Goal: Task Accomplishment & Management: Manage account settings

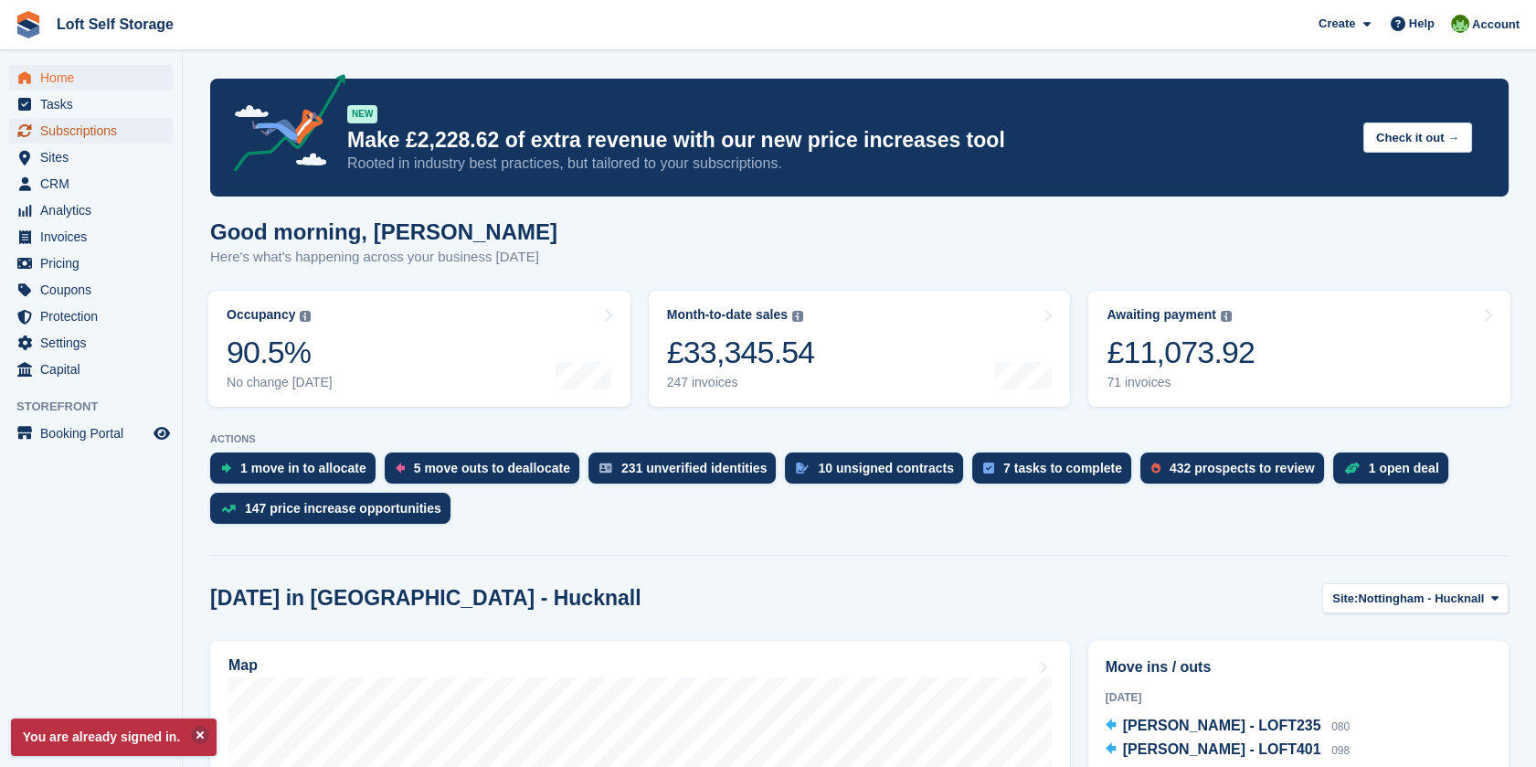
click at [113, 131] on span "Subscriptions" at bounding box center [95, 131] width 110 height 26
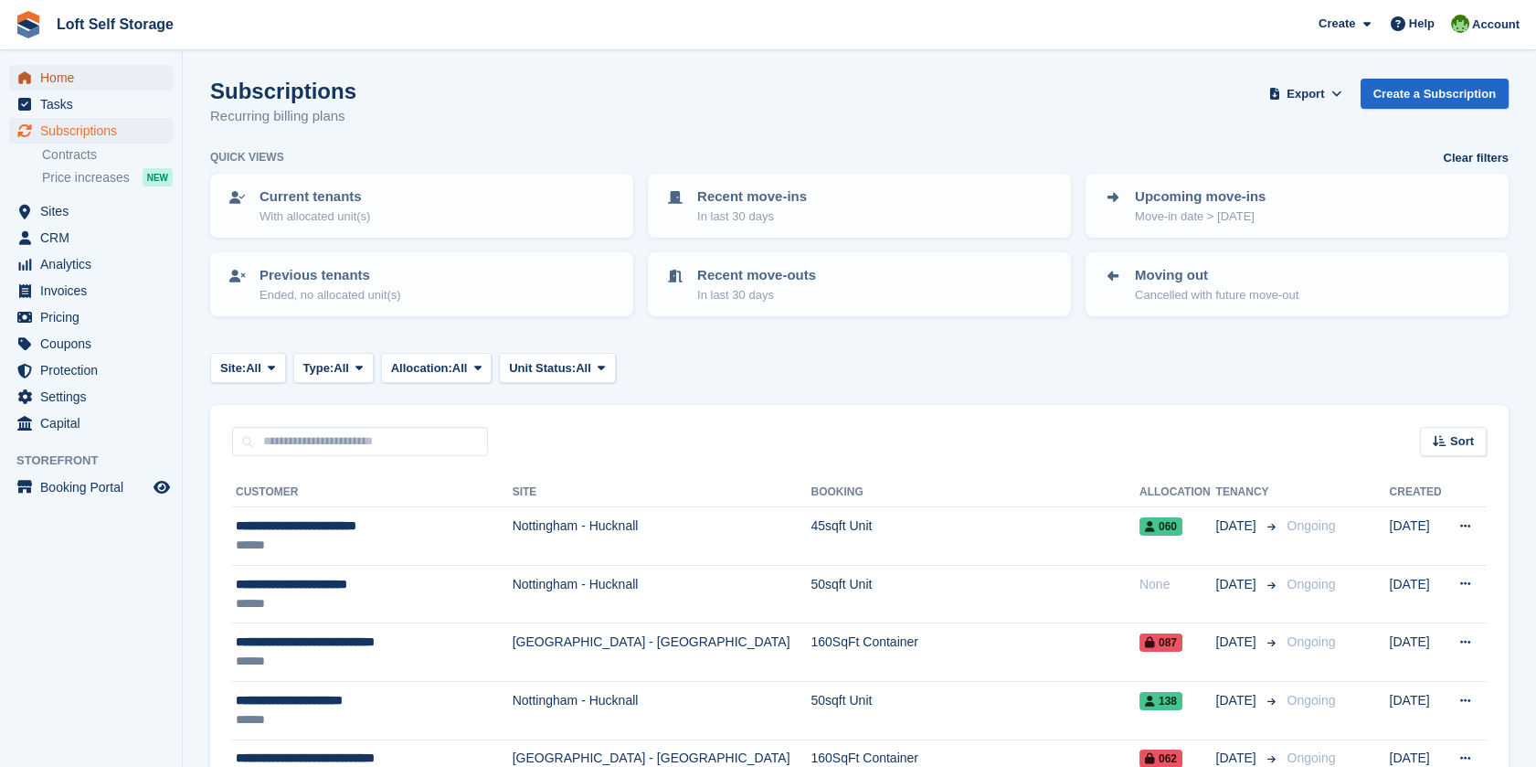
click at [58, 80] on span "Home" at bounding box center [95, 78] width 110 height 26
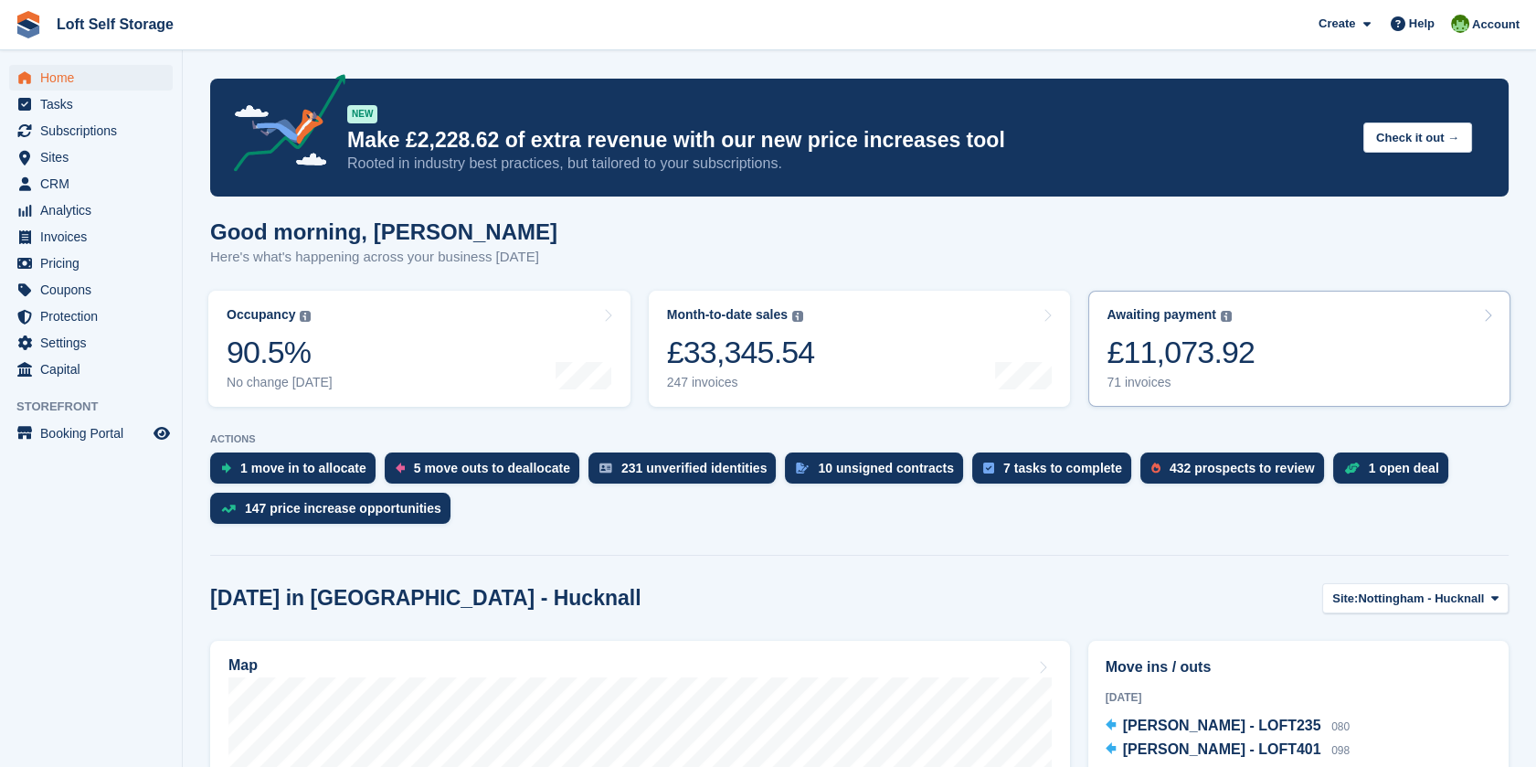
click at [1279, 344] on link "Awaiting payment The total outstanding balance on all open invoices. £11,073.92…" at bounding box center [1300, 349] width 422 height 116
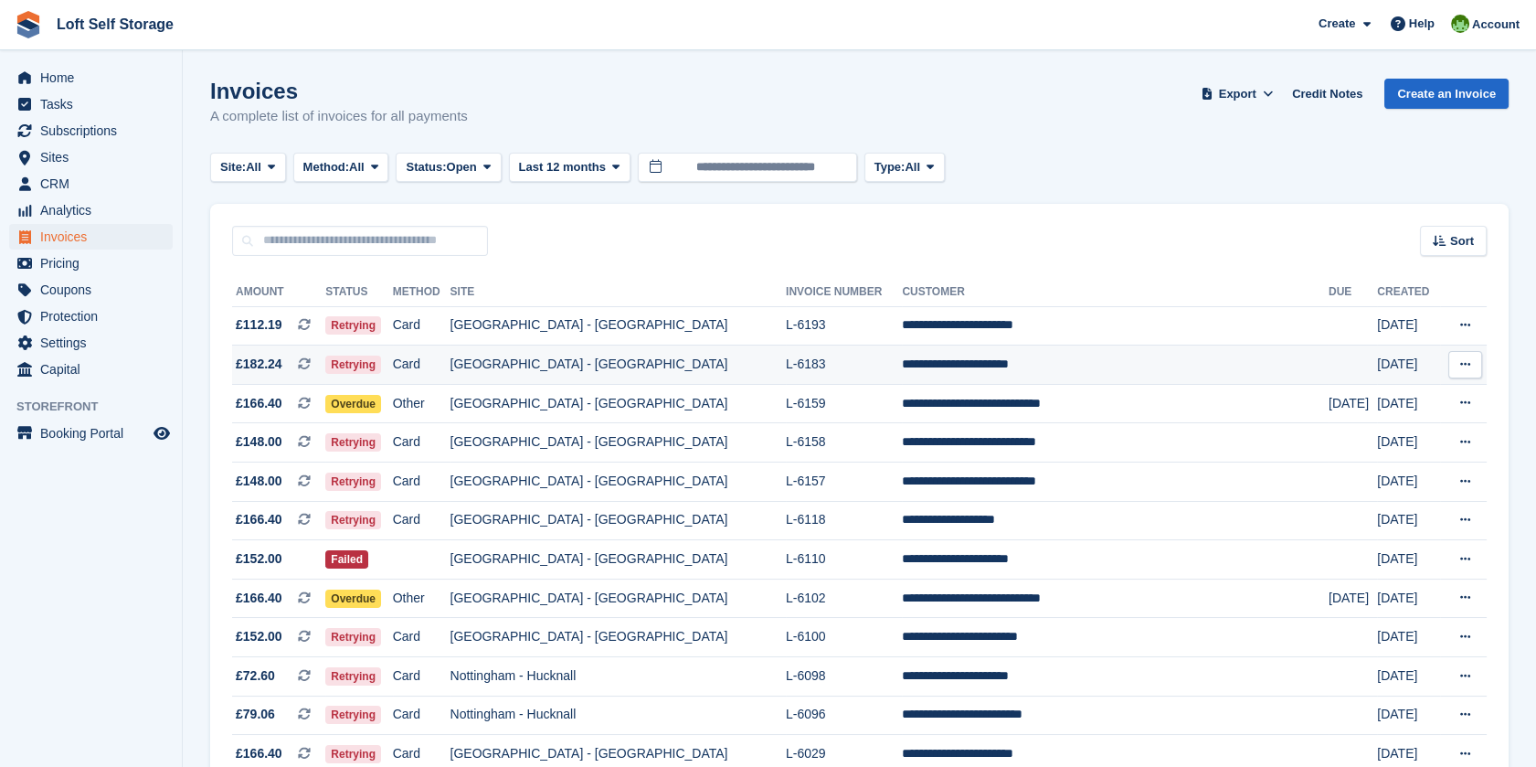
click at [797, 366] on td "L-6183" at bounding box center [844, 364] width 116 height 39
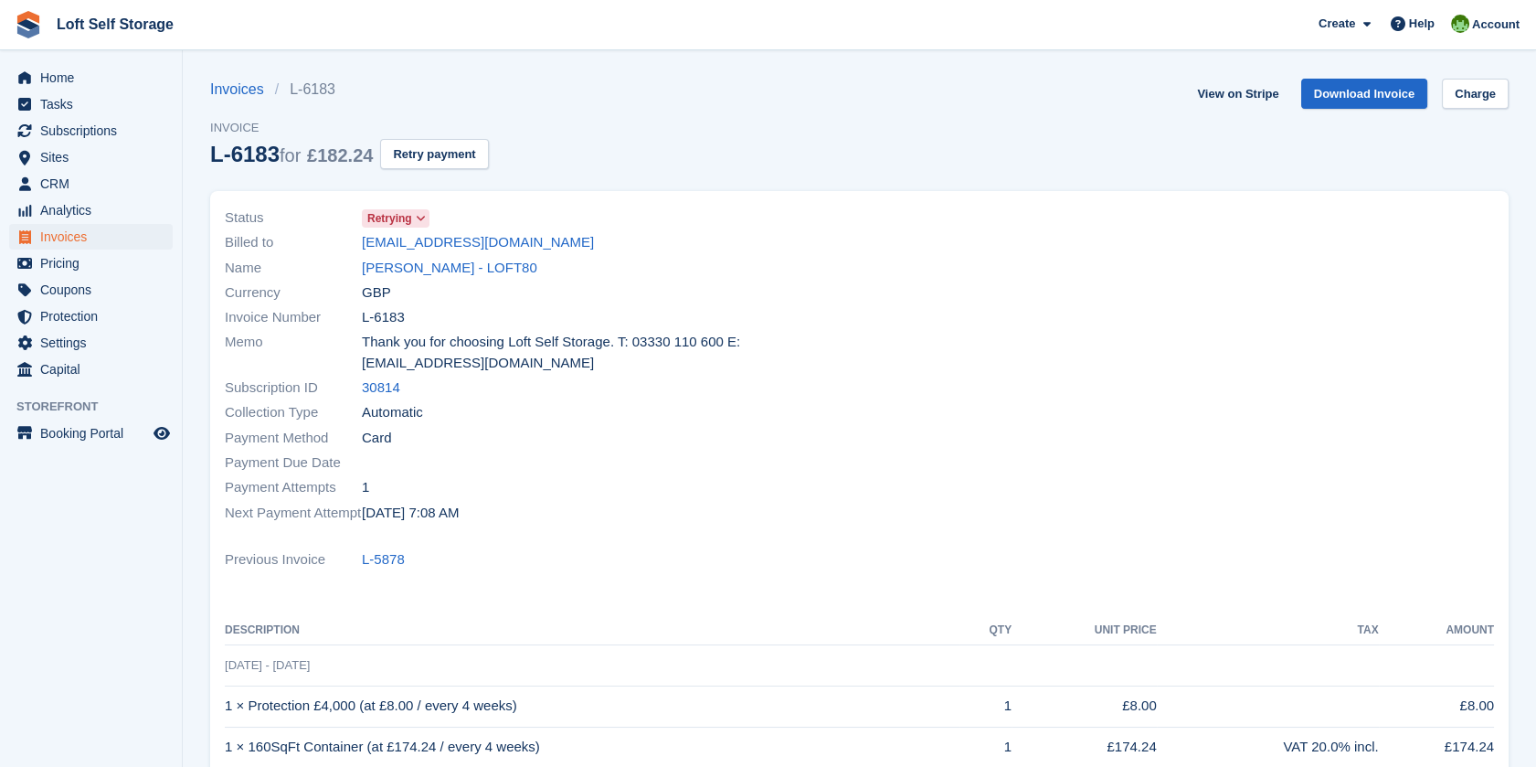
click at [469, 172] on div "Invoices L-6183 Invoice L-6183 for £182.24 Retry payment" at bounding box center [349, 135] width 279 height 112
click at [453, 156] on button "Retry payment" at bounding box center [434, 154] width 108 height 30
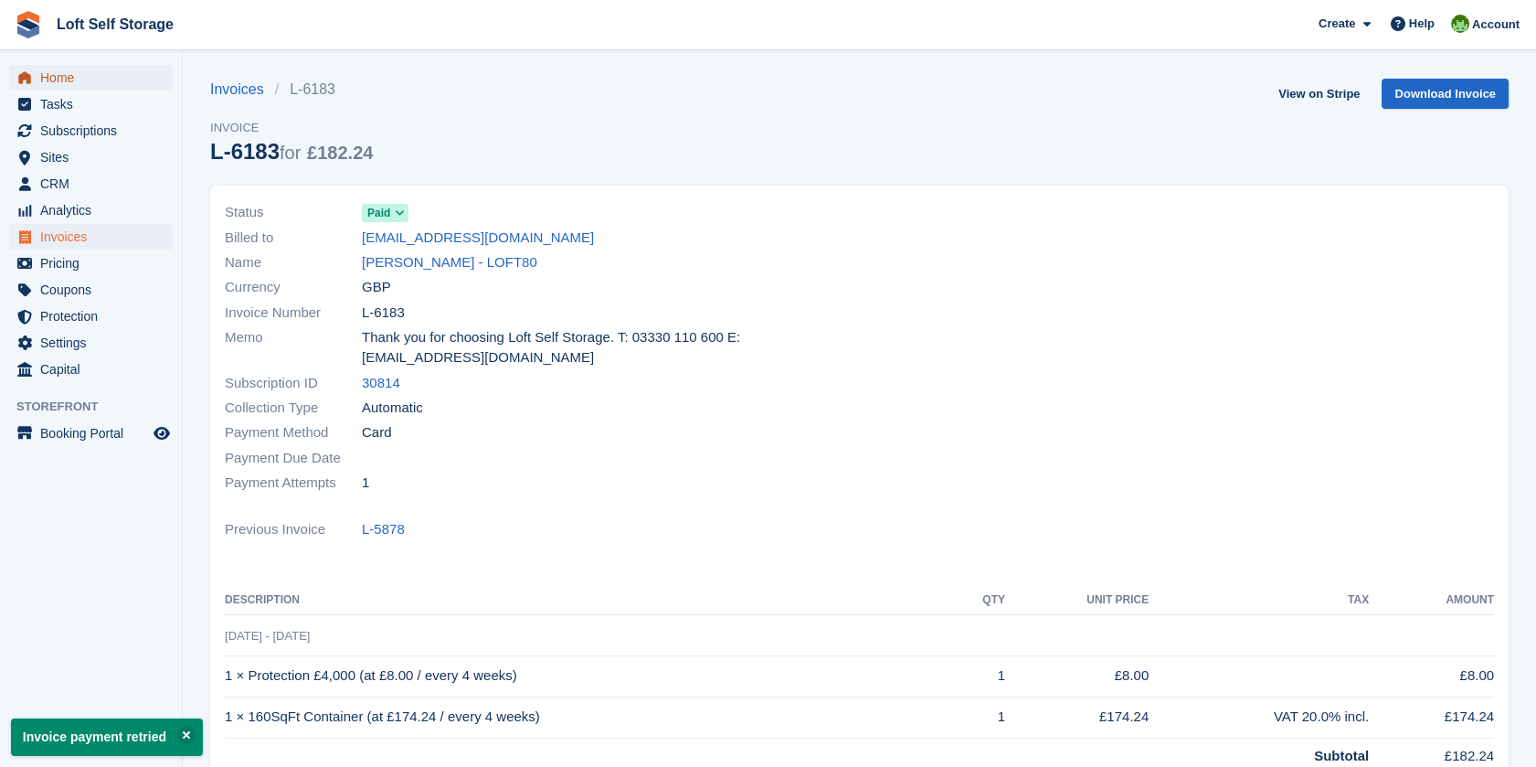
click at [50, 80] on span "Home" at bounding box center [95, 78] width 110 height 26
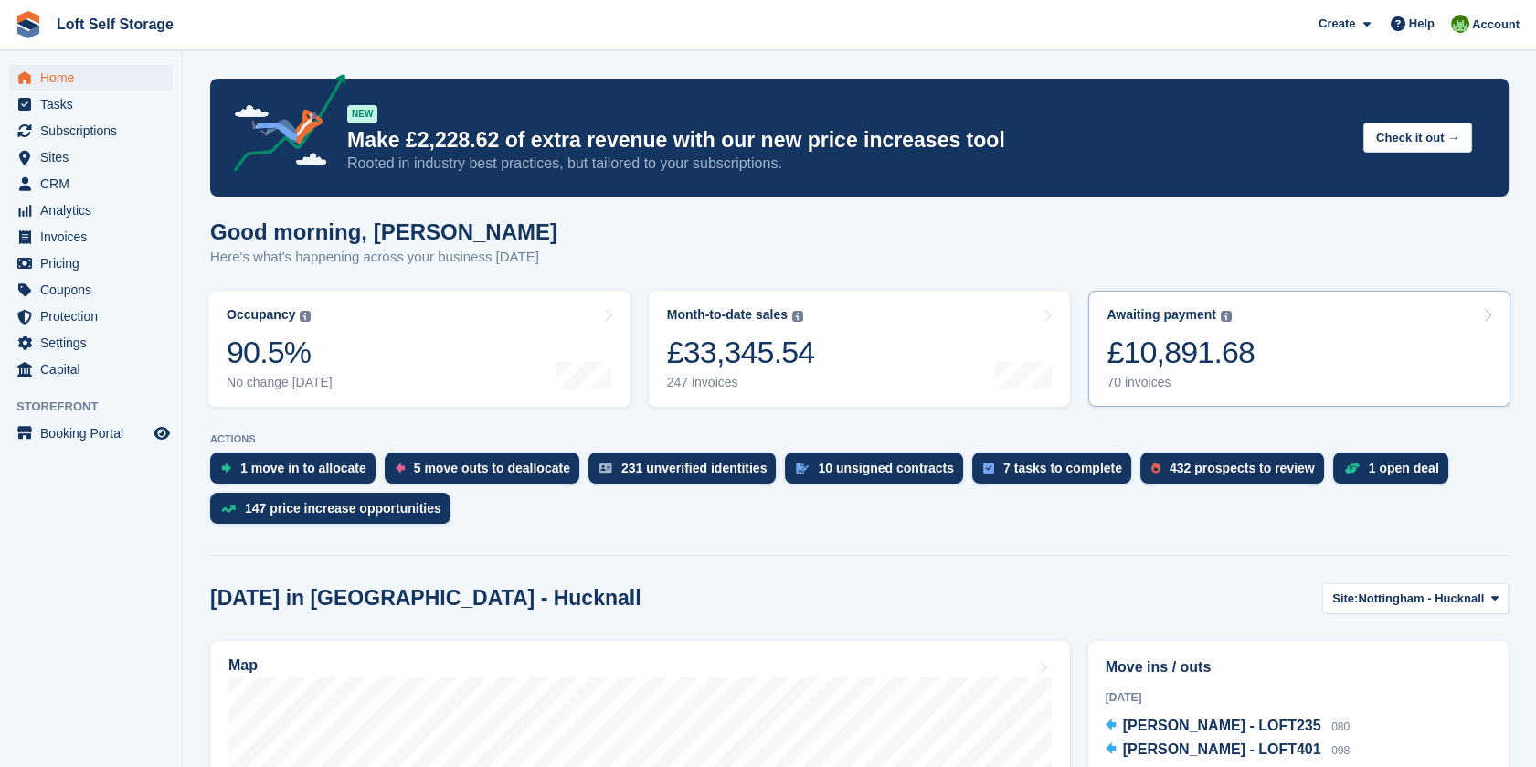
click at [1341, 352] on link "Awaiting payment The total outstanding balance on all open invoices. £10,891.68…" at bounding box center [1300, 349] width 422 height 116
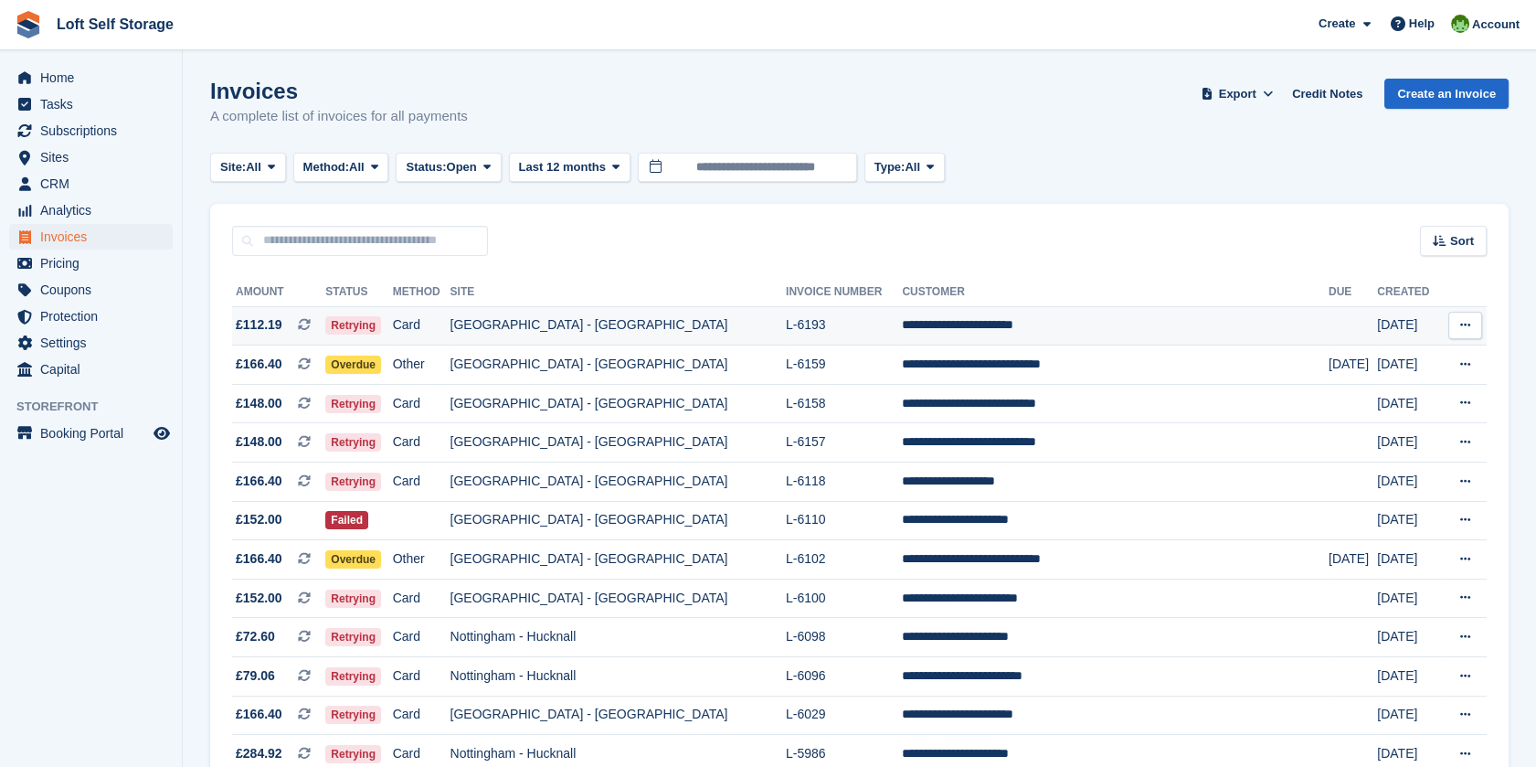
click at [617, 321] on td "[GEOGRAPHIC_DATA] - [GEOGRAPHIC_DATA]" at bounding box center [618, 325] width 335 height 39
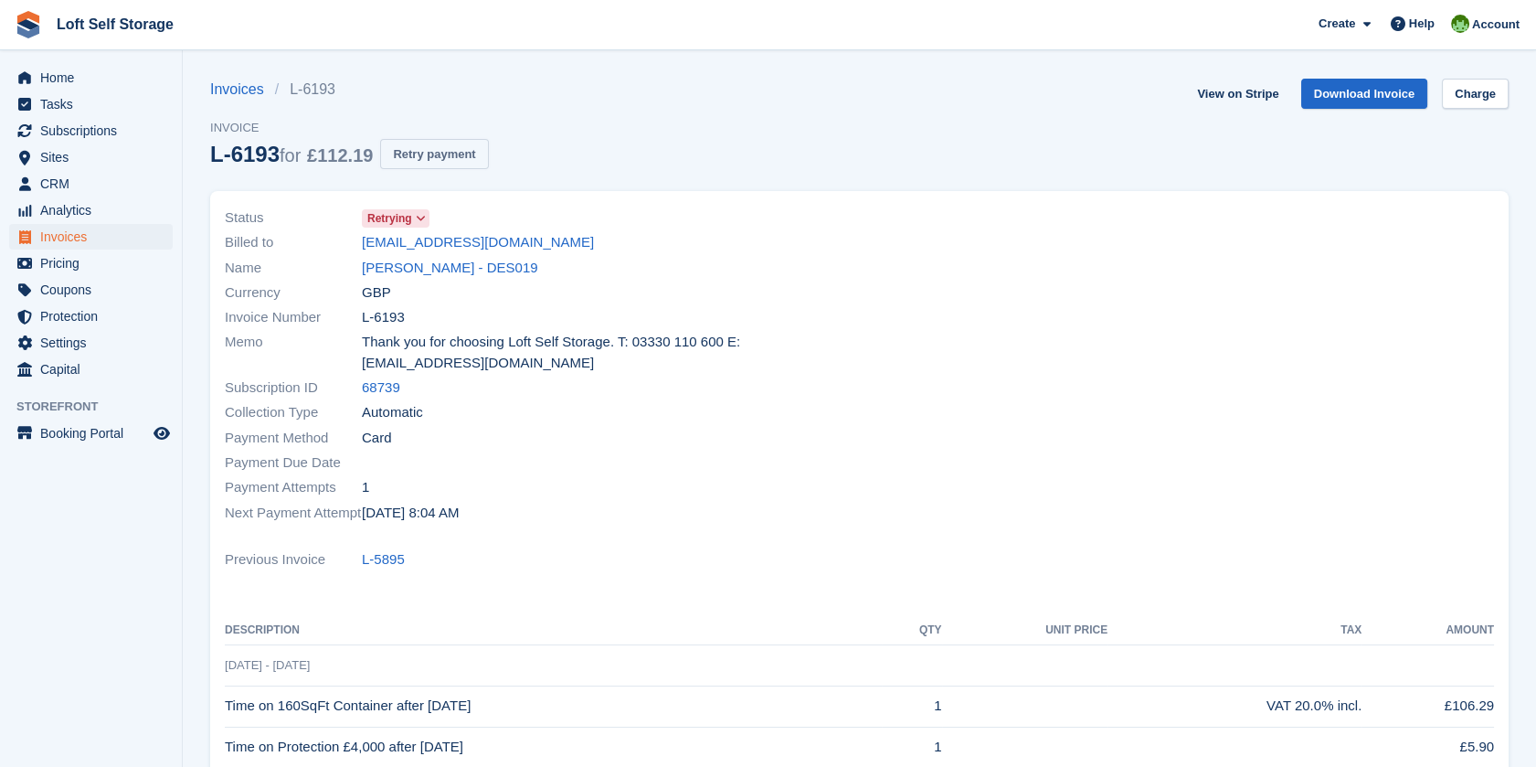
click at [475, 160] on button "Retry payment" at bounding box center [434, 154] width 108 height 30
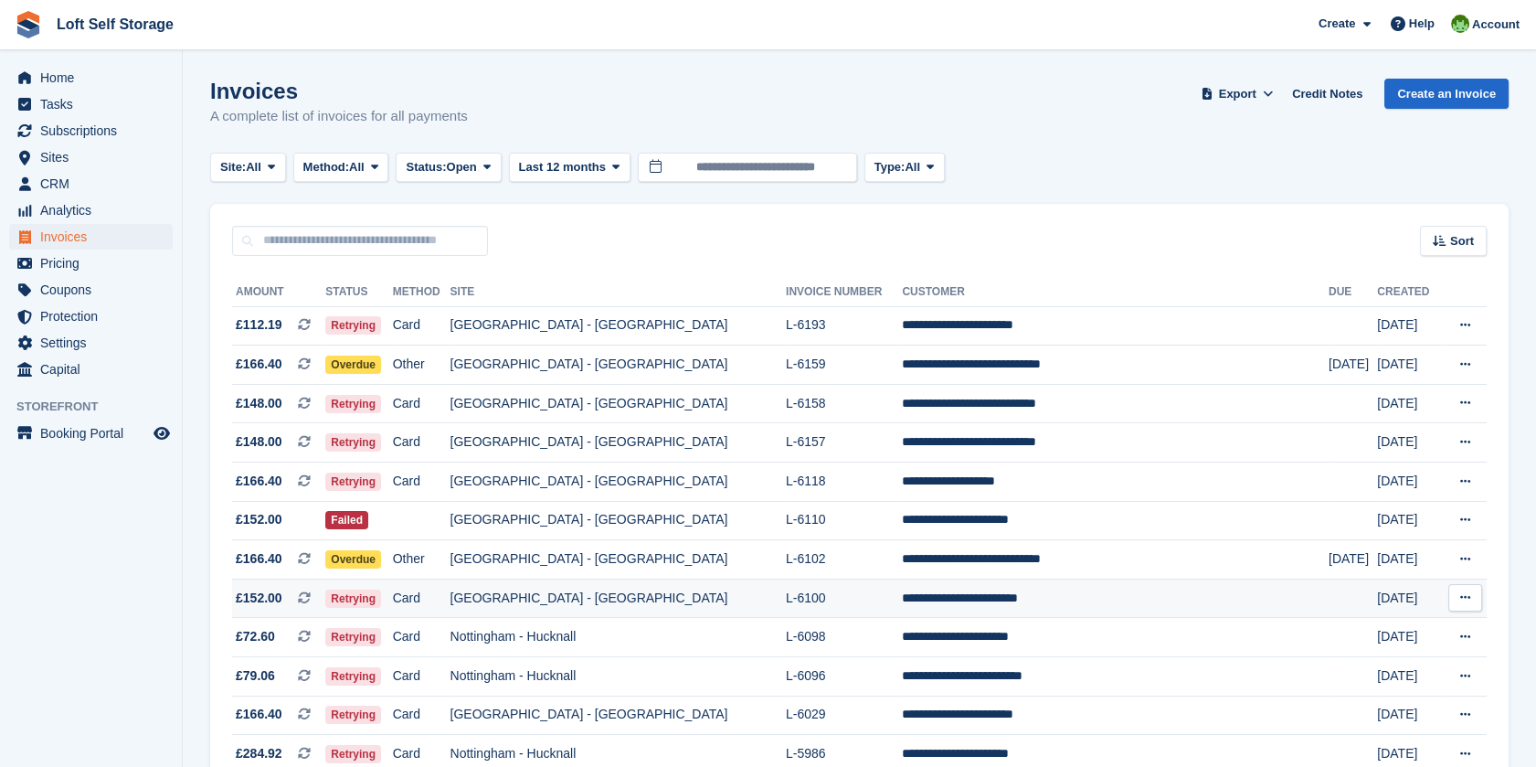
click at [786, 590] on td "L-6100" at bounding box center [844, 598] width 116 height 39
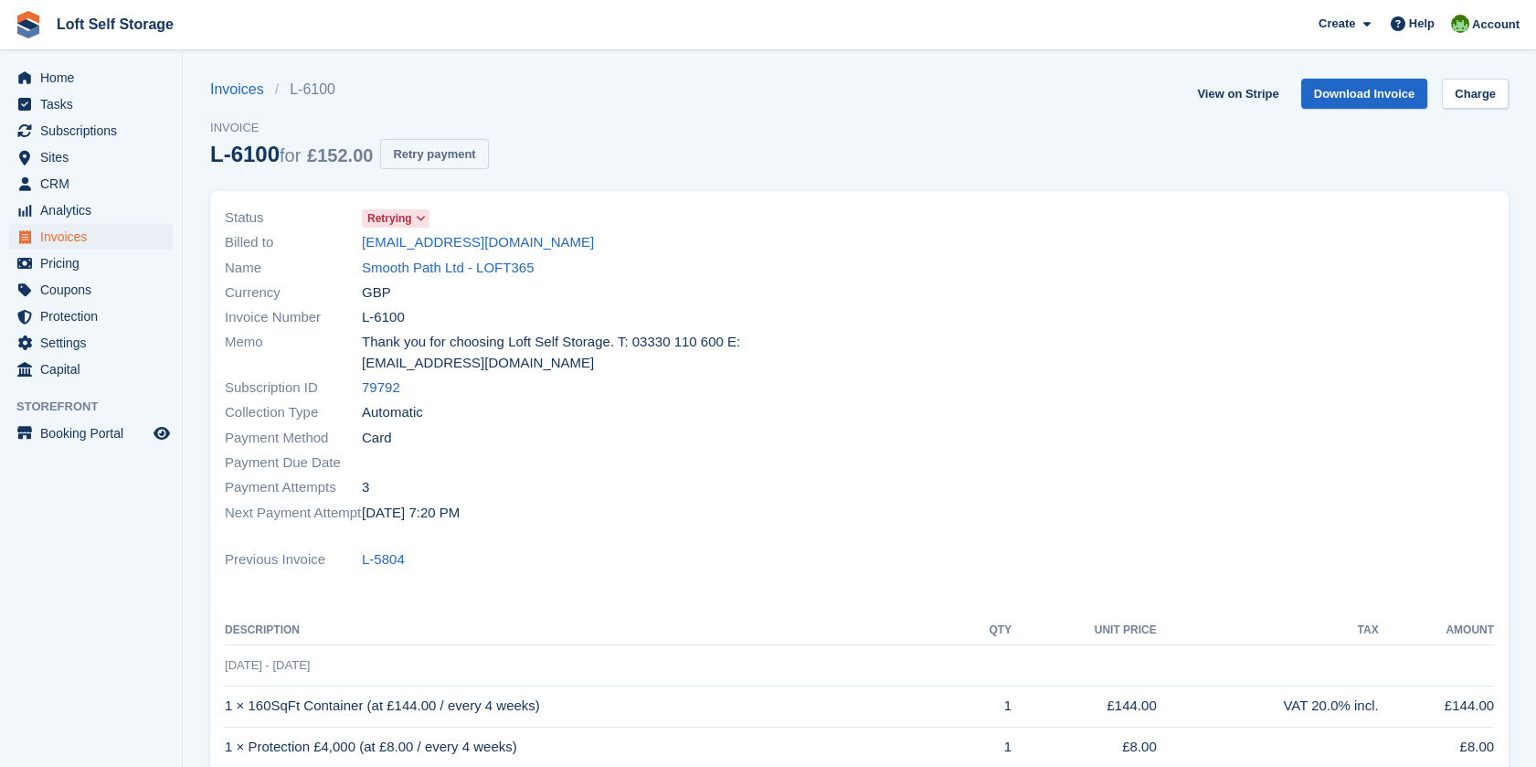
click at [429, 163] on button "Retry payment" at bounding box center [434, 154] width 108 height 30
click at [53, 77] on span "Home" at bounding box center [95, 78] width 110 height 26
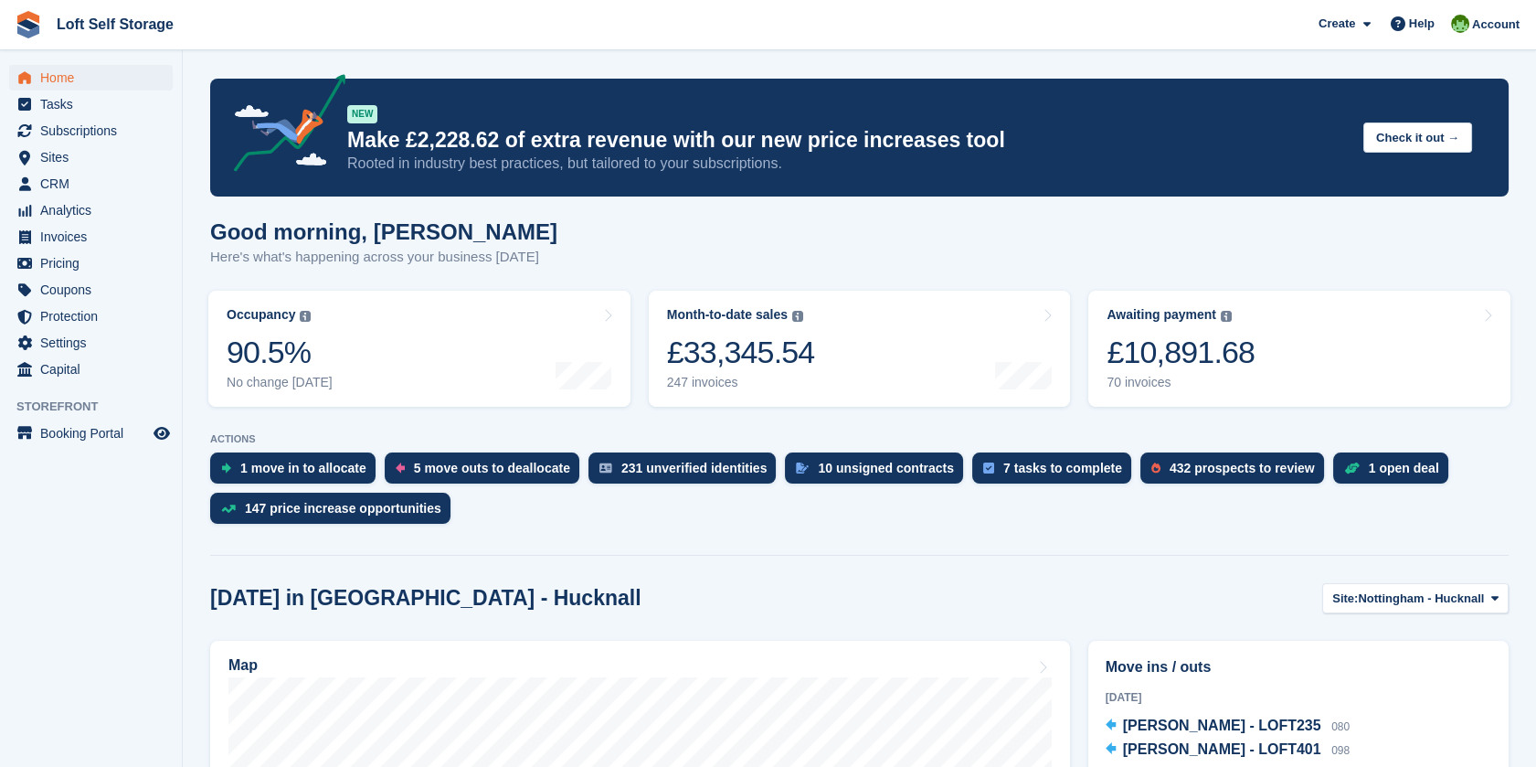
scroll to position [101, 0]
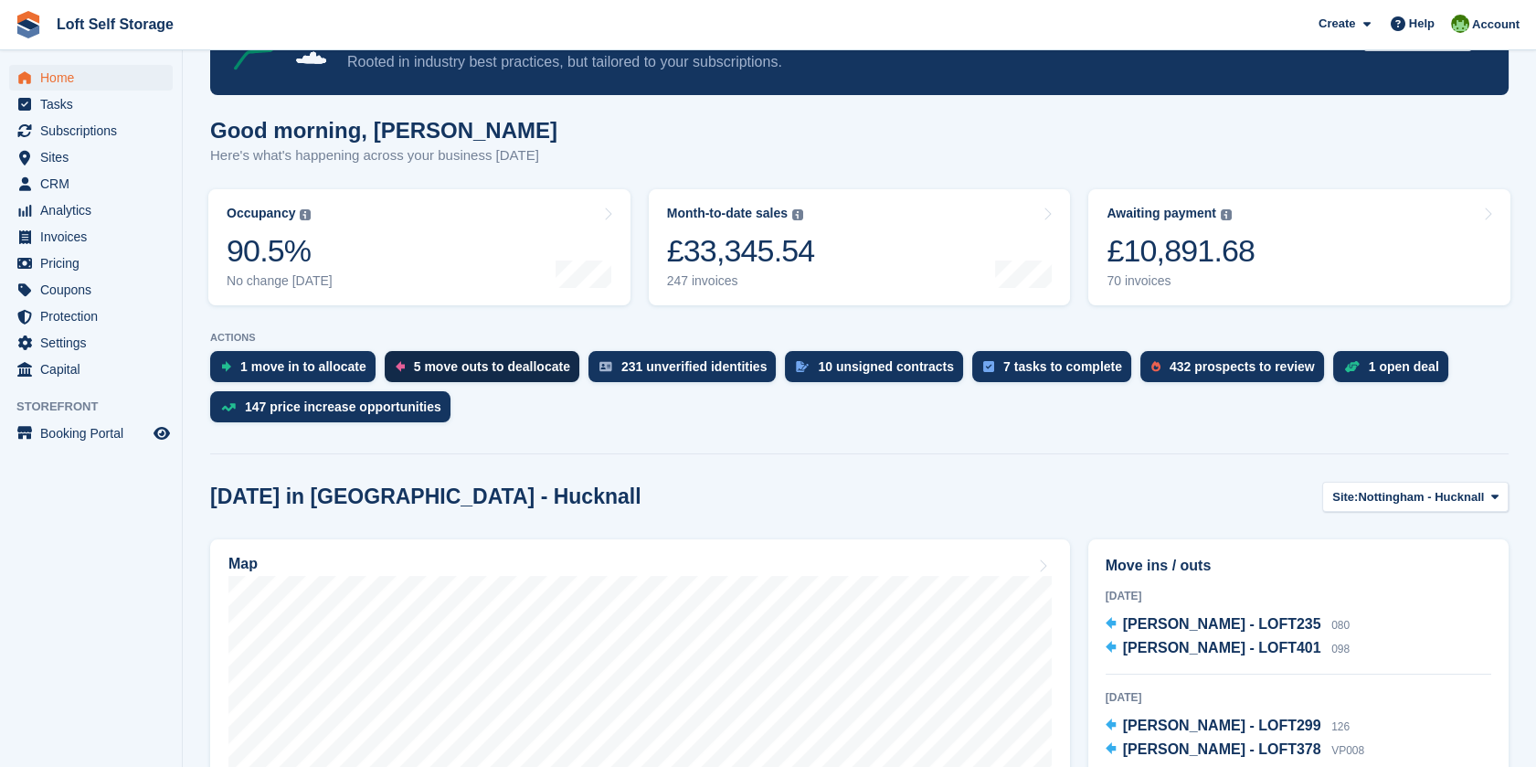
click at [511, 363] on div "5 move outs to deallocate" at bounding box center [492, 366] width 156 height 15
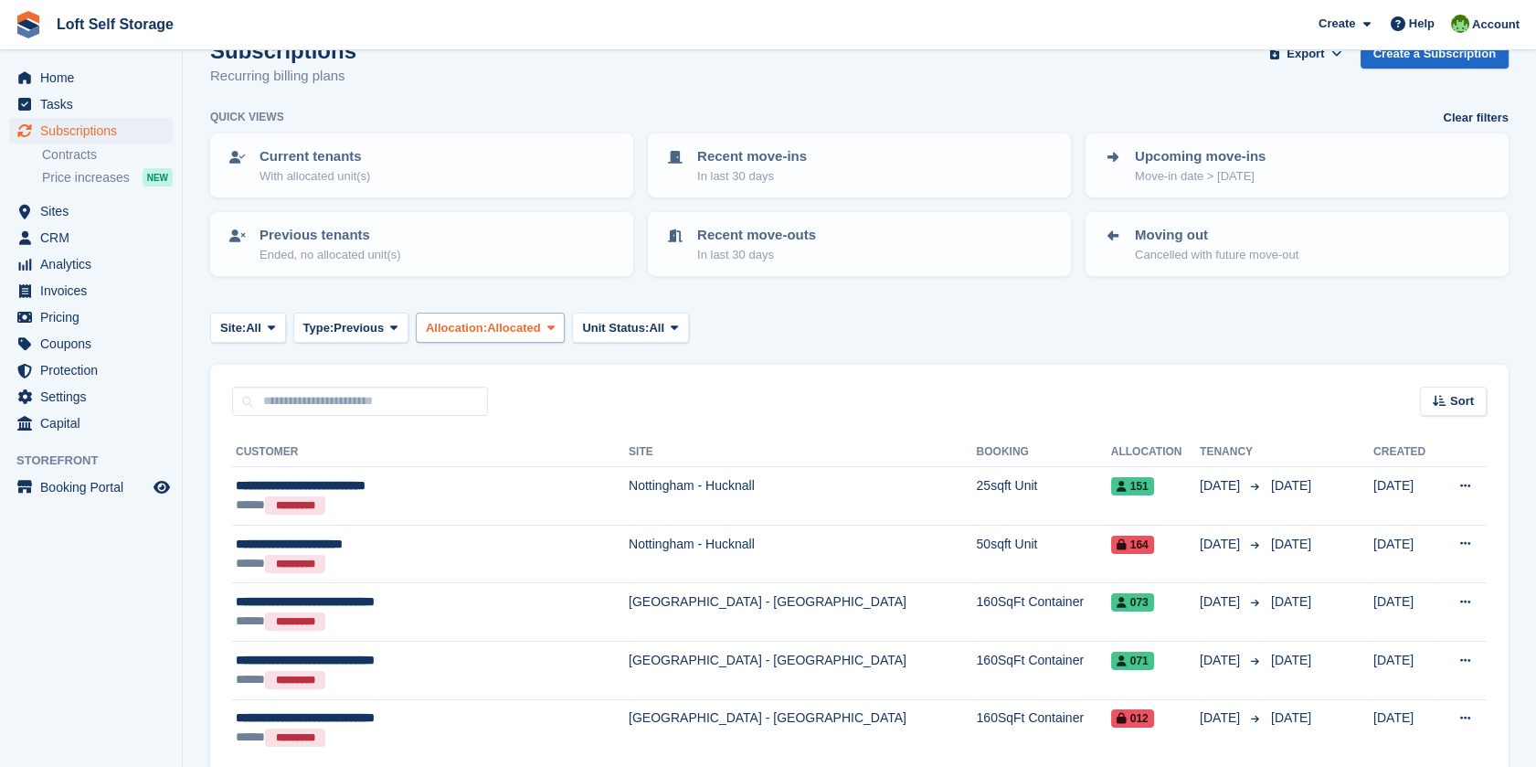
scroll to position [101, 0]
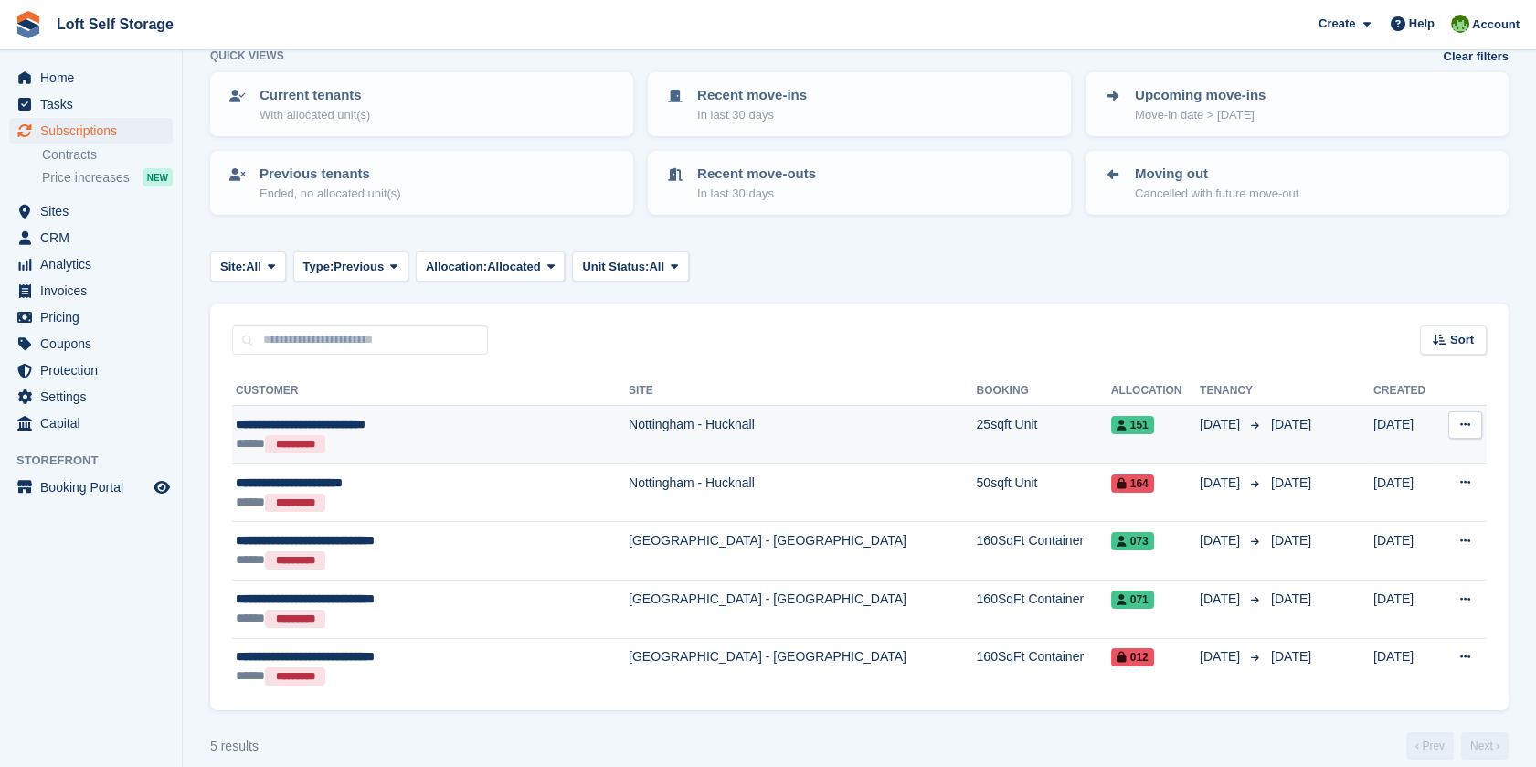
click at [1473, 417] on button at bounding box center [1466, 424] width 34 height 27
click at [1271, 430] on span "[DATE]" at bounding box center [1291, 424] width 40 height 15
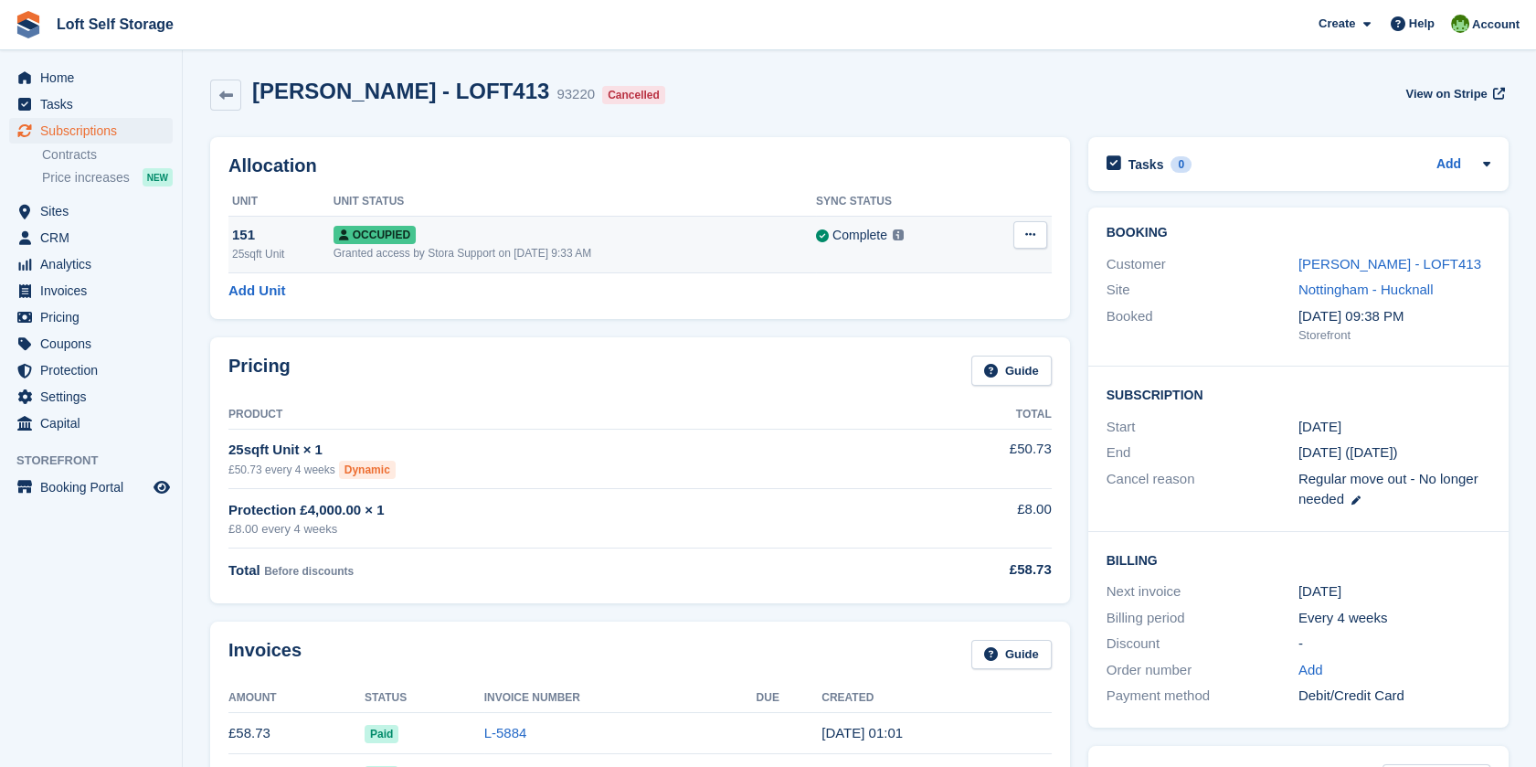
click at [1024, 226] on button at bounding box center [1031, 234] width 34 height 27
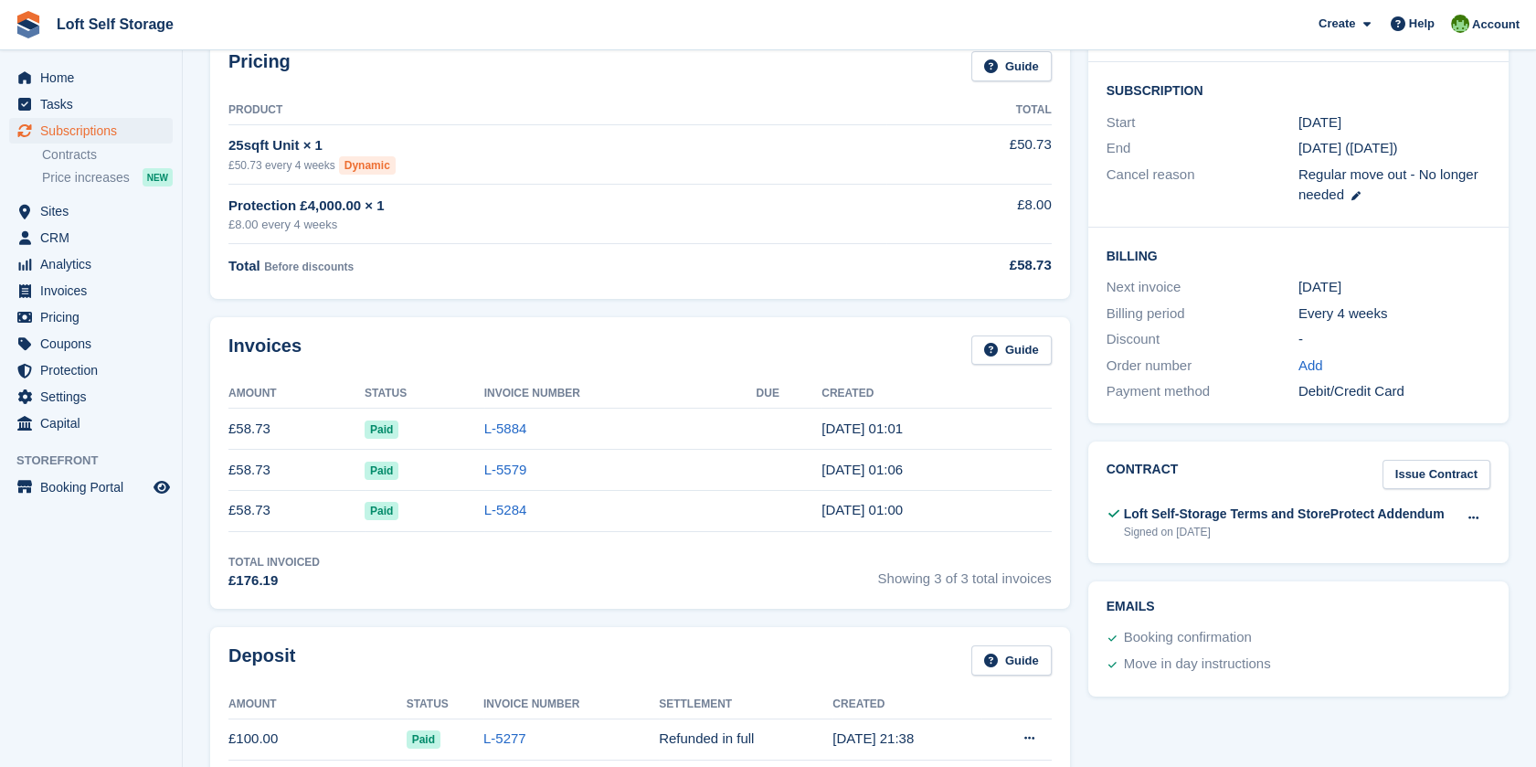
scroll to position [101, 0]
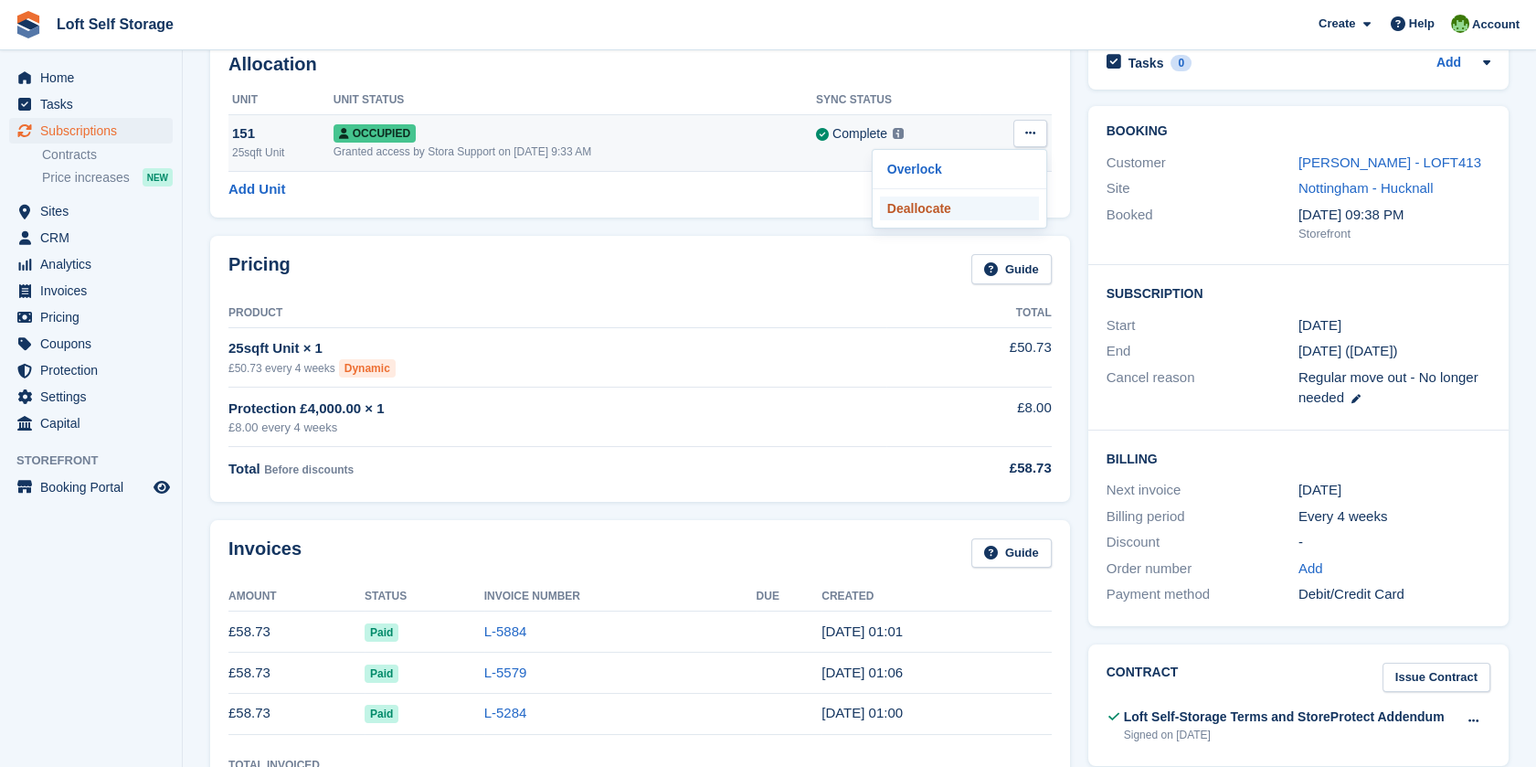
click at [932, 214] on p "Deallocate" at bounding box center [959, 209] width 159 height 24
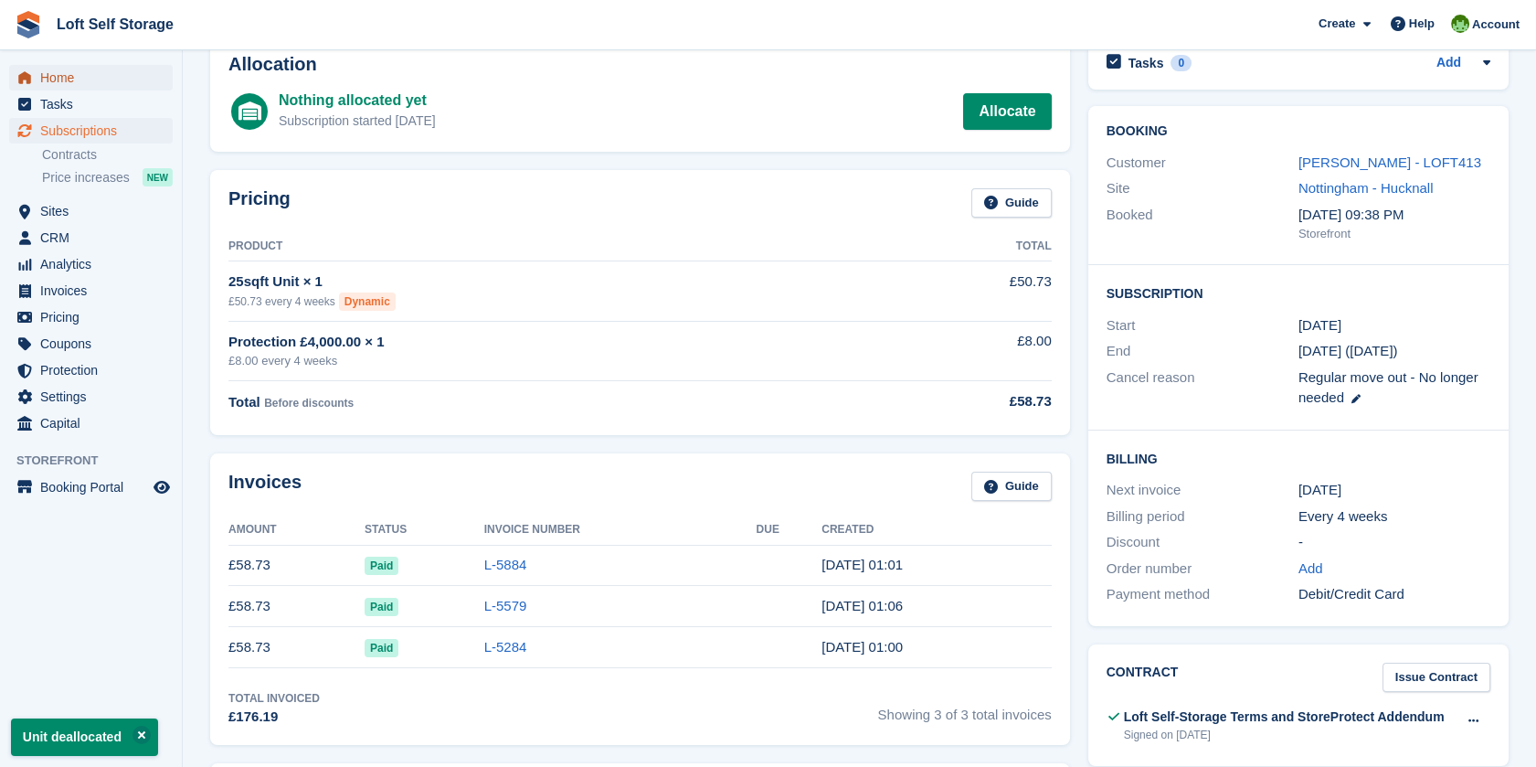
click at [80, 77] on span "Home" at bounding box center [95, 78] width 110 height 26
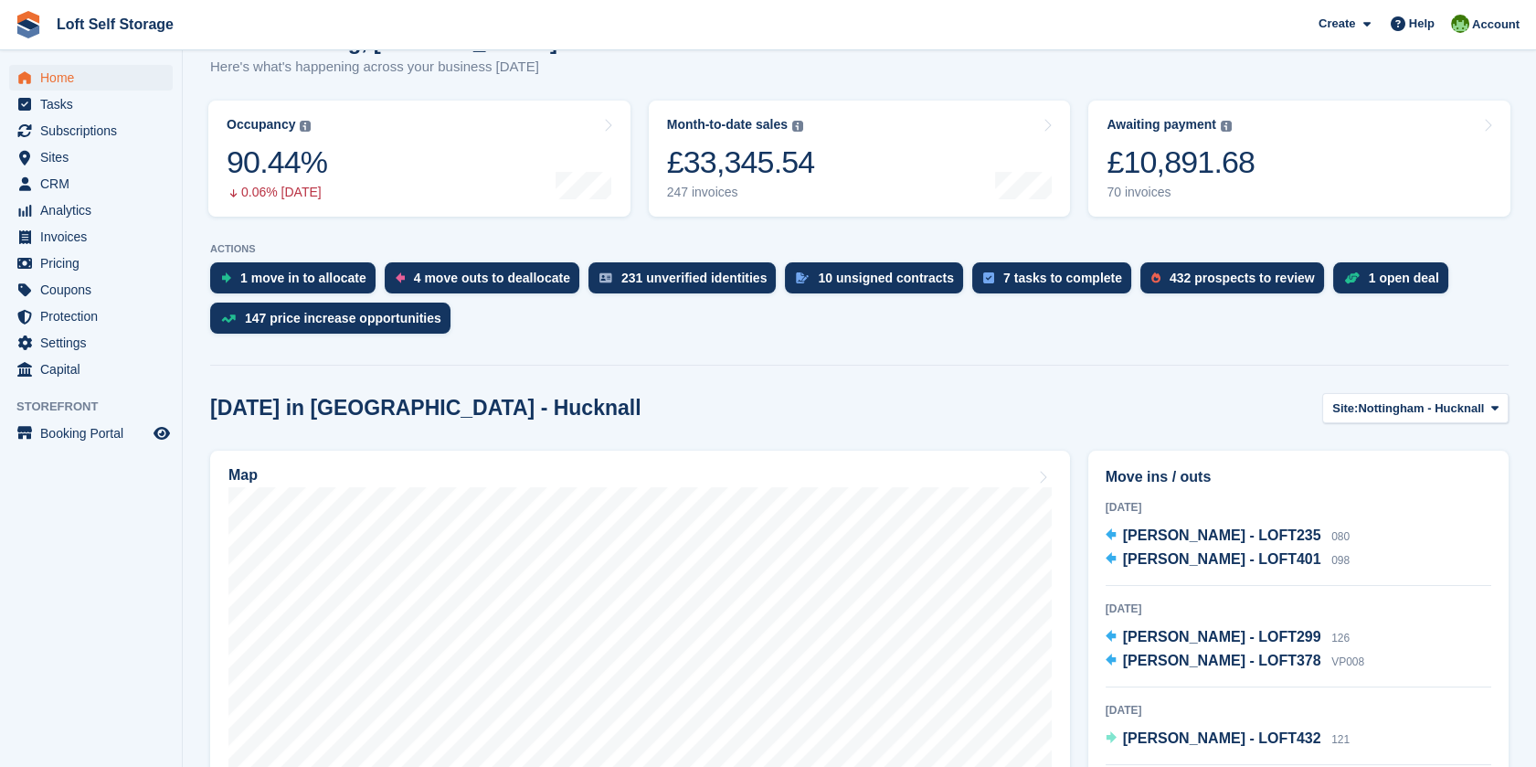
scroll to position [203, 0]
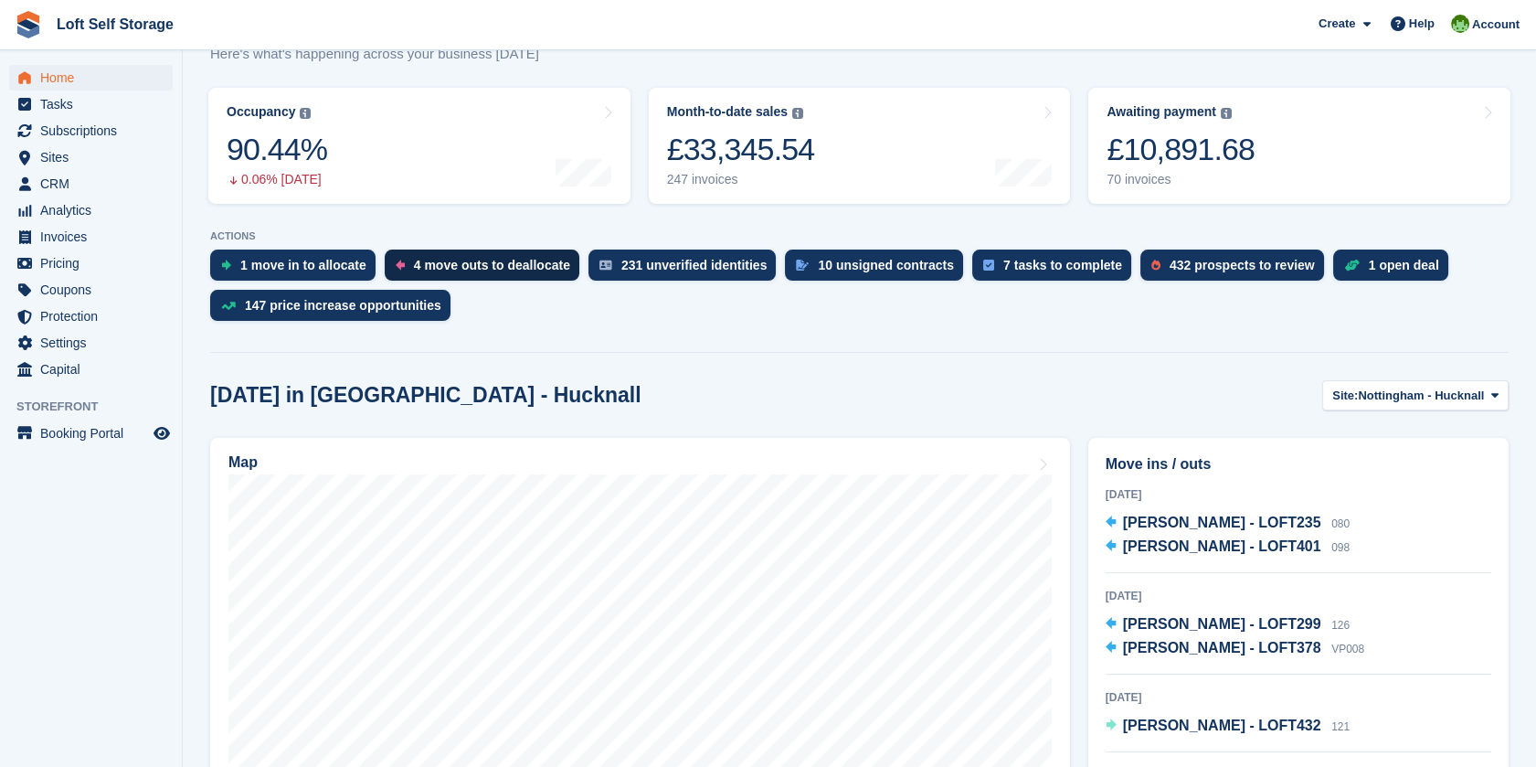
click at [472, 258] on div "4 move outs to deallocate" at bounding box center [492, 265] width 156 height 15
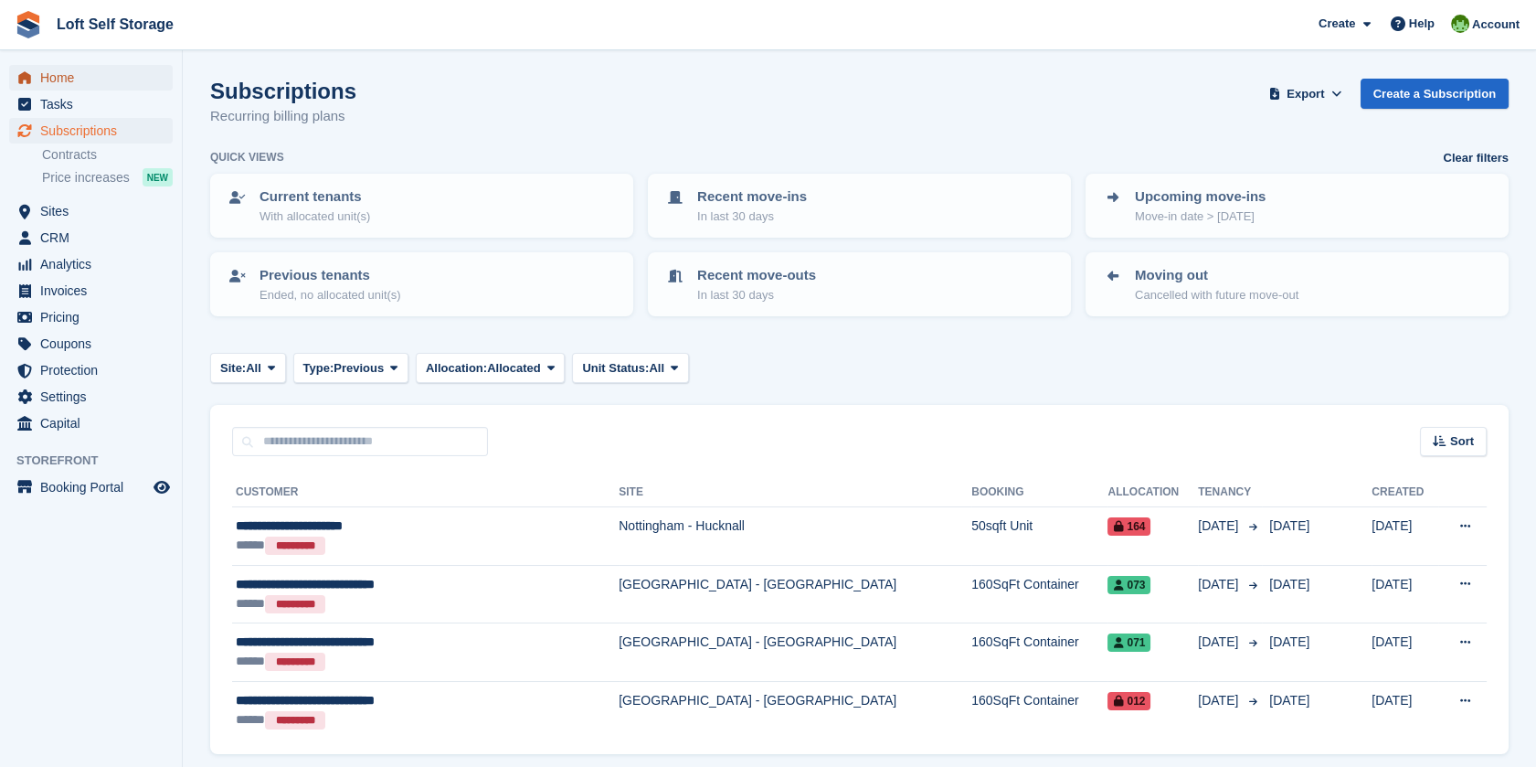
click at [67, 79] on span "Home" at bounding box center [95, 78] width 110 height 26
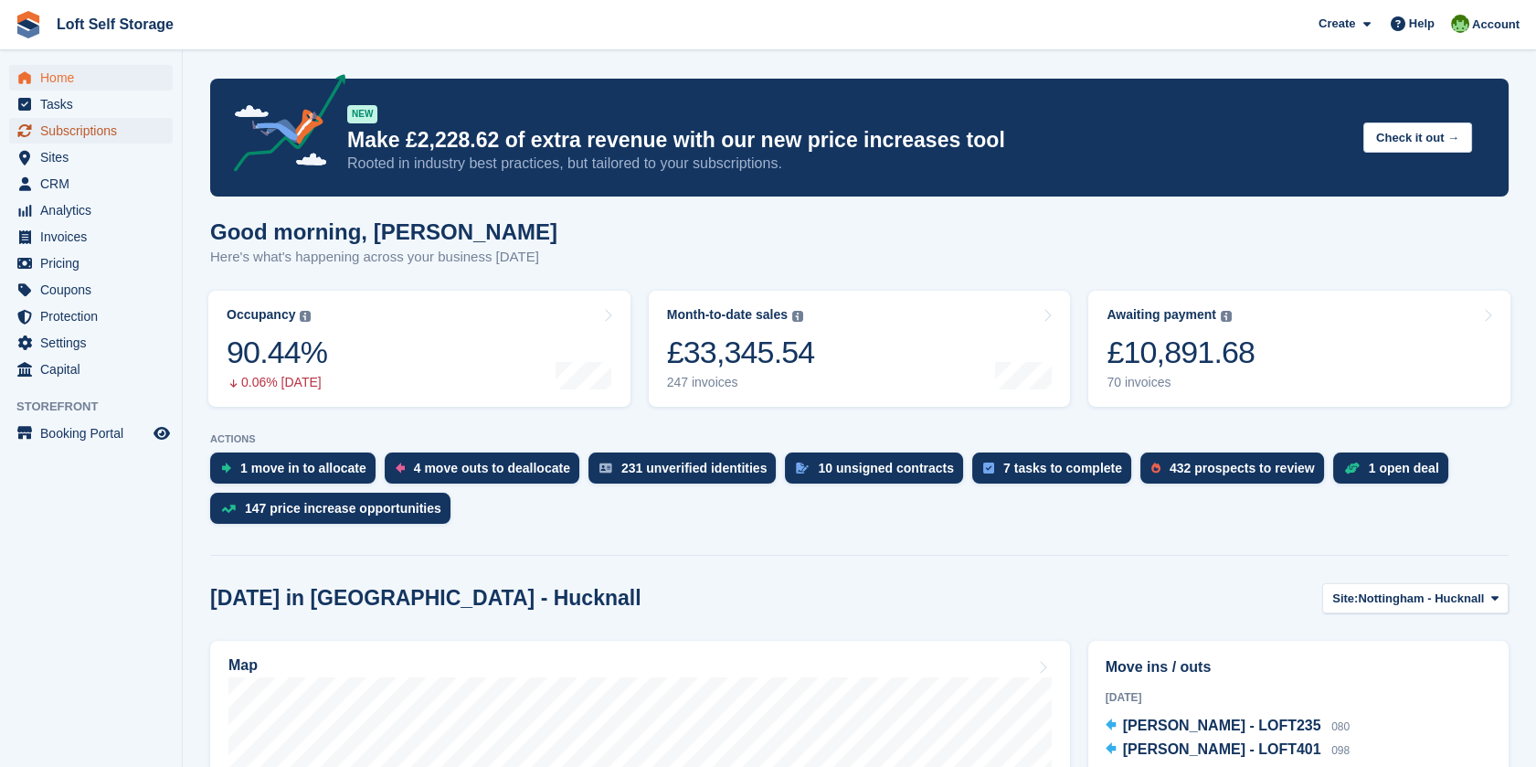
click at [110, 132] on span "Subscriptions" at bounding box center [95, 131] width 110 height 26
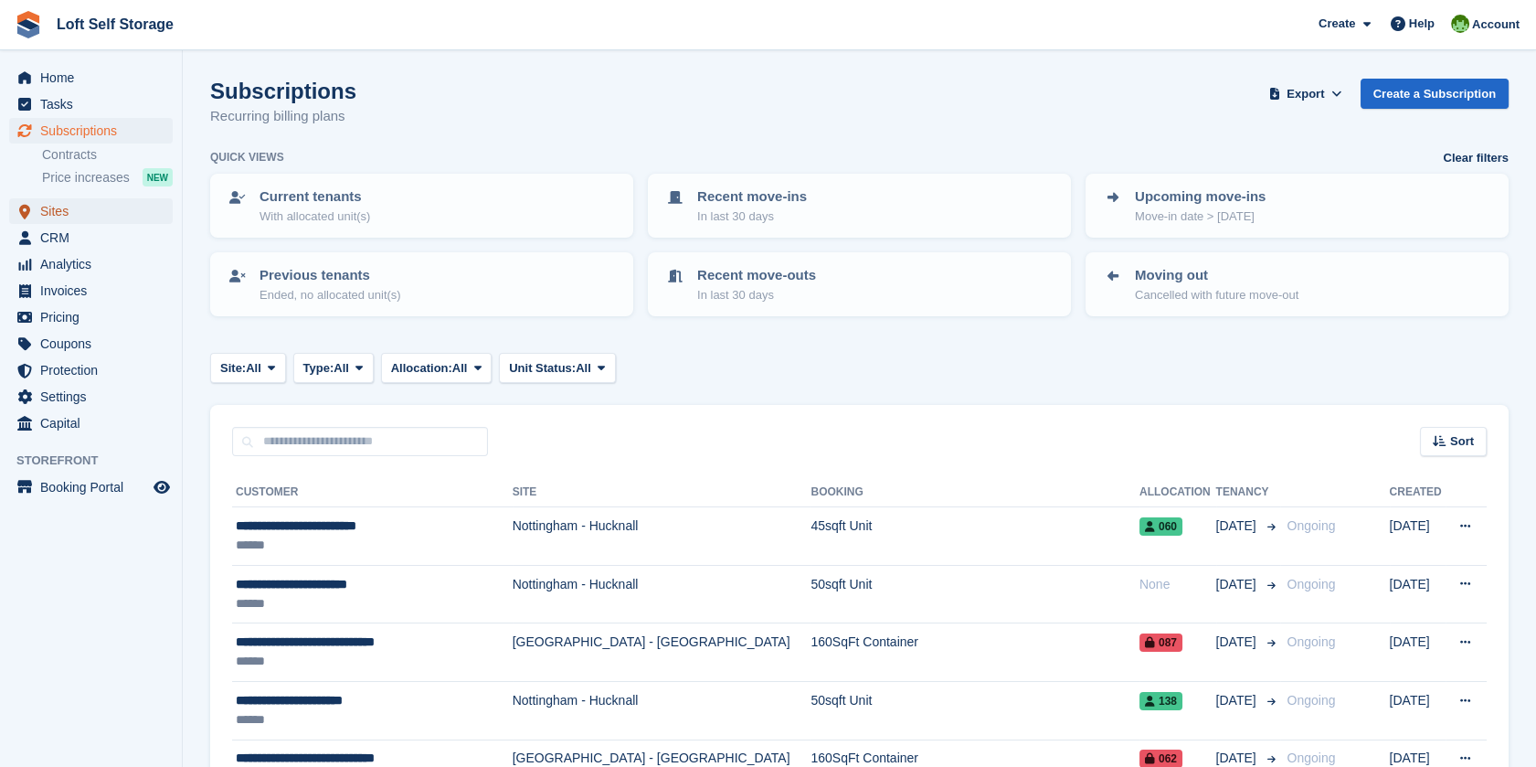
click at [73, 218] on span "Sites" at bounding box center [95, 211] width 110 height 26
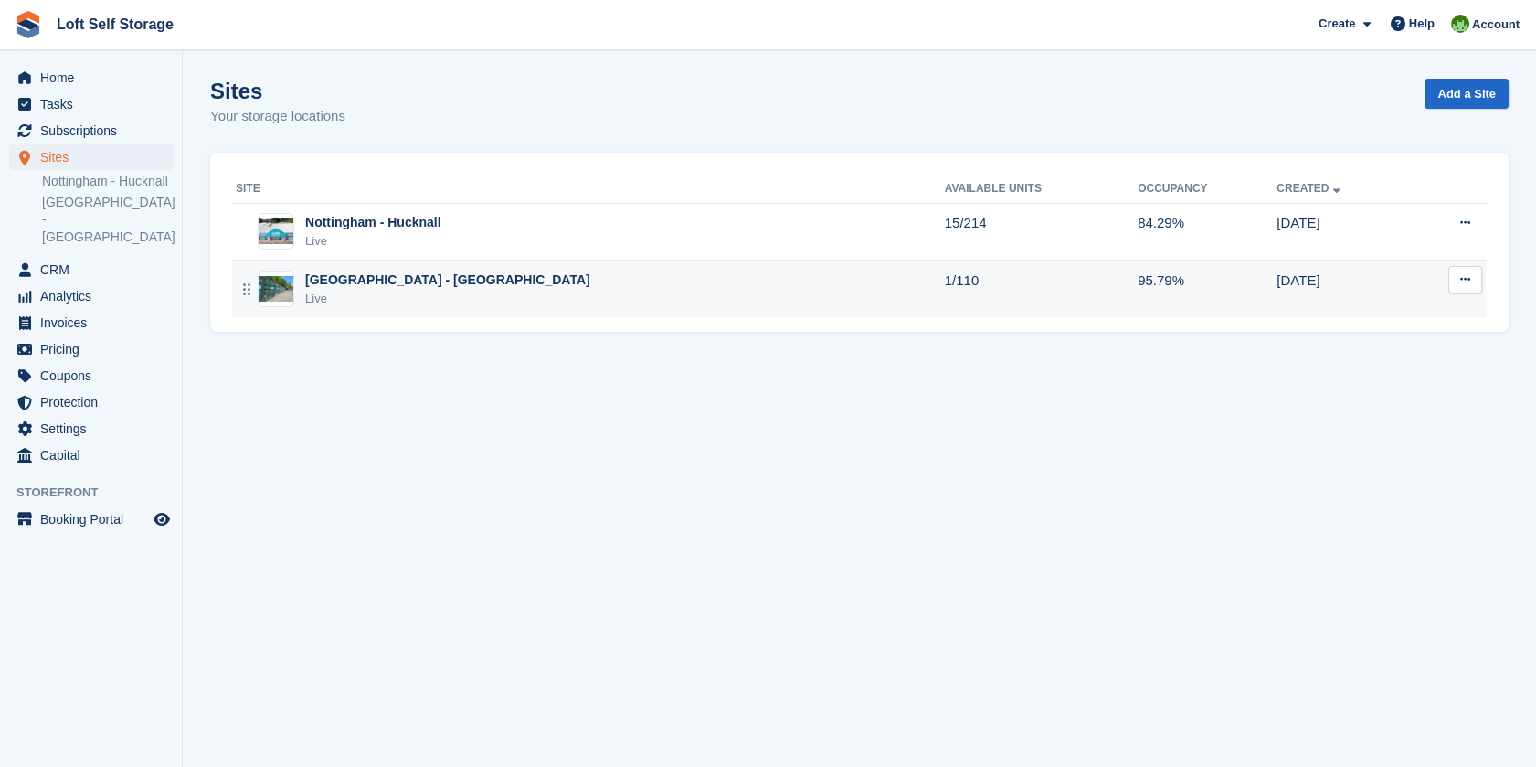
click at [397, 282] on div "[GEOGRAPHIC_DATA] - [GEOGRAPHIC_DATA]" at bounding box center [447, 280] width 285 height 19
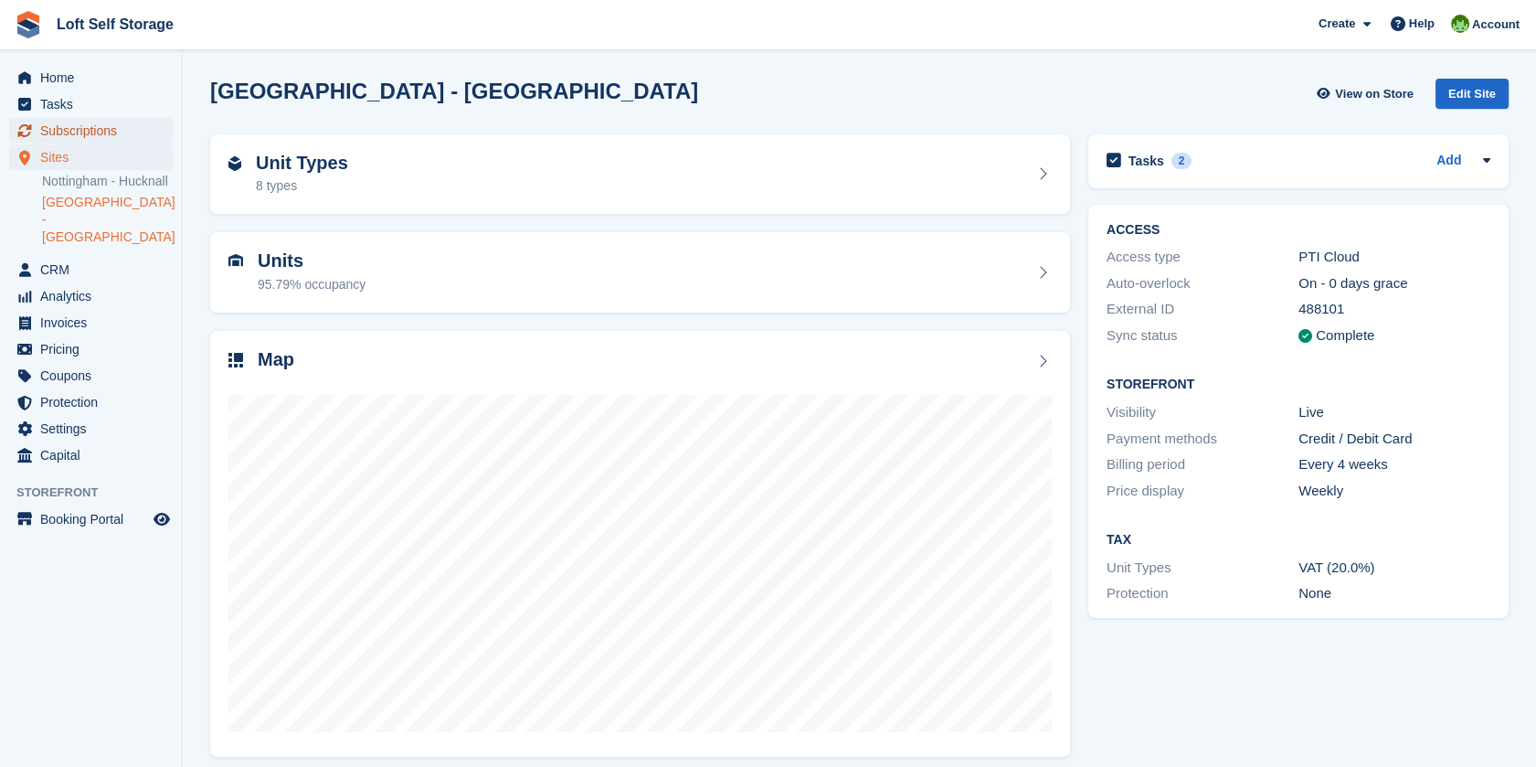
click at [69, 128] on span "Subscriptions" at bounding box center [95, 131] width 110 height 26
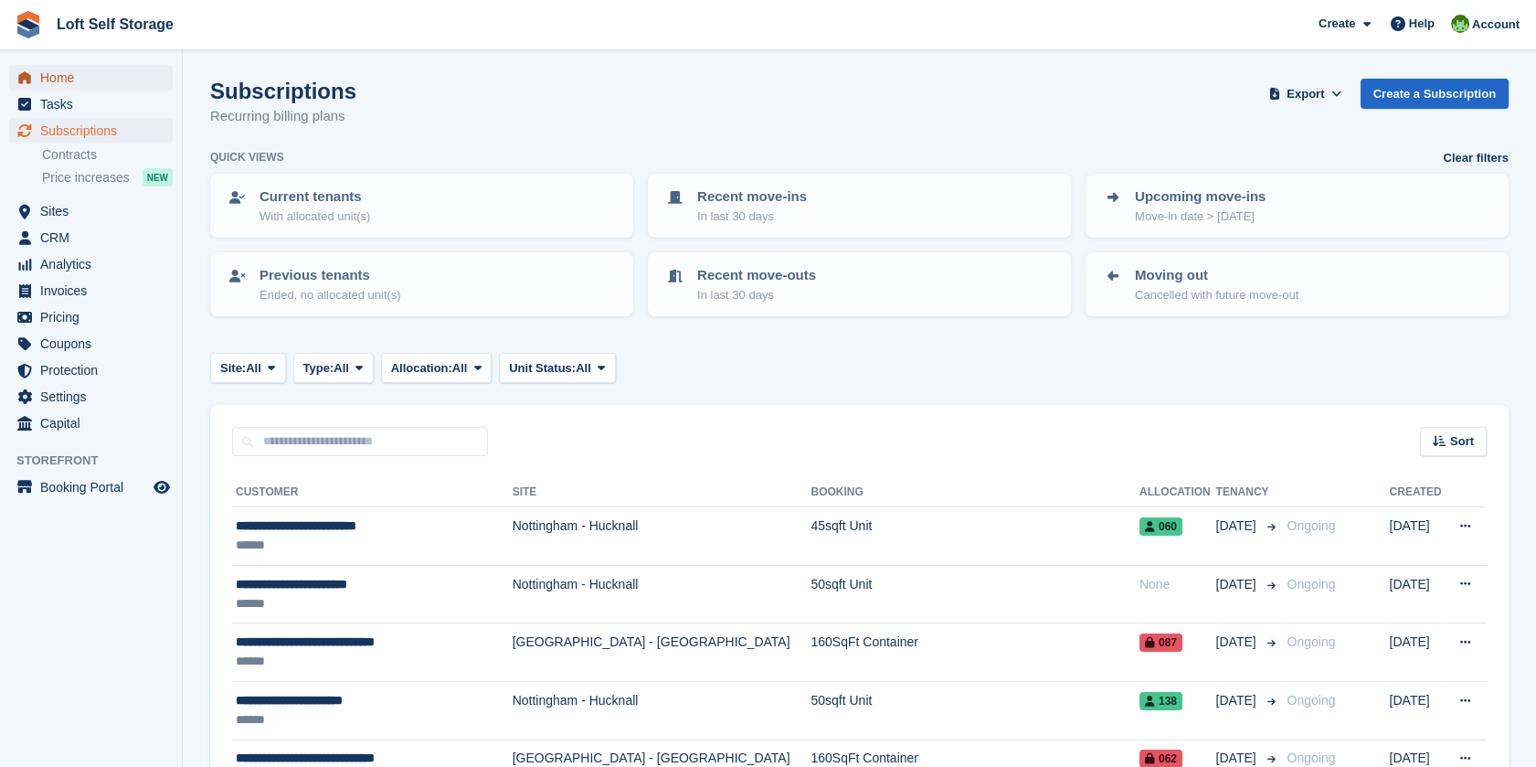
click at [75, 81] on span "Home" at bounding box center [95, 78] width 110 height 26
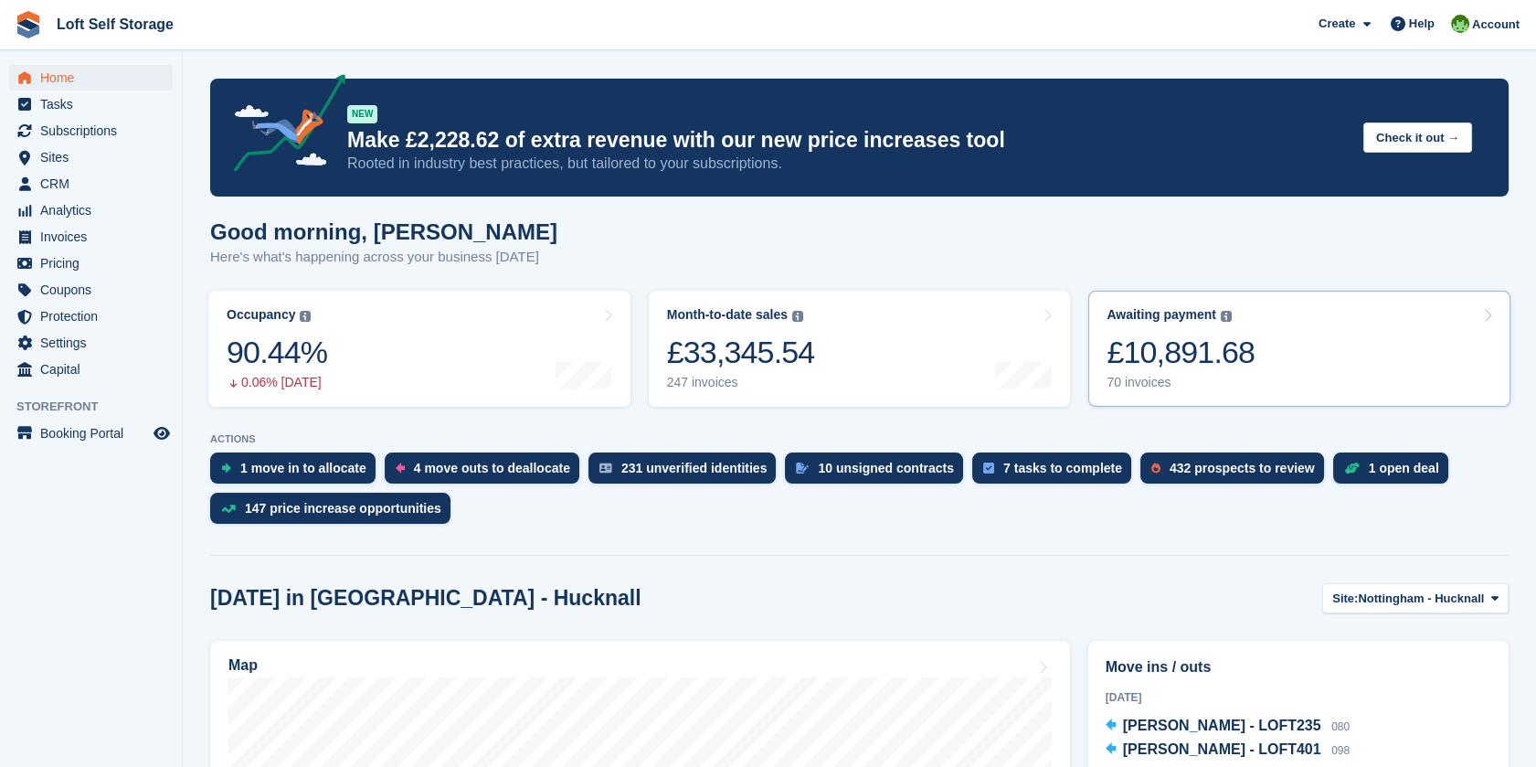
click at [1248, 358] on link "Awaiting payment The total outstanding balance on all open invoices. £10,891.68…" at bounding box center [1300, 349] width 422 height 116
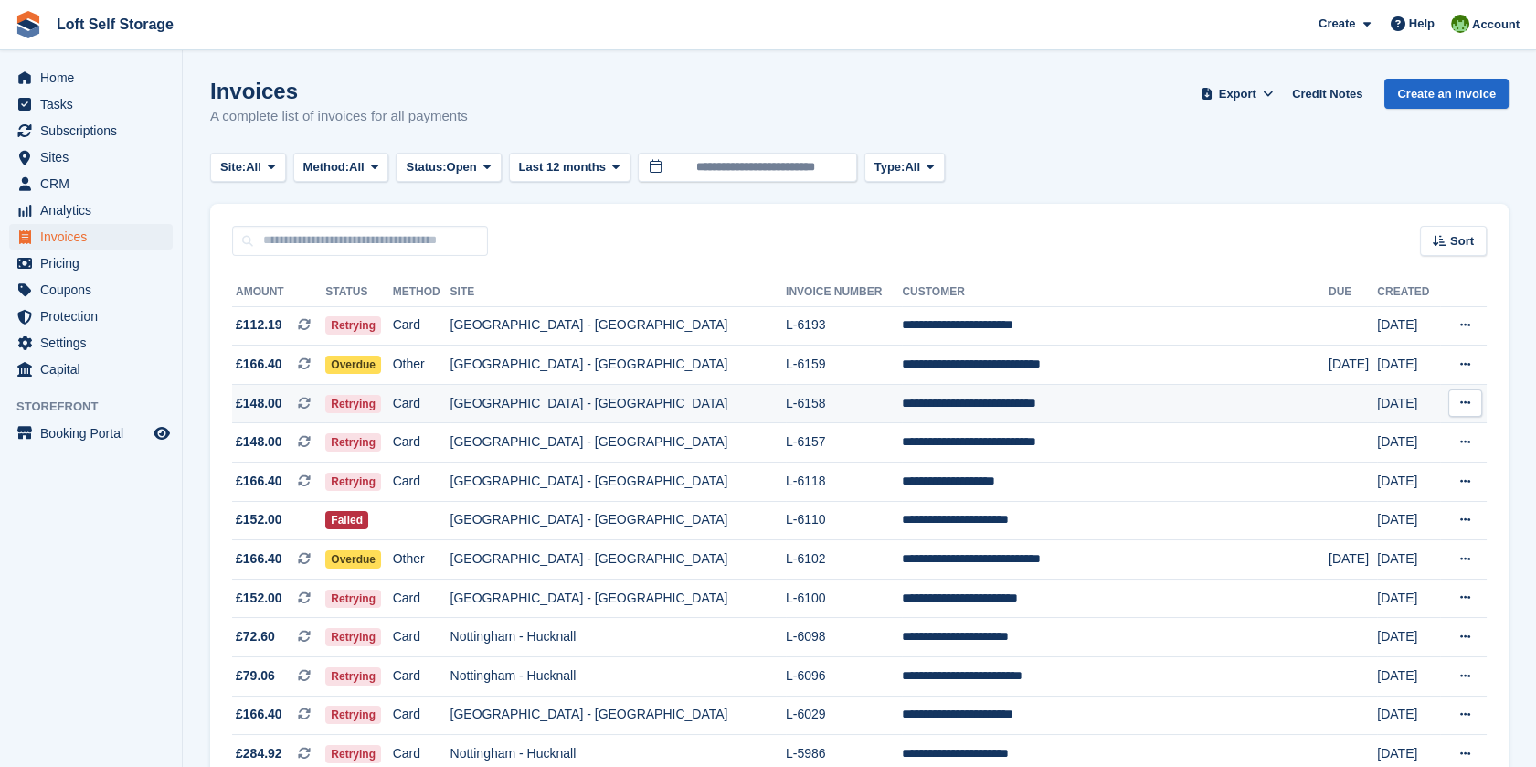
click at [639, 404] on td "[GEOGRAPHIC_DATA] - [GEOGRAPHIC_DATA]" at bounding box center [618, 403] width 335 height 39
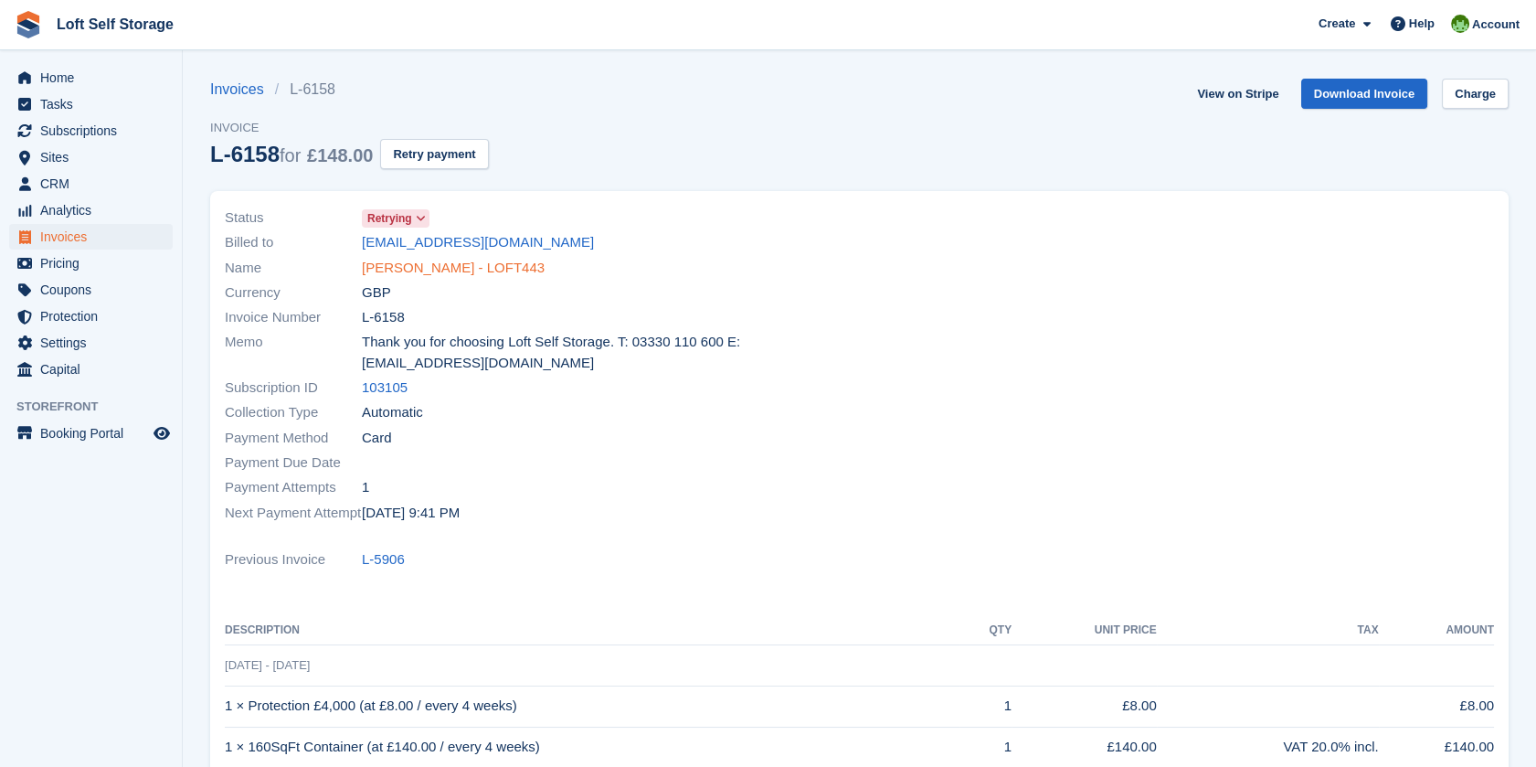
click at [441, 264] on link "Muhammad Asad Arifn - LOFT443" at bounding box center [453, 268] width 183 height 21
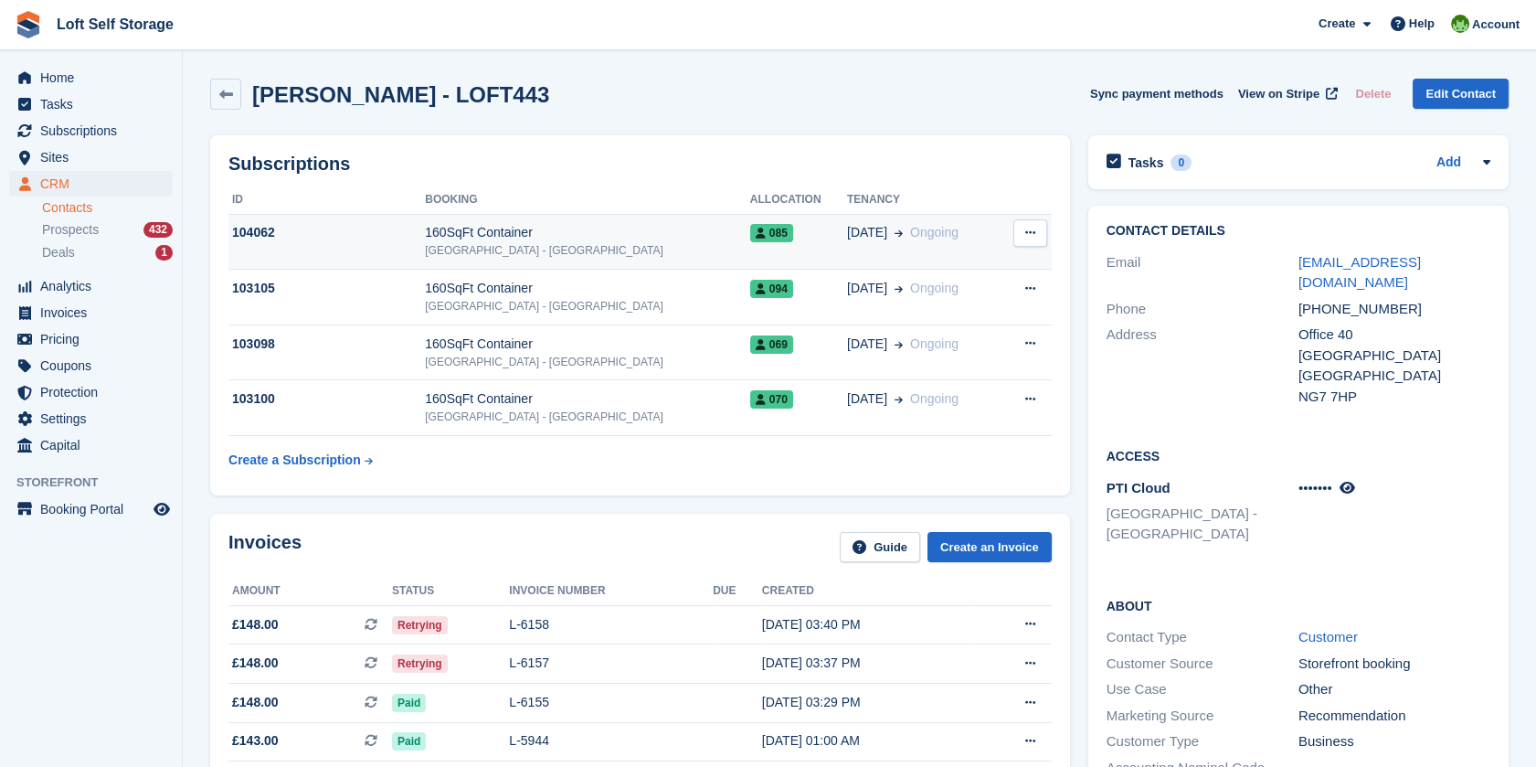
click at [1031, 229] on icon at bounding box center [1030, 233] width 10 height 12
click at [1022, 229] on button at bounding box center [1031, 232] width 34 height 27
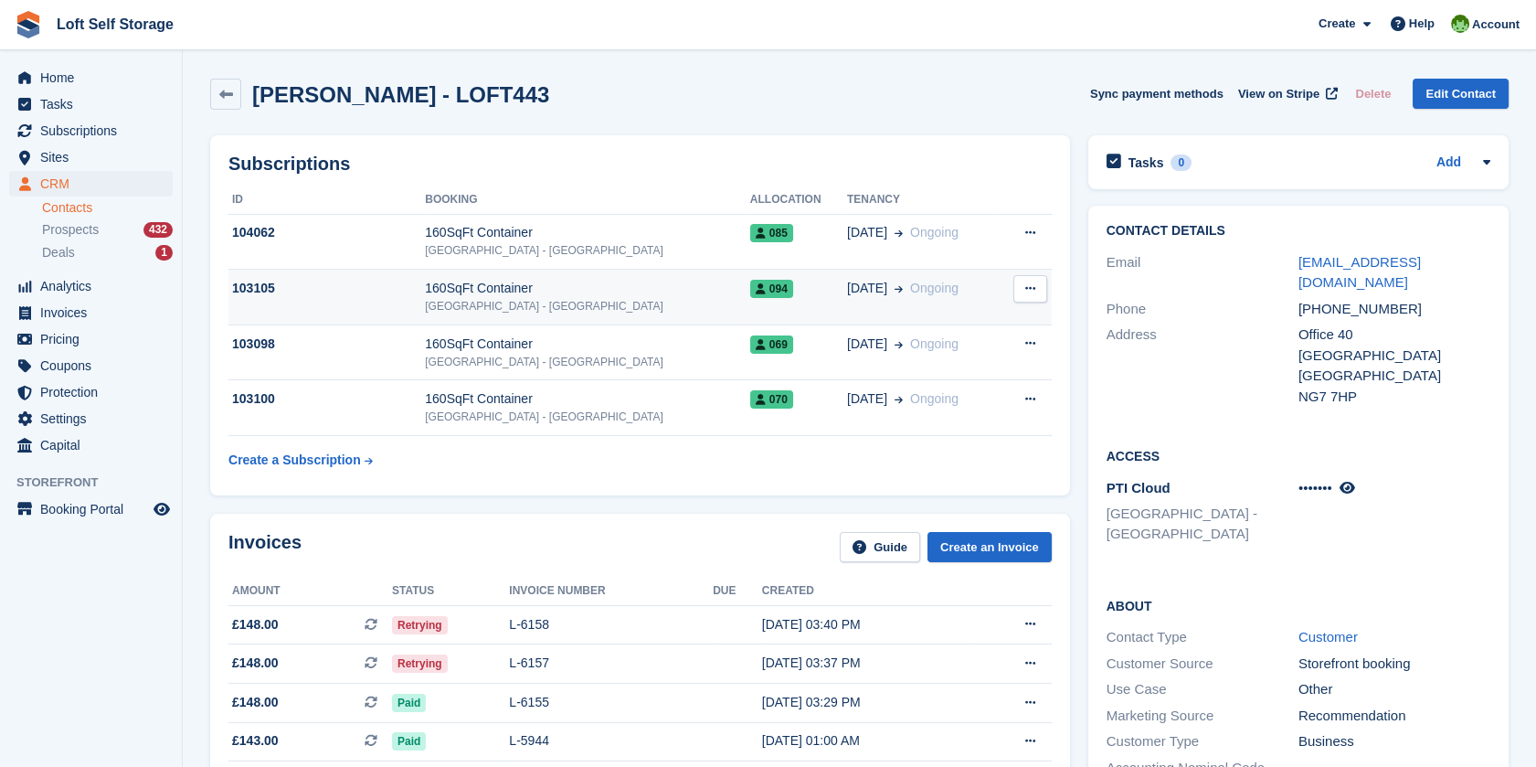
click at [1032, 291] on icon at bounding box center [1030, 288] width 10 height 12
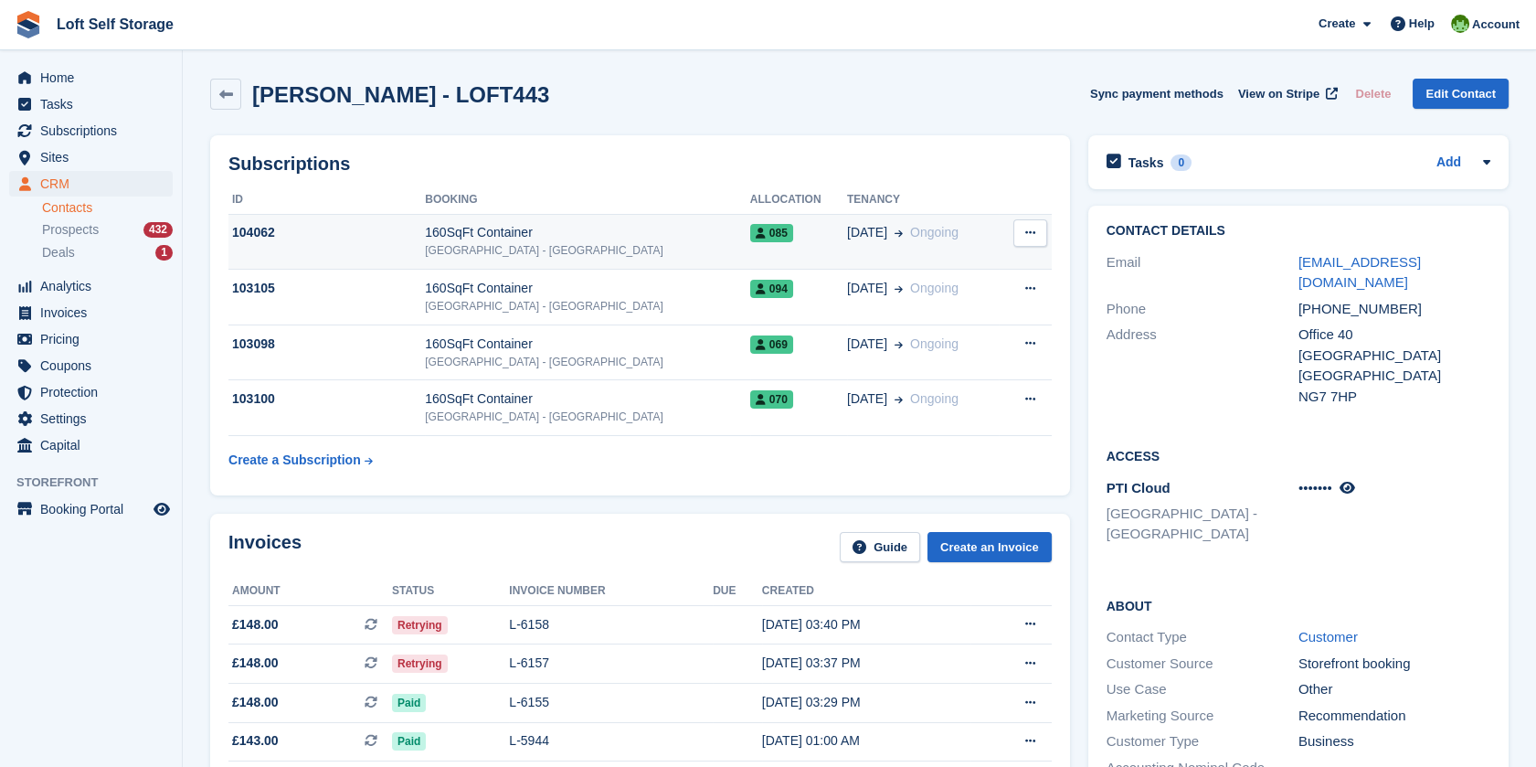
click at [490, 223] on div "160SqFt Container" at bounding box center [587, 232] width 325 height 19
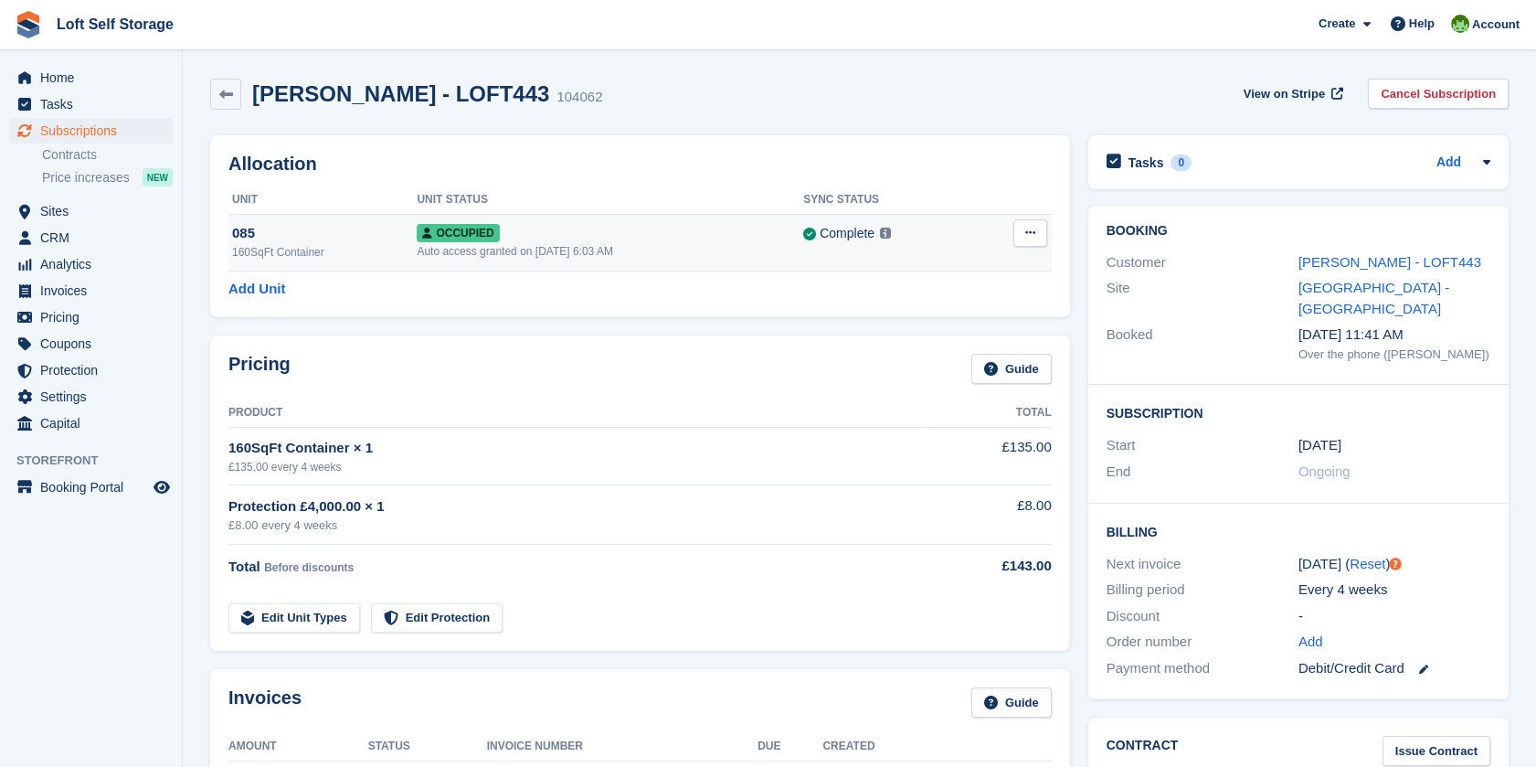
click at [1036, 238] on button at bounding box center [1031, 232] width 34 height 27
click at [980, 261] on p "Overlock" at bounding box center [959, 269] width 159 height 24
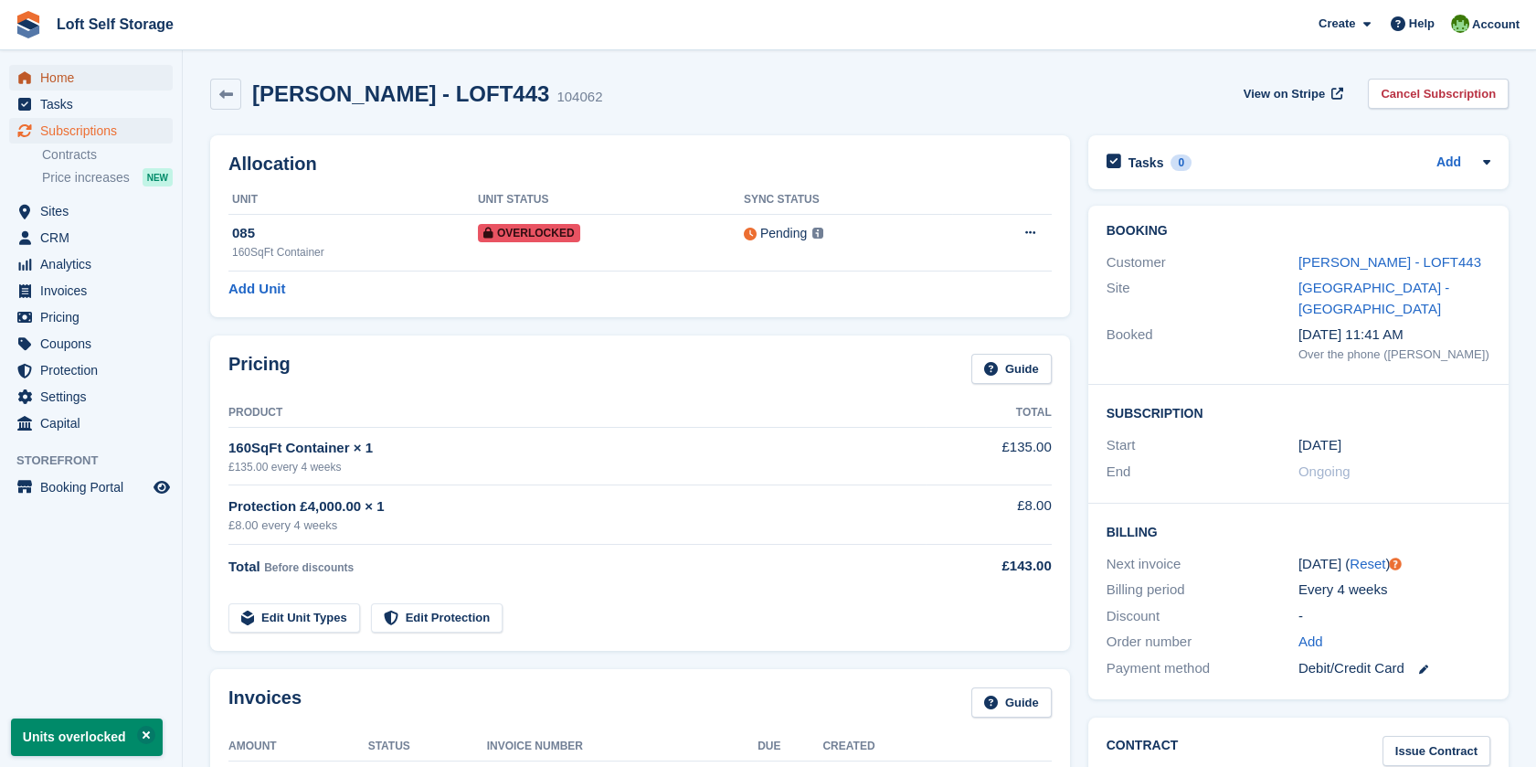
click at [82, 89] on span "Home" at bounding box center [95, 78] width 110 height 26
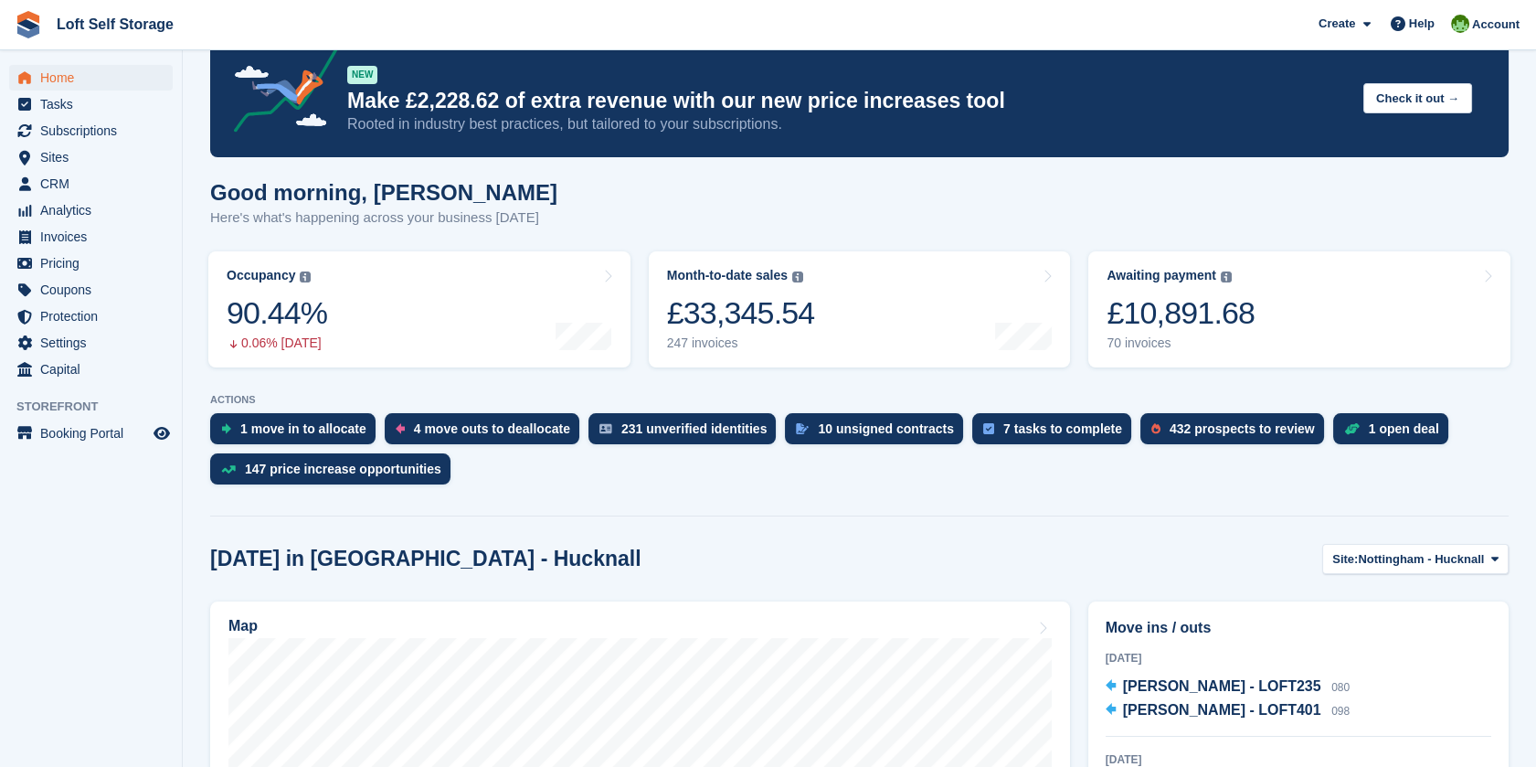
scroll to position [304, 0]
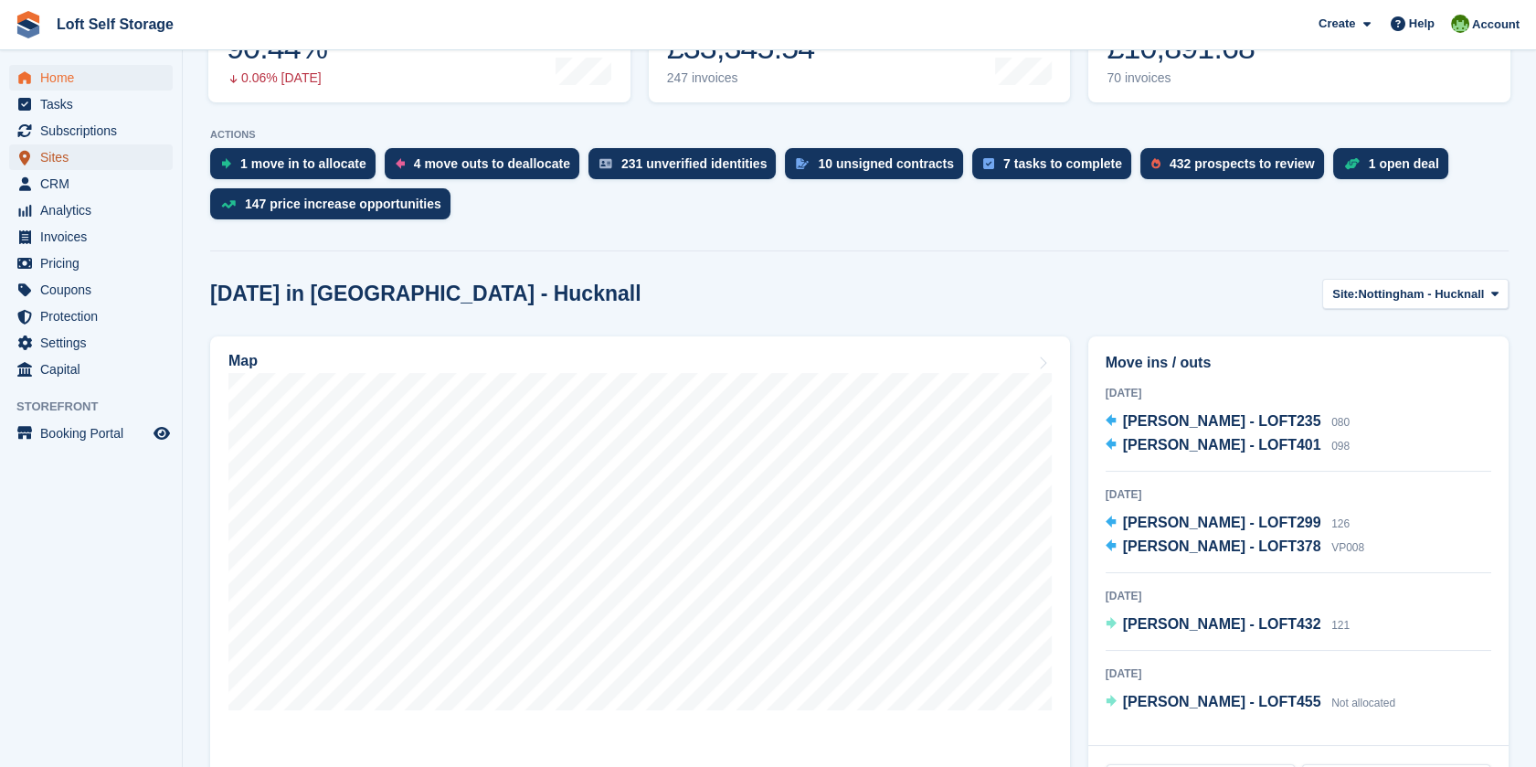
click at [58, 155] on span "Sites" at bounding box center [95, 157] width 110 height 26
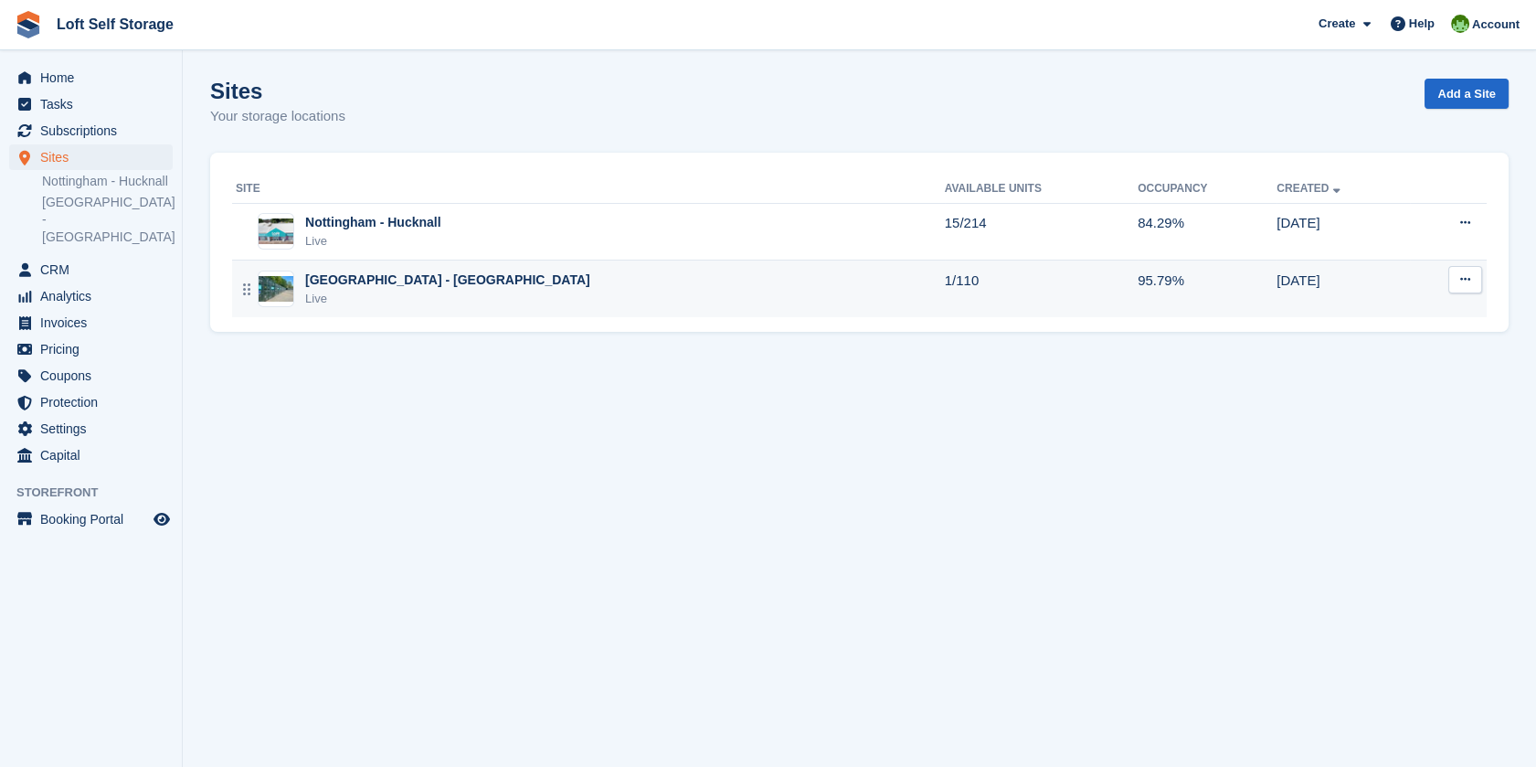
click at [426, 285] on div "[GEOGRAPHIC_DATA] - [GEOGRAPHIC_DATA]" at bounding box center [447, 280] width 285 height 19
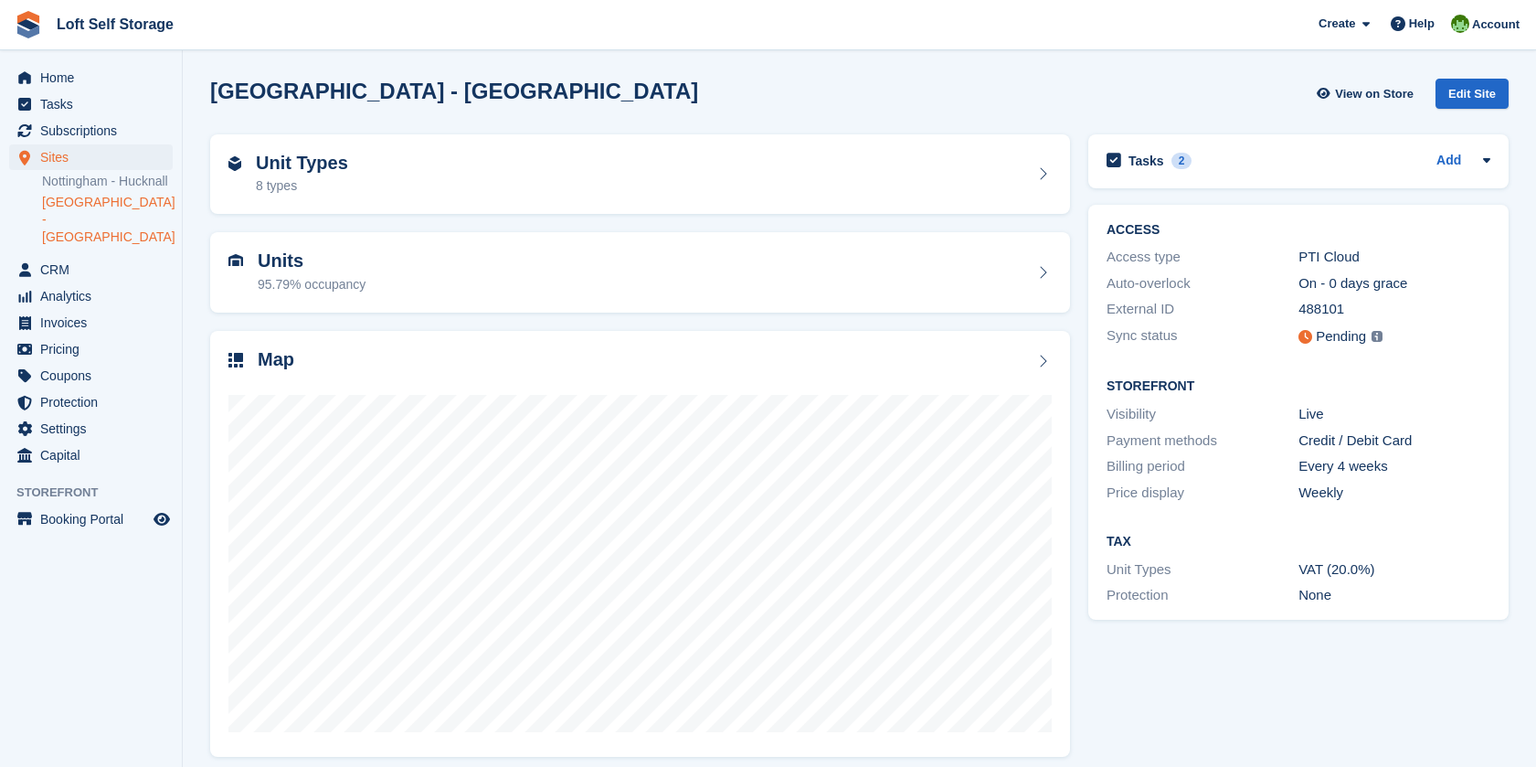
scroll to position [13, 0]
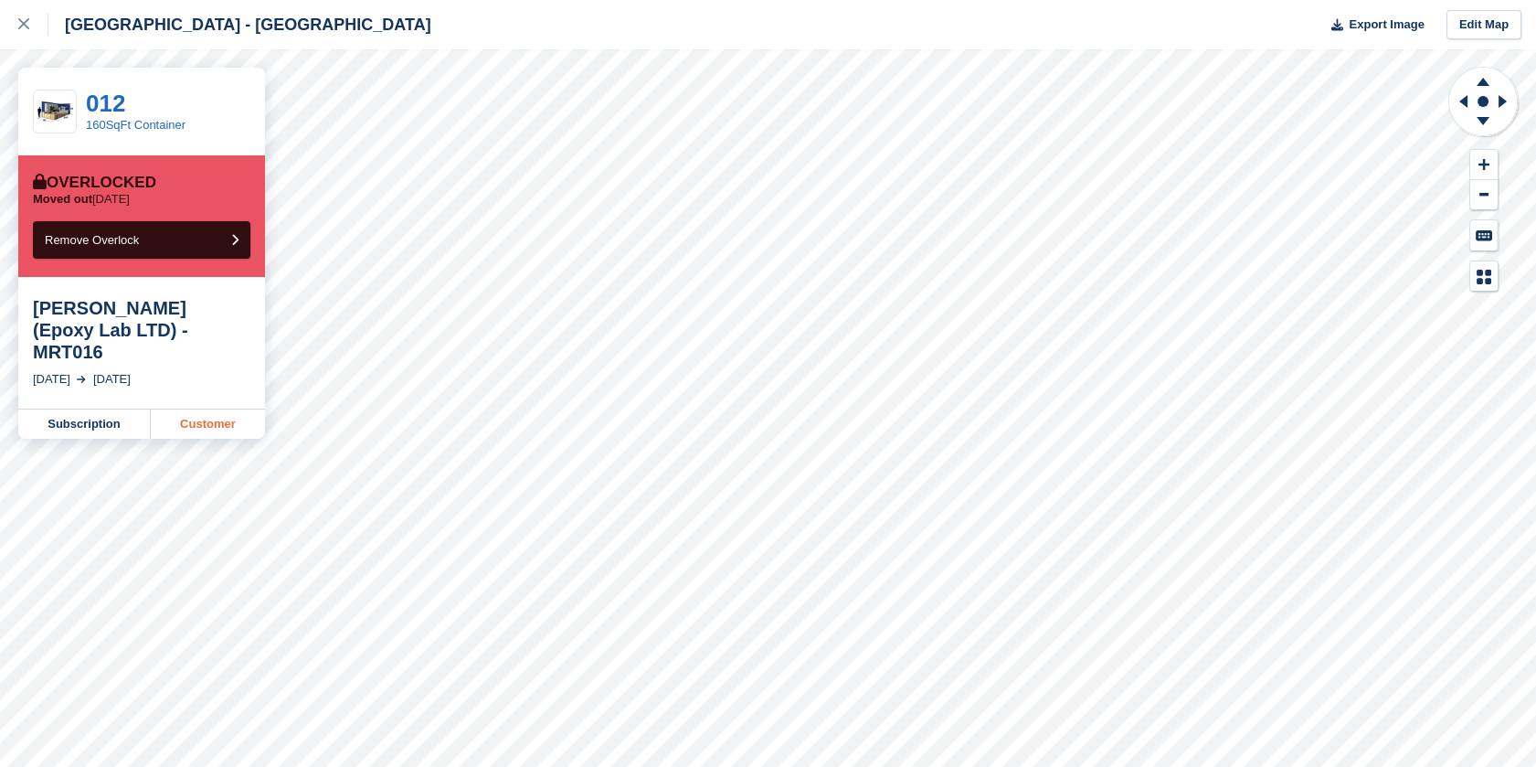
click at [172, 409] on link "Customer" at bounding box center [208, 423] width 114 height 29
click at [24, 23] on icon at bounding box center [23, 23] width 11 height 11
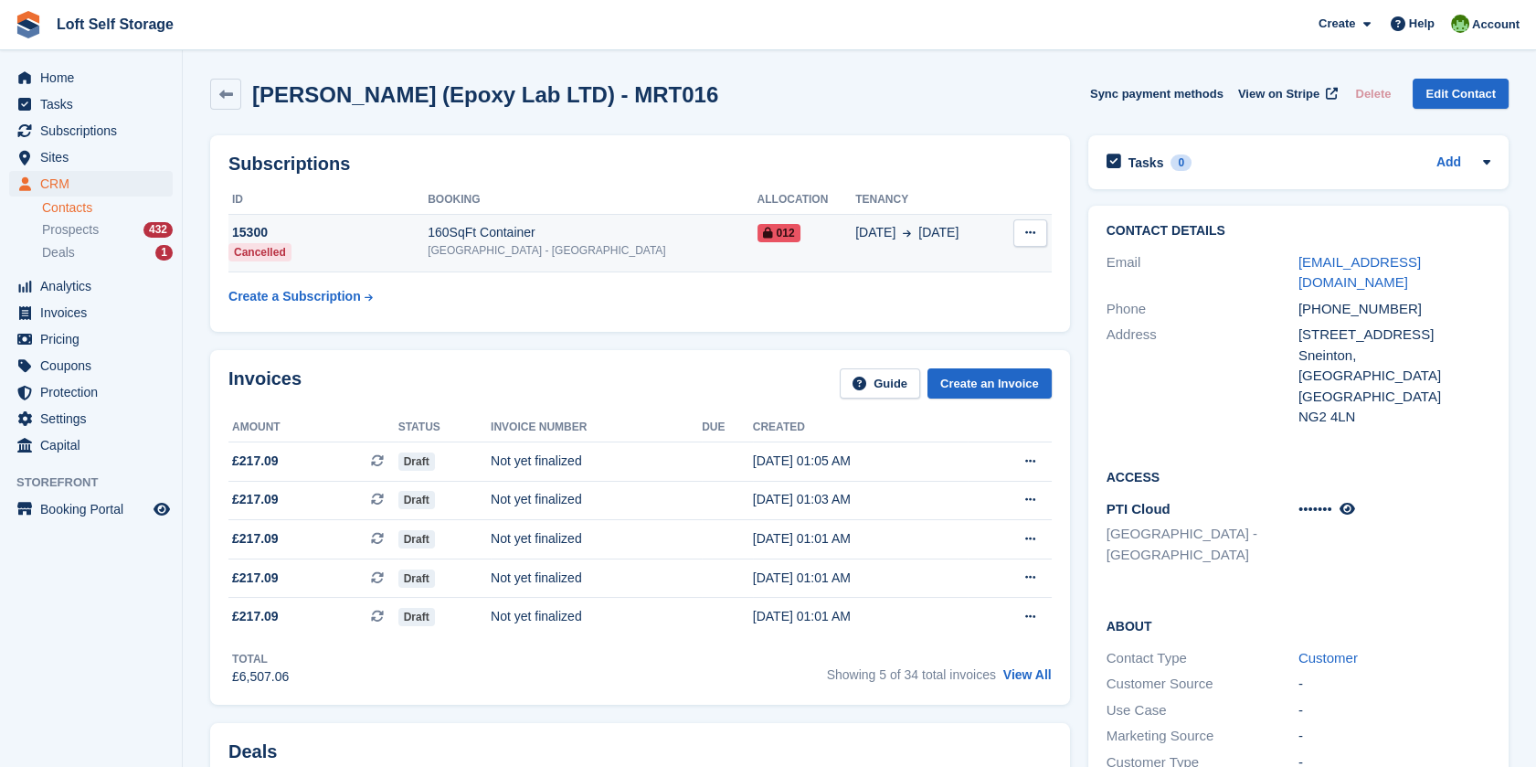
click at [1032, 232] on icon at bounding box center [1030, 233] width 10 height 12
click at [903, 235] on icon at bounding box center [907, 232] width 8 height 9
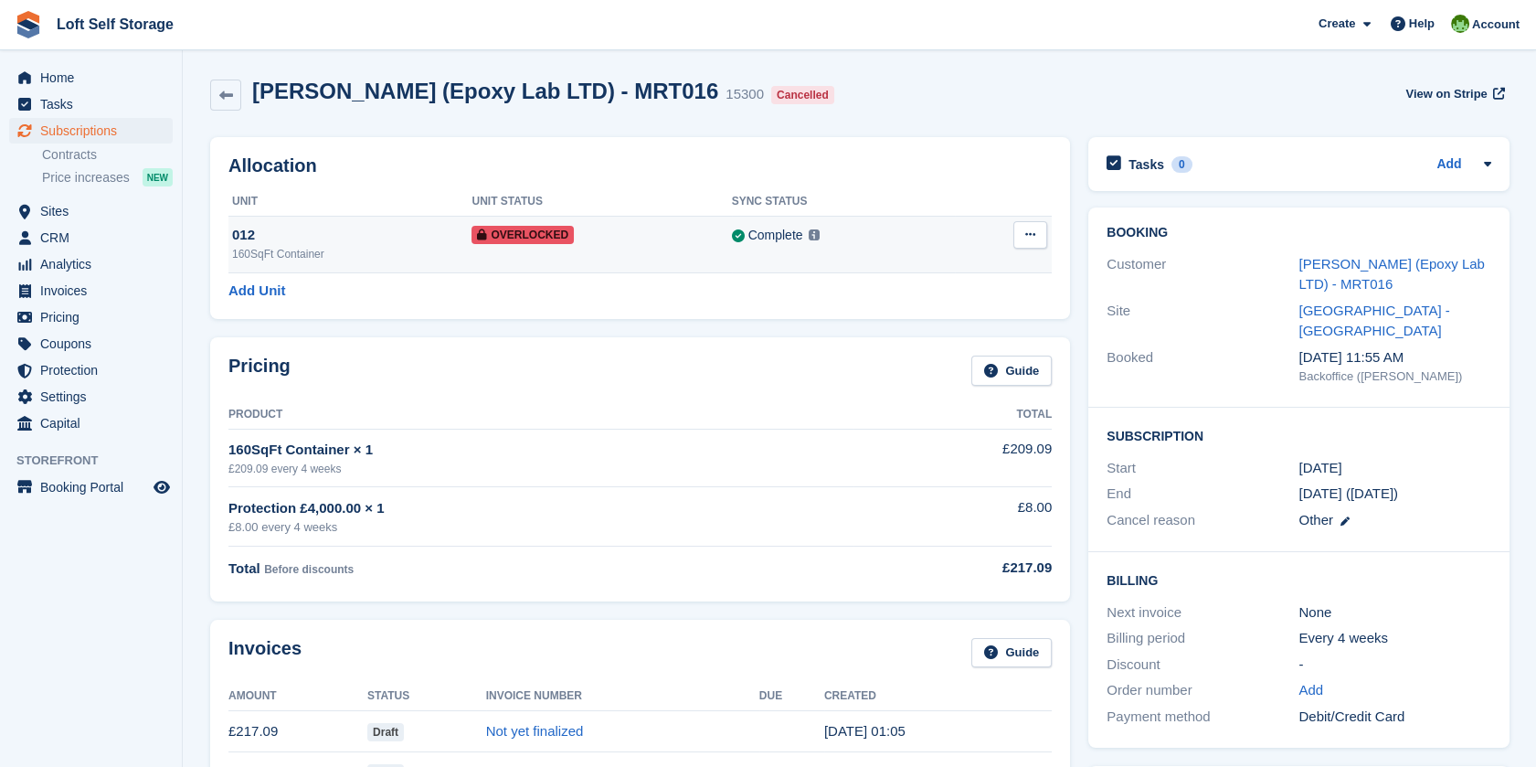
click at [1024, 234] on button at bounding box center [1031, 234] width 34 height 27
click at [940, 280] on p "Remove Overlock" at bounding box center [959, 271] width 159 height 24
click at [1024, 238] on button at bounding box center [1031, 234] width 34 height 27
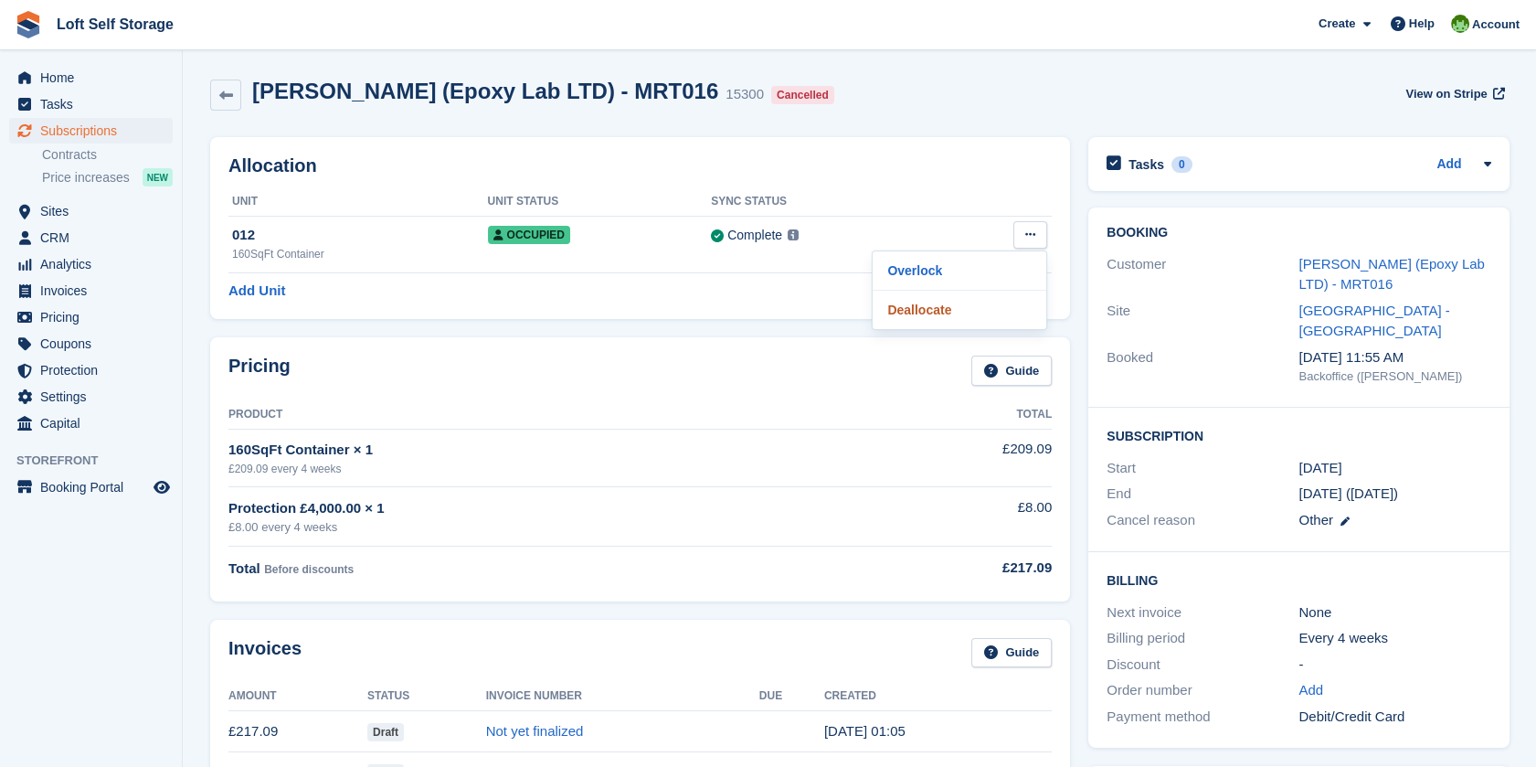
drag, startPoint x: 961, startPoint y: 307, endPoint x: 876, endPoint y: 58, distance: 263.9
click at [961, 307] on p "Deallocate" at bounding box center [959, 310] width 159 height 24
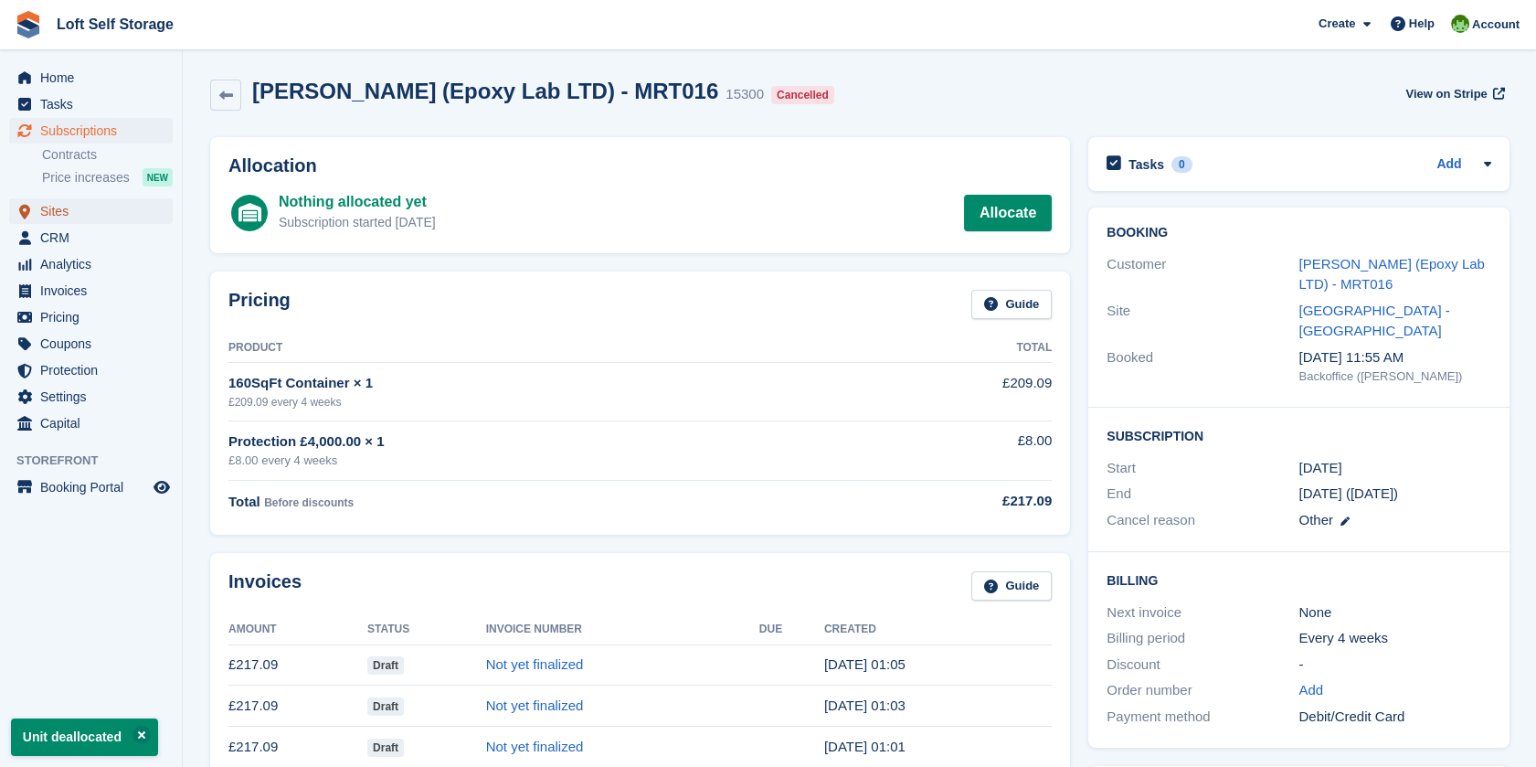
click at [52, 205] on span "Sites" at bounding box center [95, 211] width 110 height 26
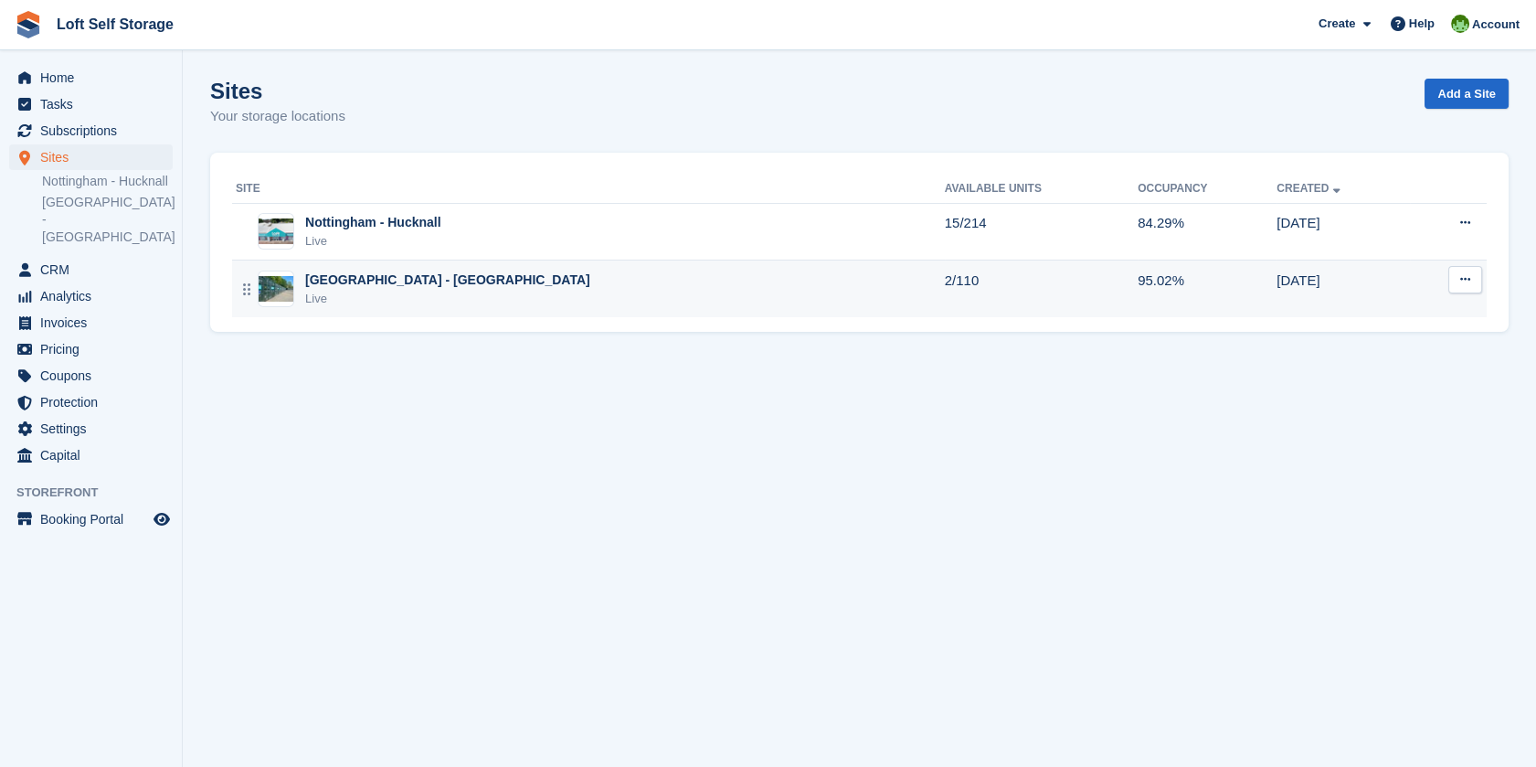
click at [449, 266] on td "Nottingham - Bestwood Village Live" at bounding box center [588, 288] width 713 height 57
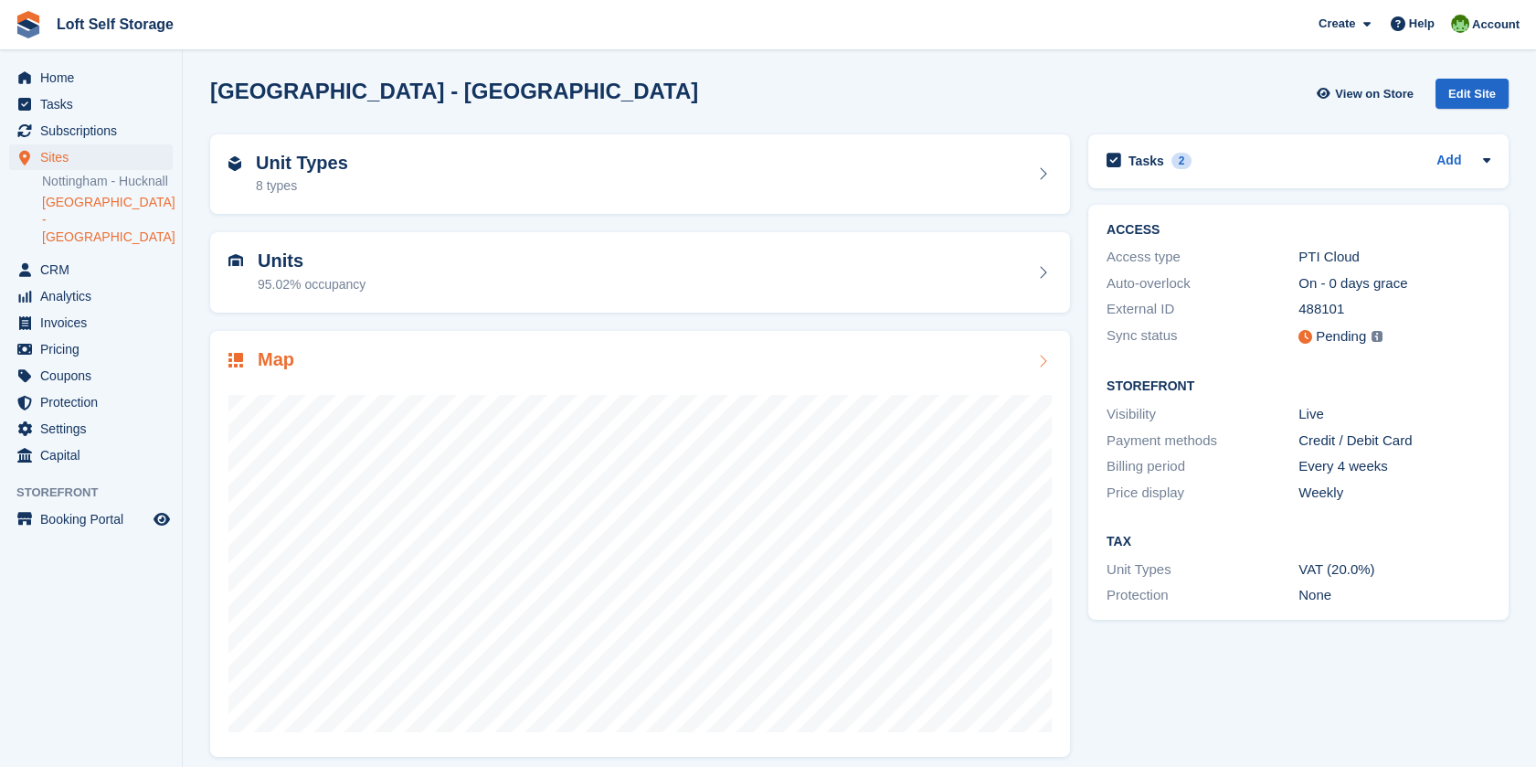
click at [702, 386] on div at bounding box center [639, 556] width 823 height 366
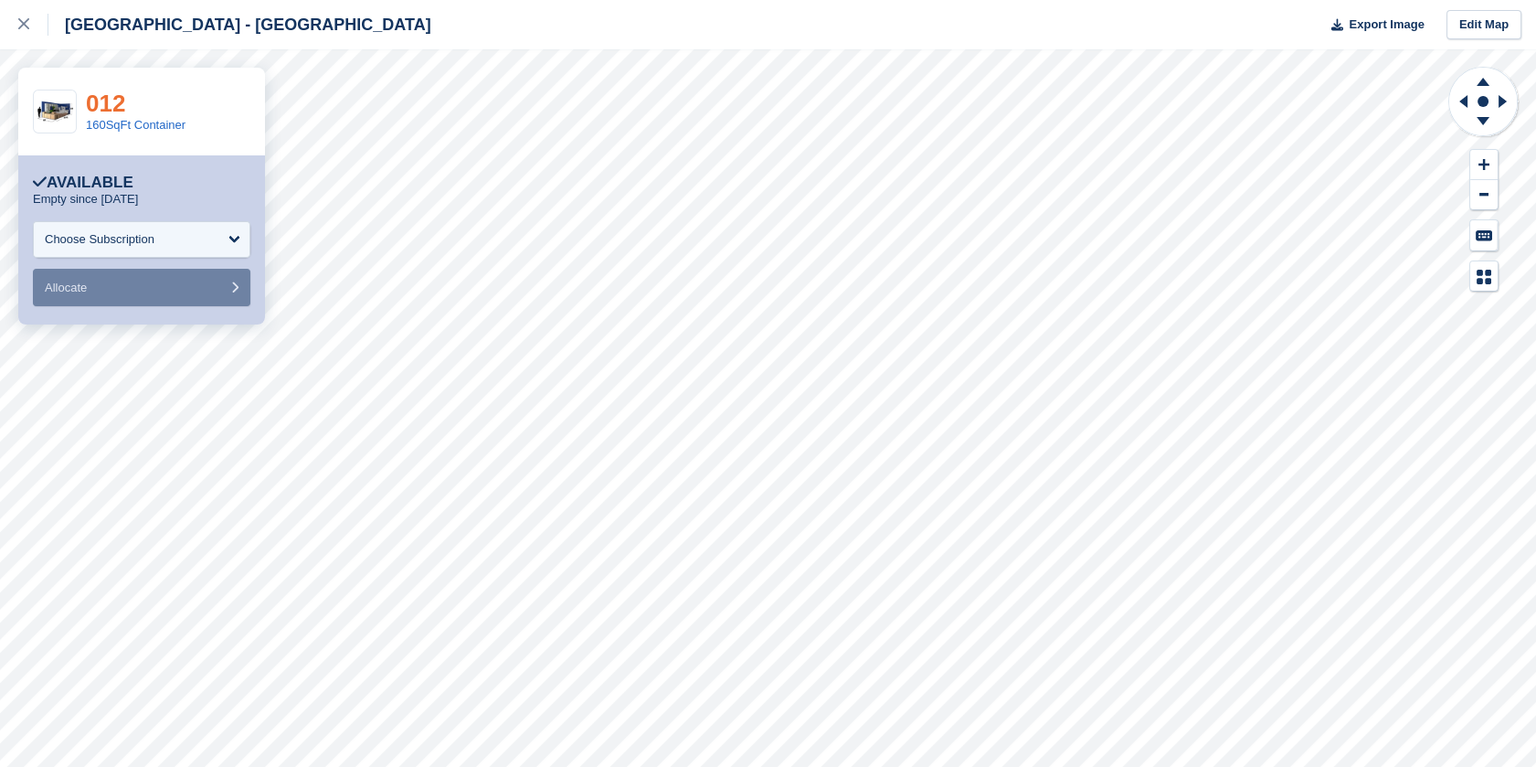
click at [113, 102] on link "012" at bounding box center [105, 103] width 39 height 27
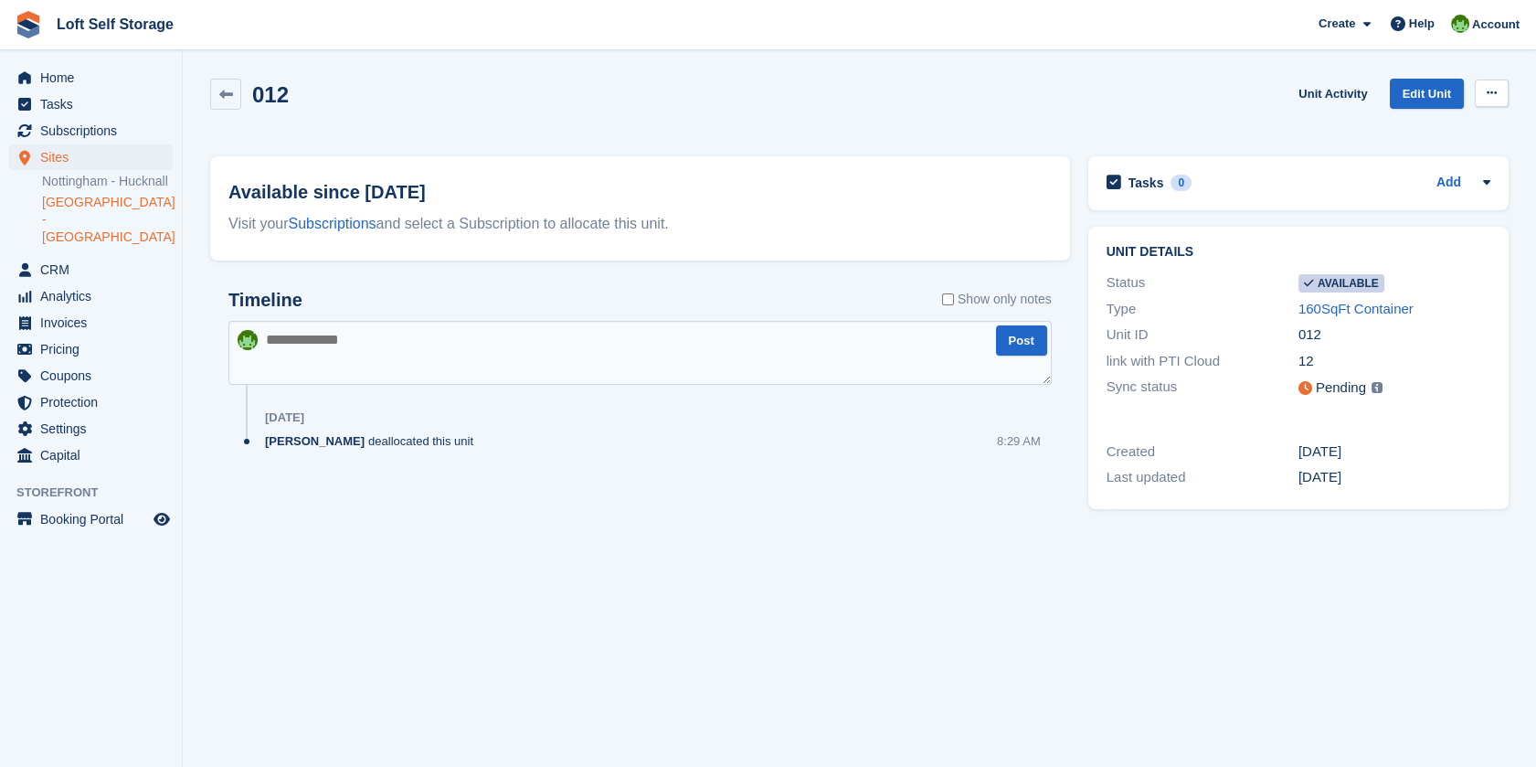
click at [1482, 92] on button at bounding box center [1492, 93] width 34 height 27
click at [1466, 125] on p "Make unavailable" at bounding box center [1421, 129] width 159 height 24
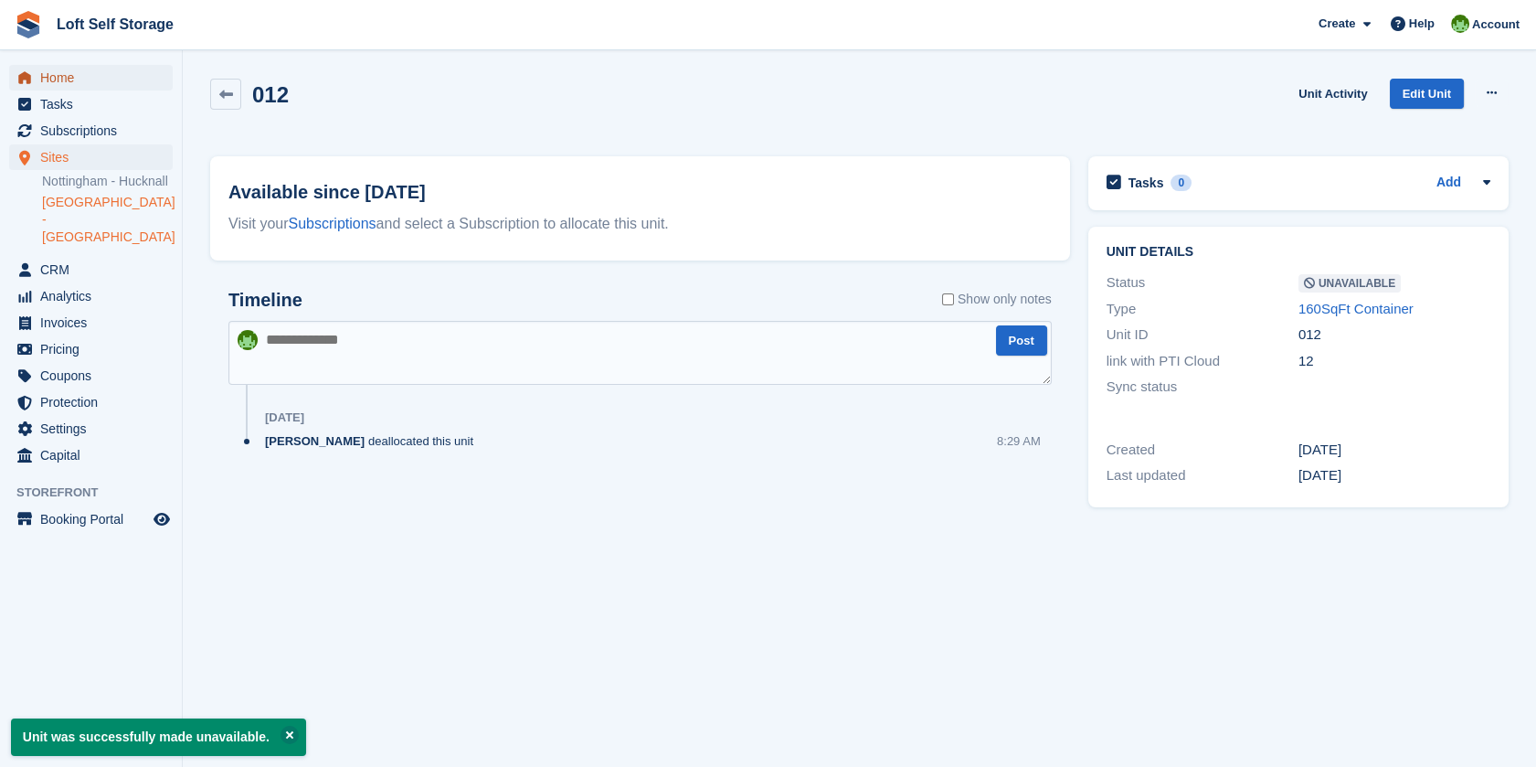
click at [87, 74] on span "Home" at bounding box center [95, 78] width 110 height 26
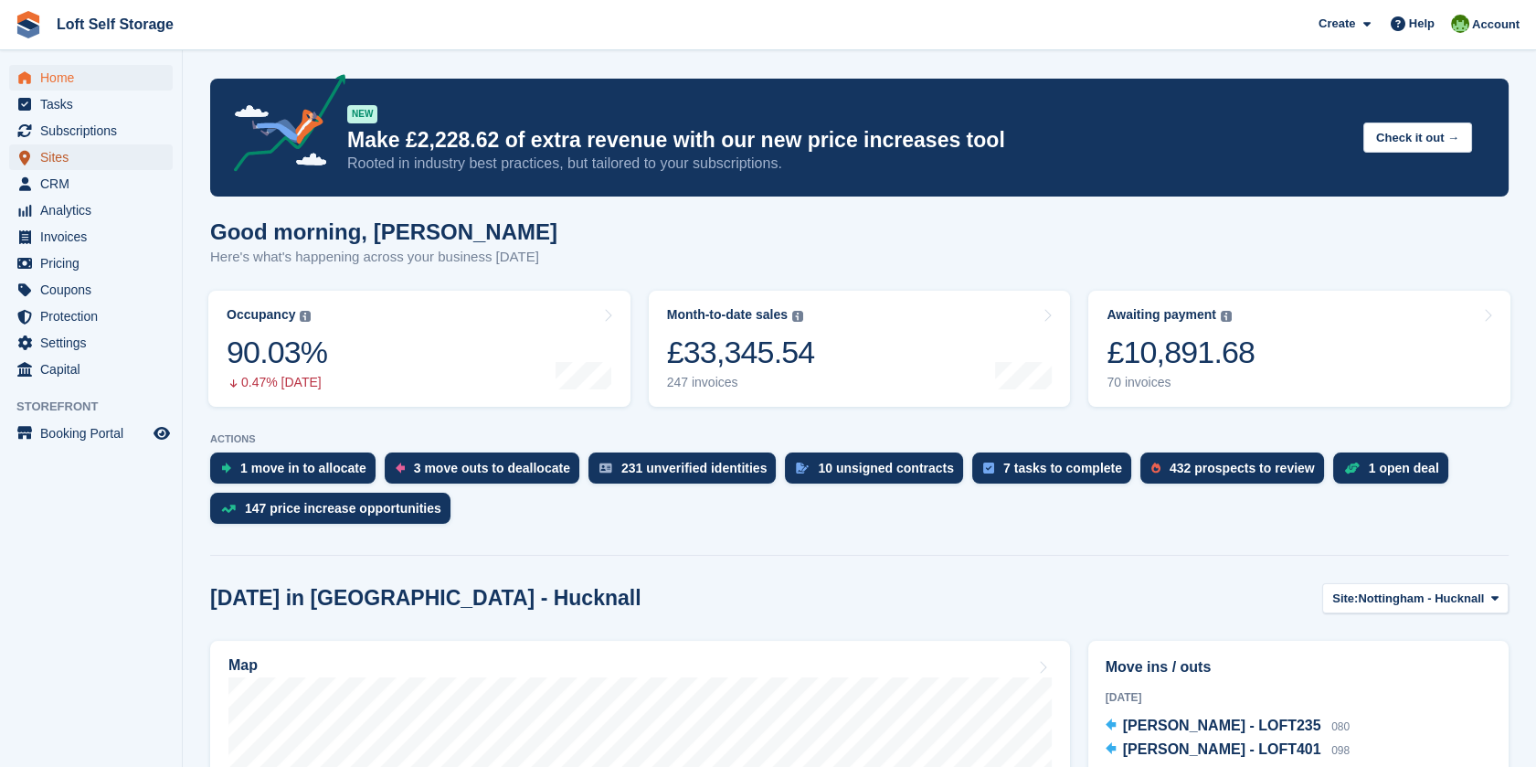
click at [62, 148] on span "Sites" at bounding box center [95, 157] width 110 height 26
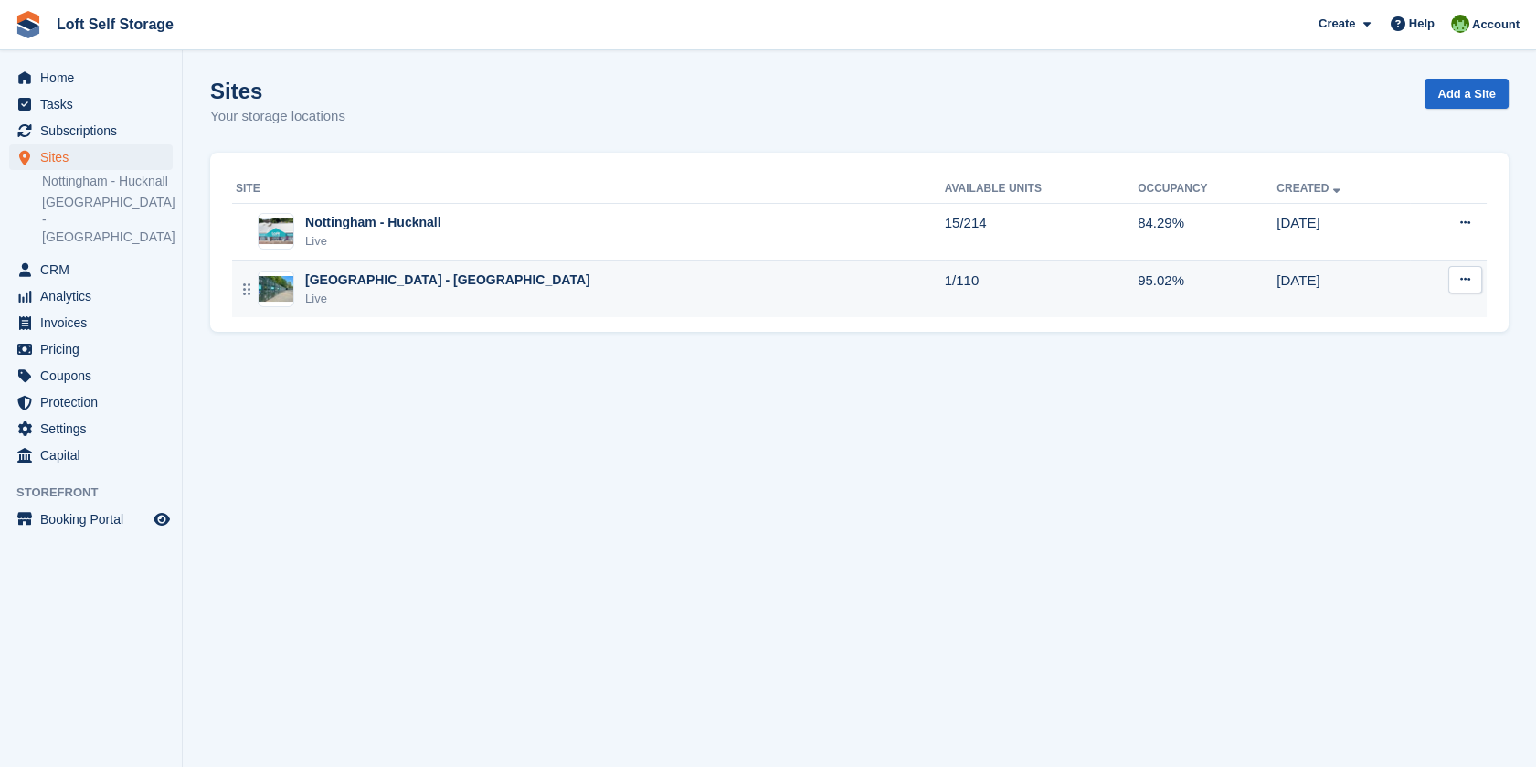
click at [431, 285] on div "[GEOGRAPHIC_DATA] - [GEOGRAPHIC_DATA]" at bounding box center [447, 280] width 285 height 19
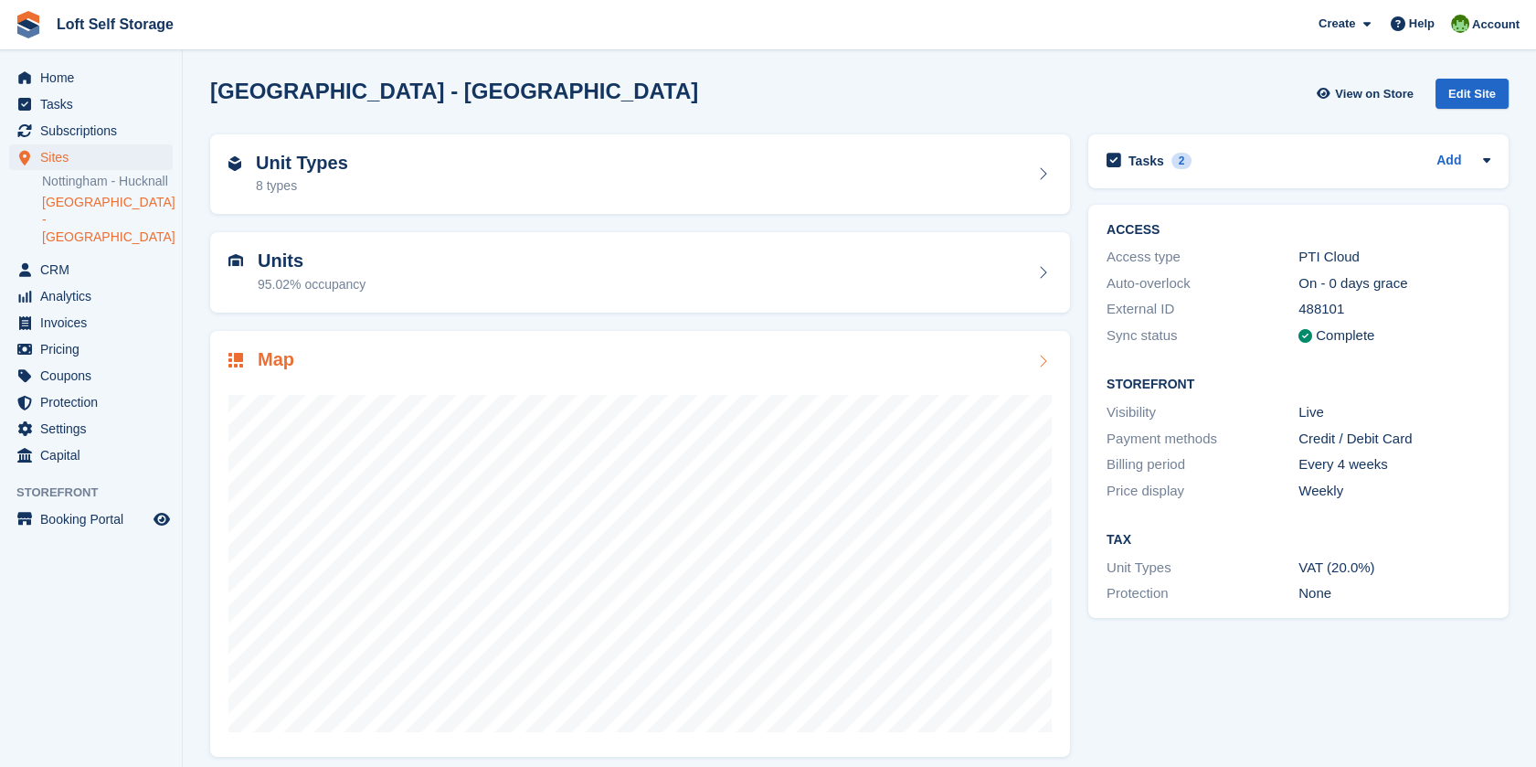
scroll to position [13, 0]
click at [69, 97] on span "Tasks" at bounding box center [95, 104] width 110 height 26
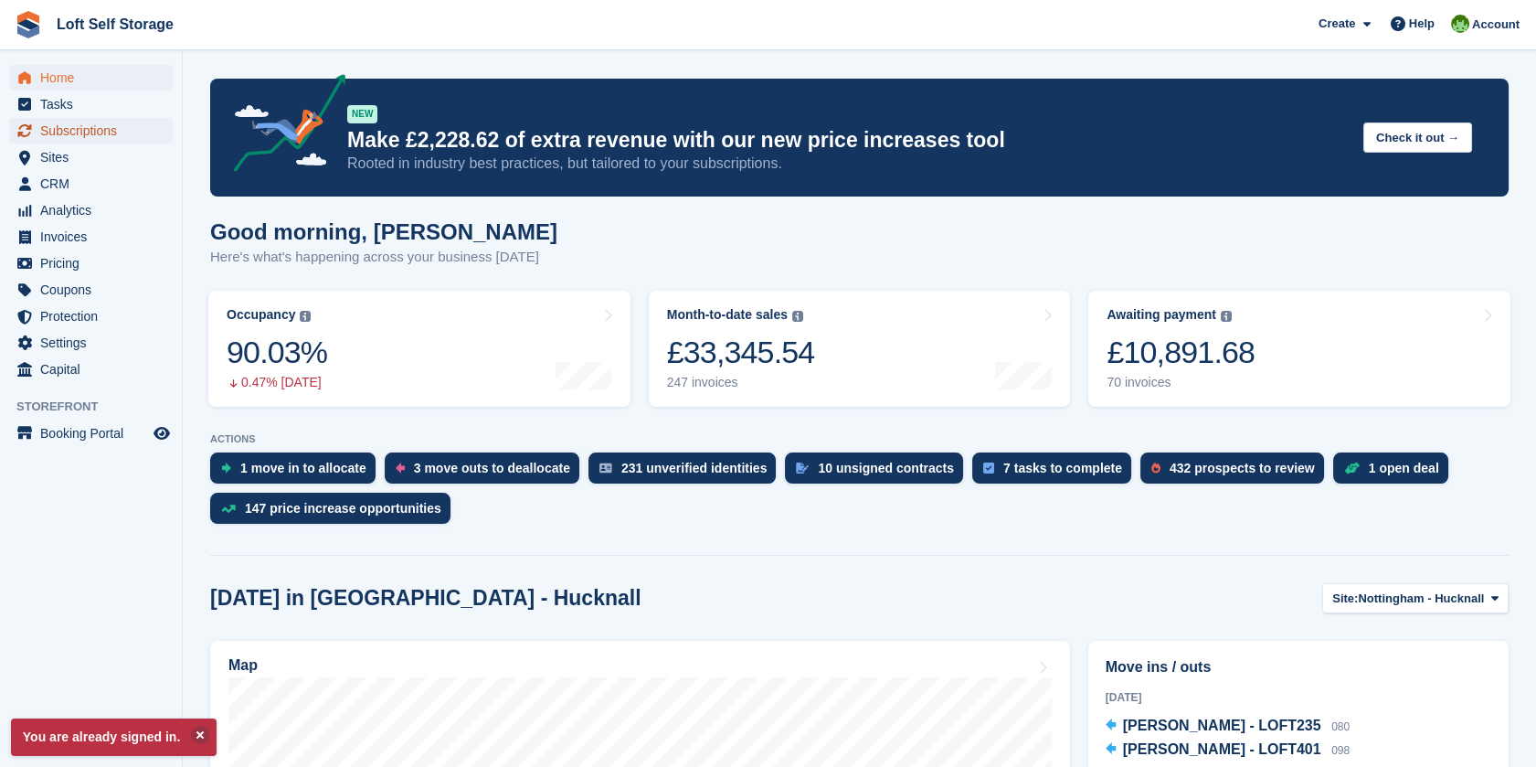
click at [107, 130] on span "Subscriptions" at bounding box center [95, 131] width 110 height 26
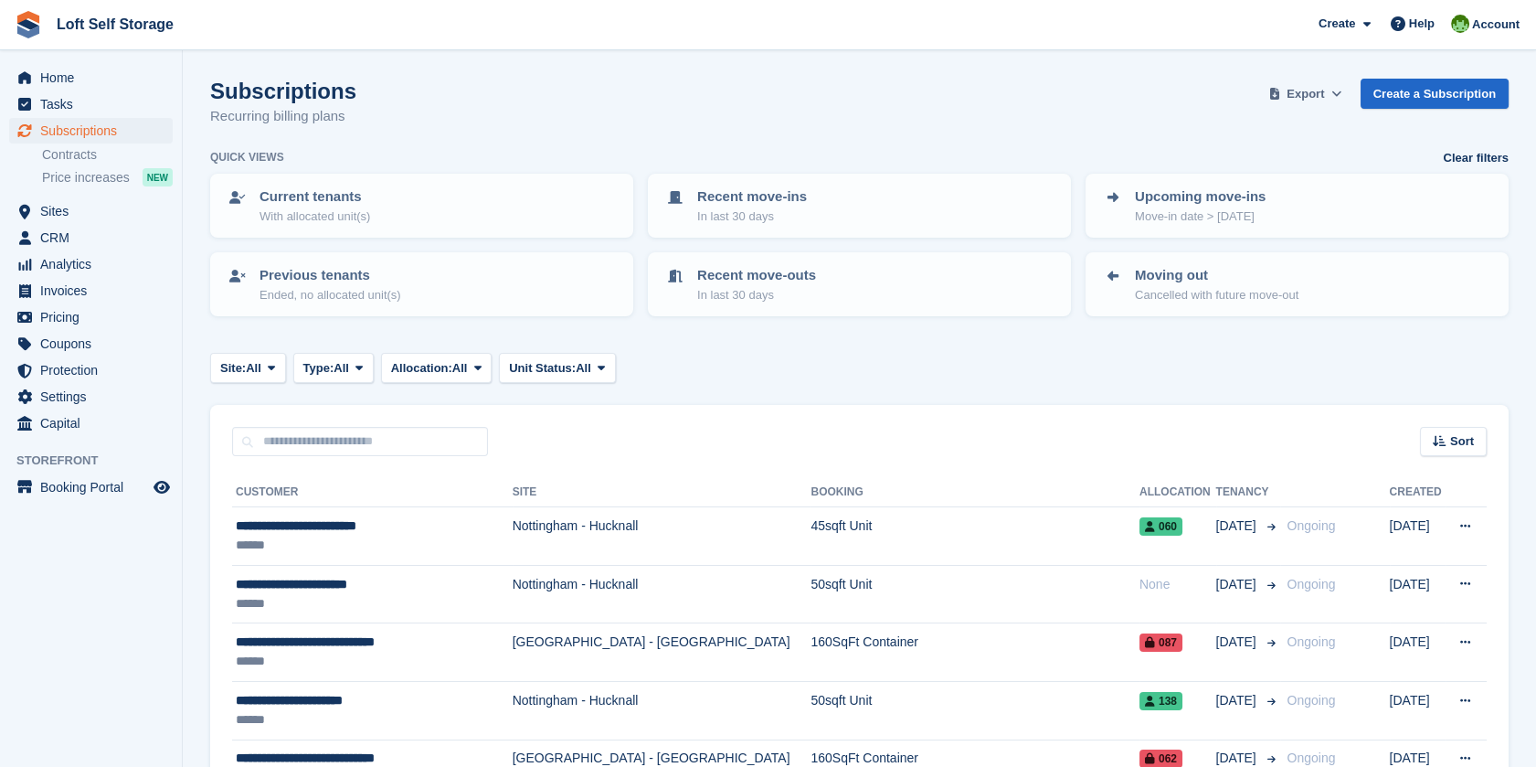
click at [1309, 95] on span "Export" at bounding box center [1305, 94] width 37 height 18
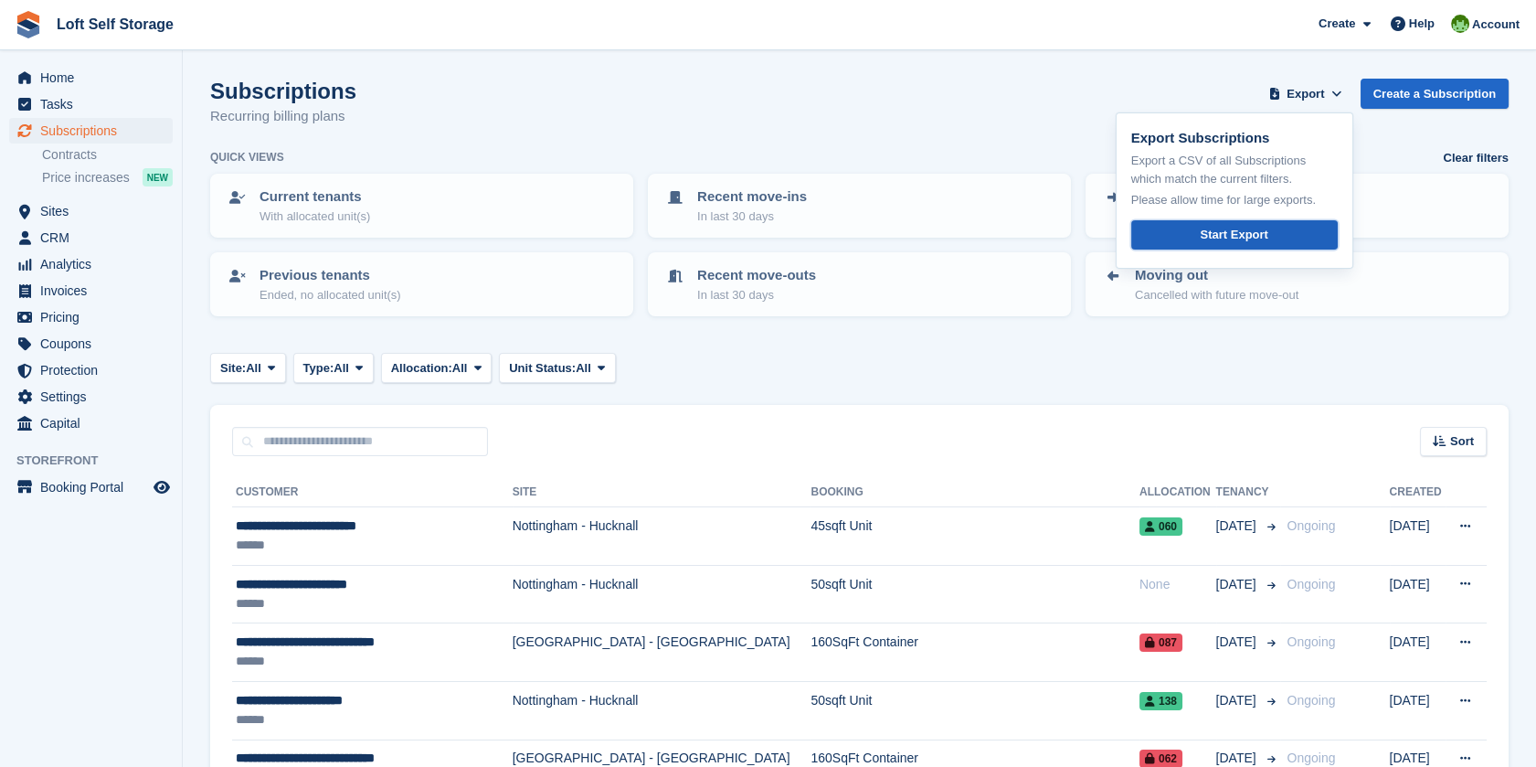
click at [1258, 220] on link "Start Export" at bounding box center [1234, 235] width 207 height 30
click at [80, 216] on span "Sites" at bounding box center [95, 211] width 110 height 26
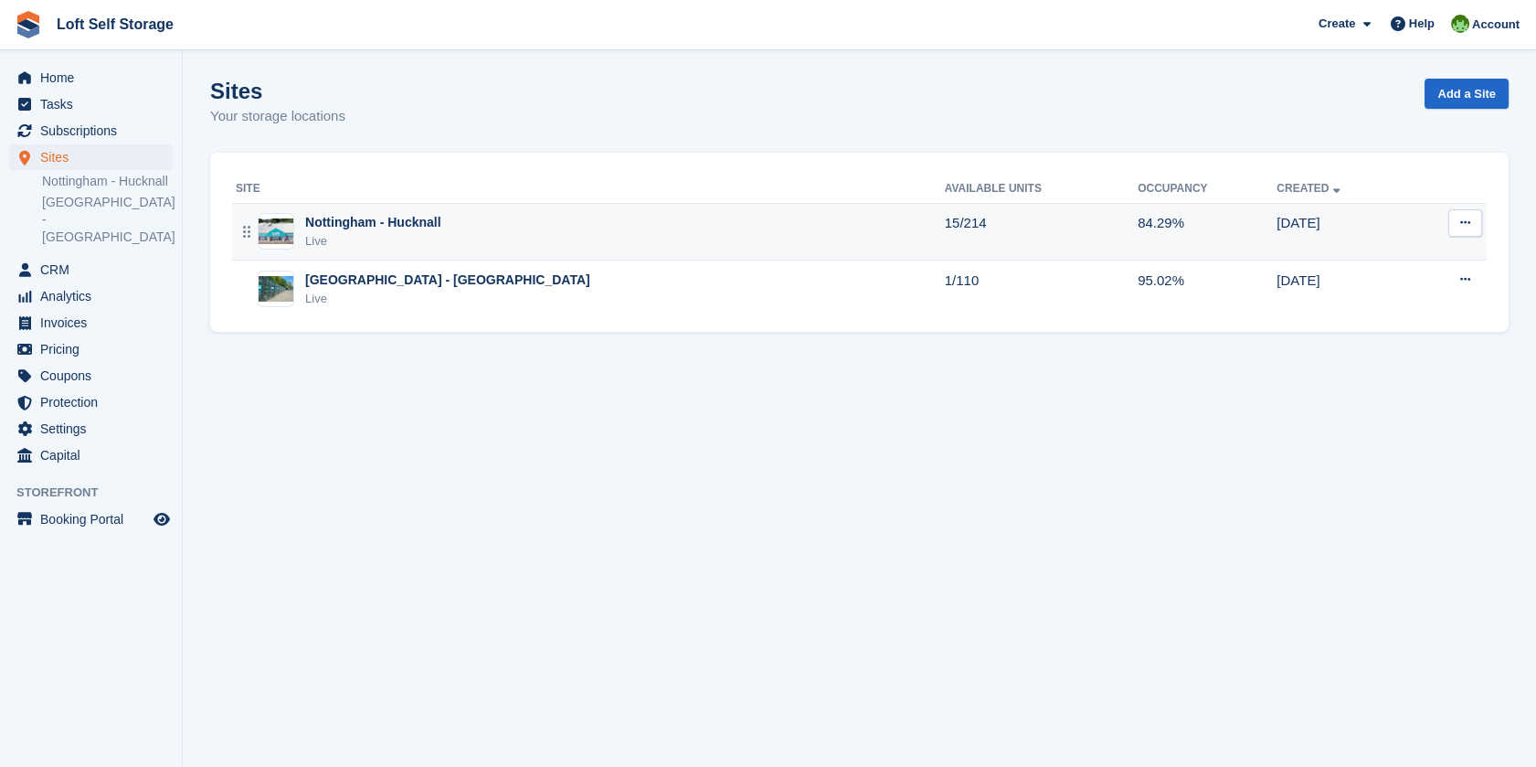
click at [473, 234] on div "Nottingham - Hucknall Live" at bounding box center [590, 231] width 709 height 37
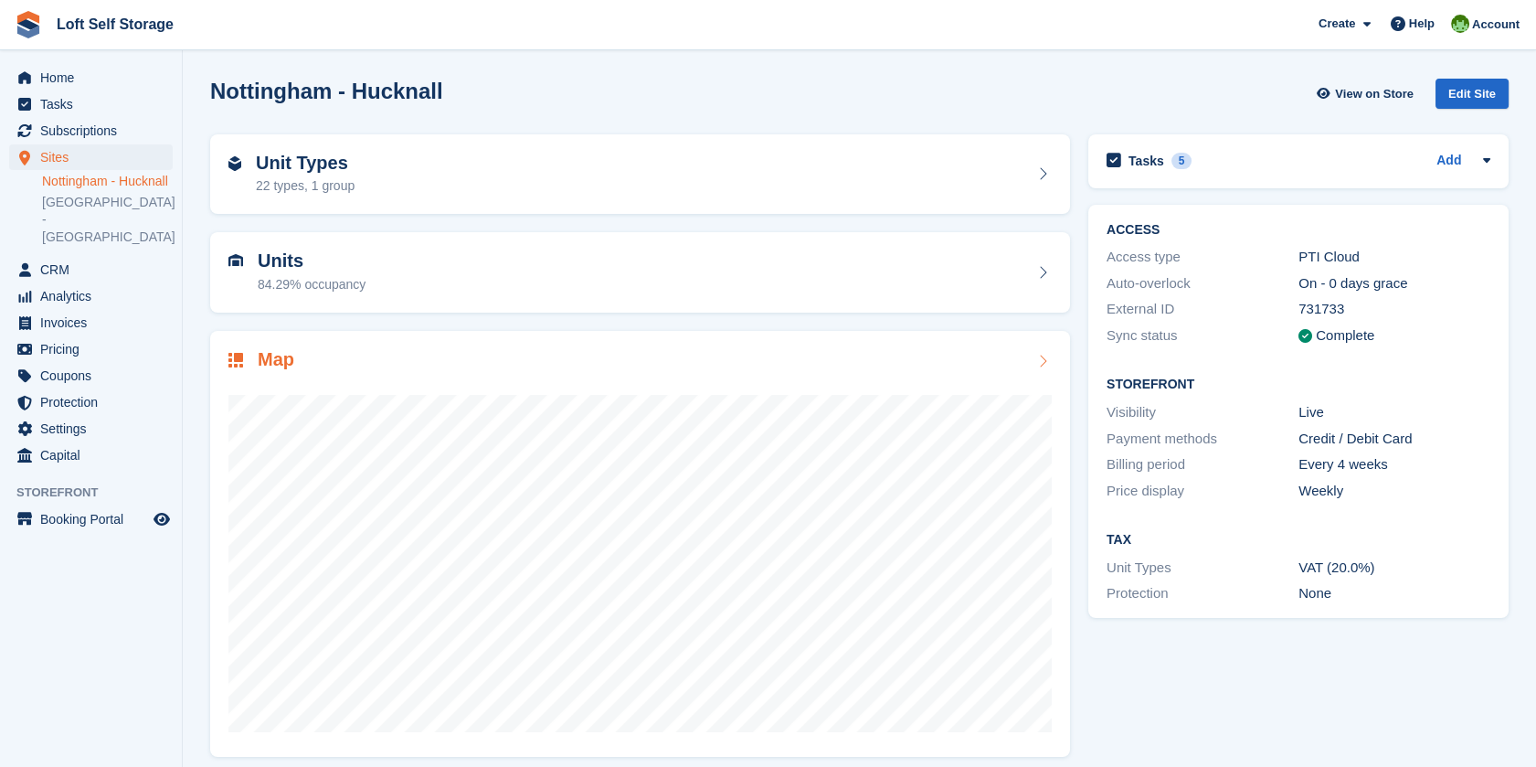
scroll to position [13, 0]
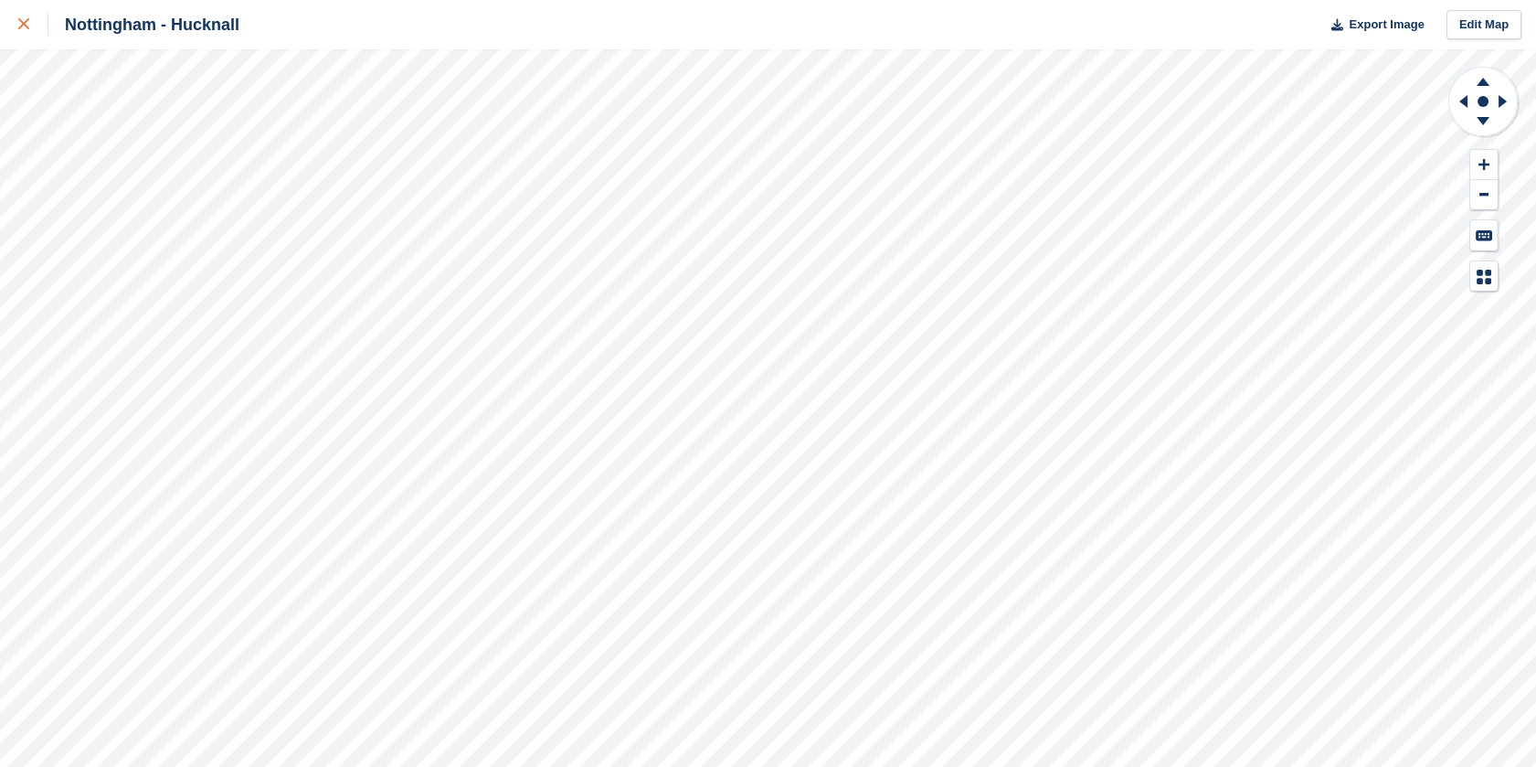
click at [13, 30] on link at bounding box center [24, 24] width 48 height 49
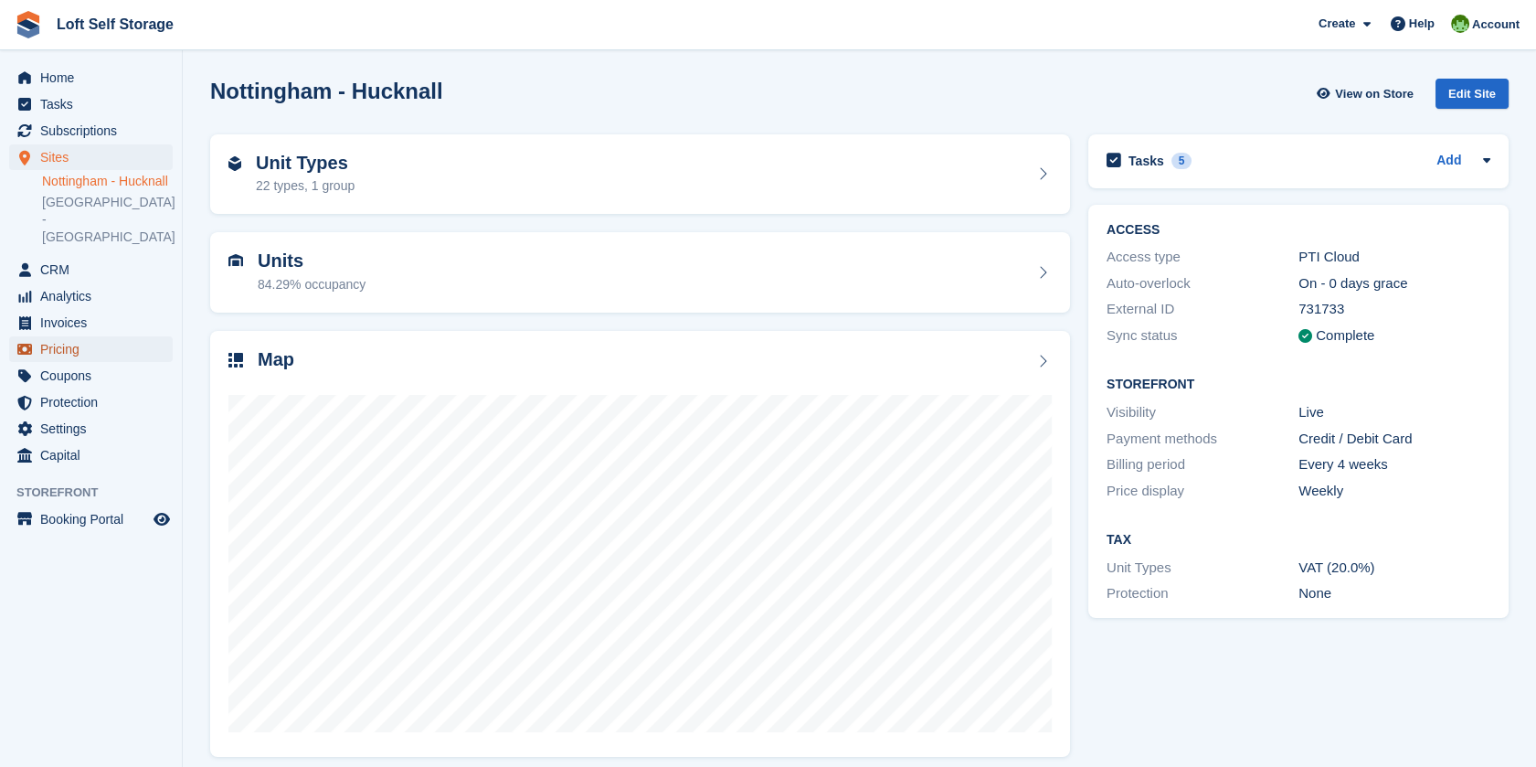
click at [102, 345] on span "Pricing" at bounding box center [95, 349] width 110 height 26
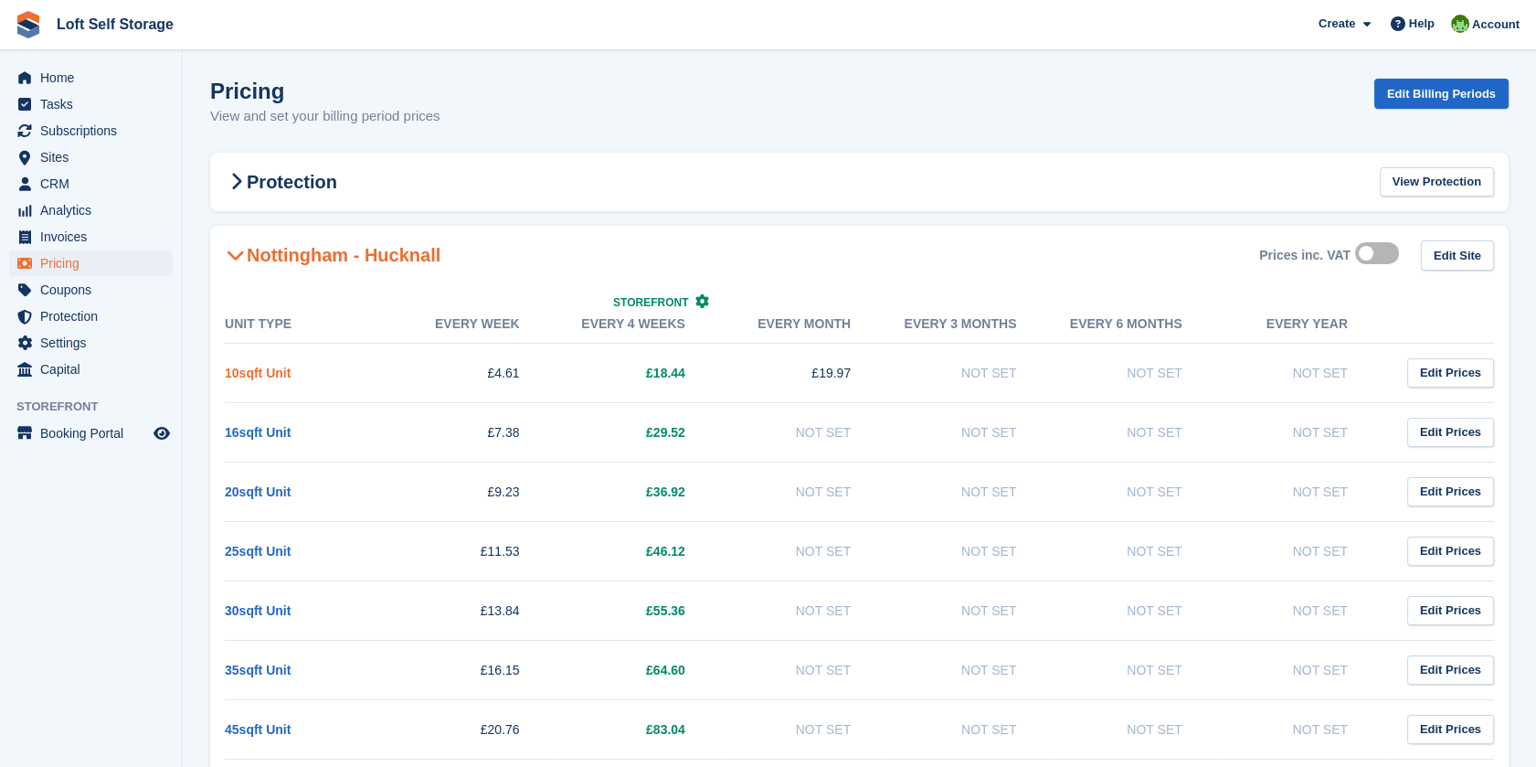
click at [286, 370] on link "10sqft Unit" at bounding box center [258, 373] width 66 height 15
